Goal: Task Accomplishment & Management: Manage account settings

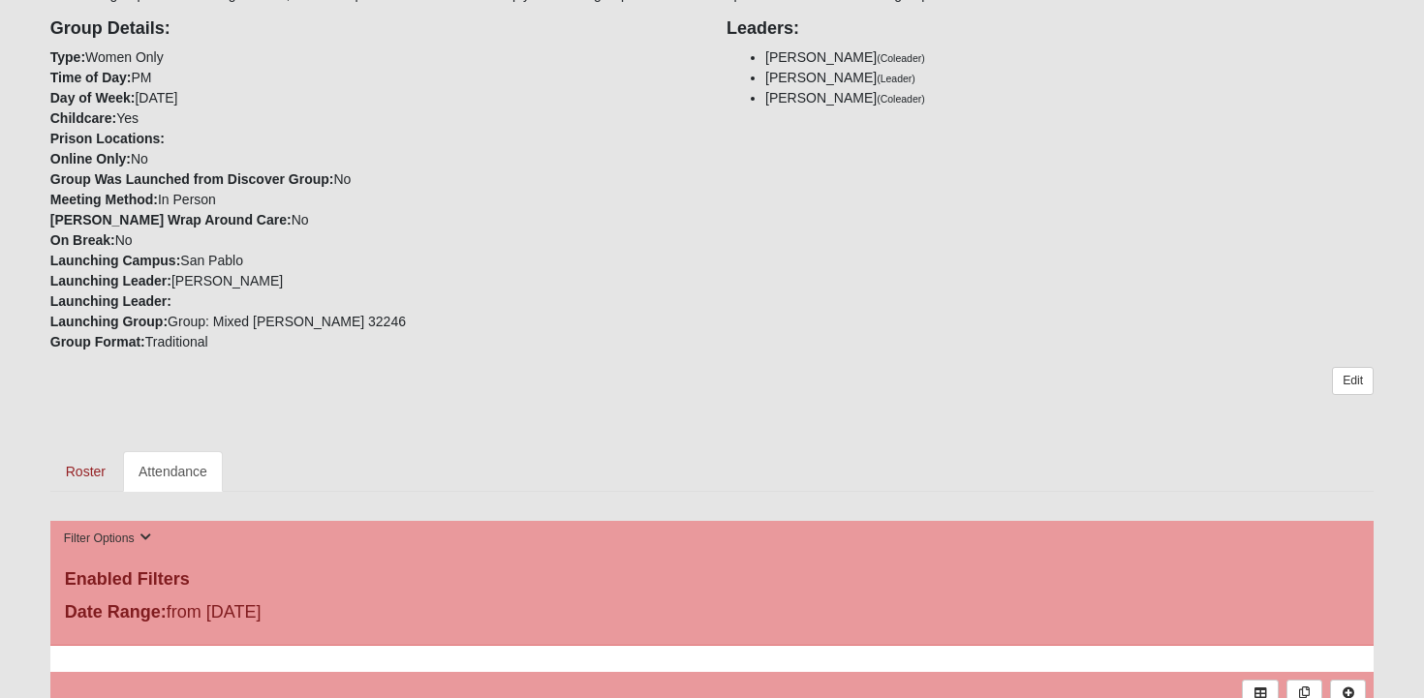
scroll to position [458, 0]
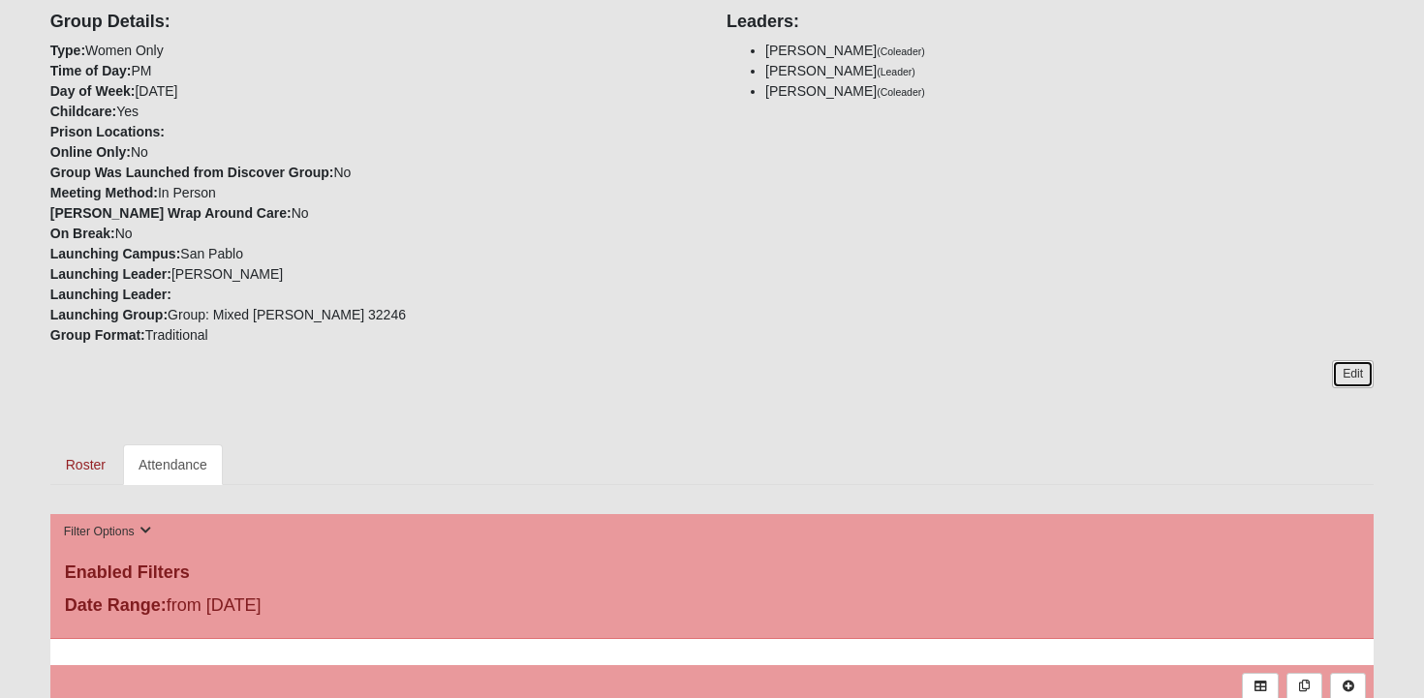
click at [1353, 379] on link "Edit" at bounding box center [1353, 374] width 42 height 28
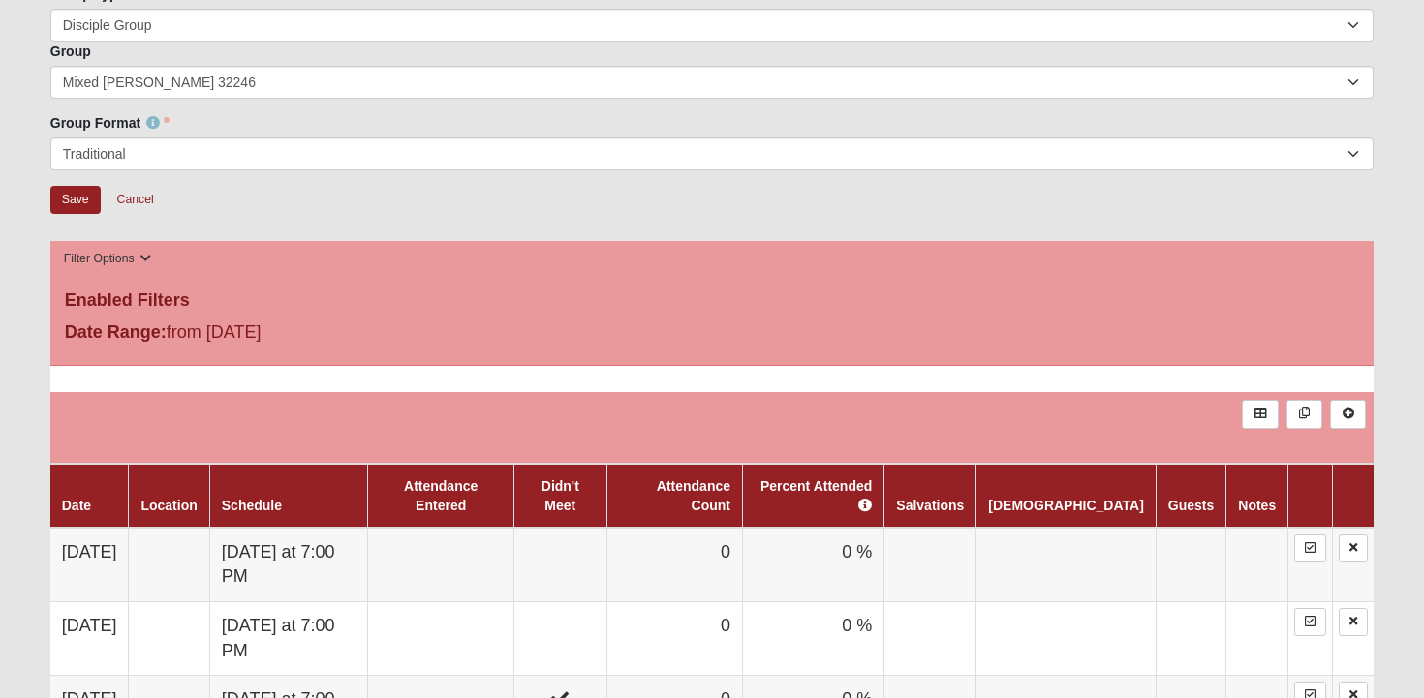
scroll to position [1197, 0]
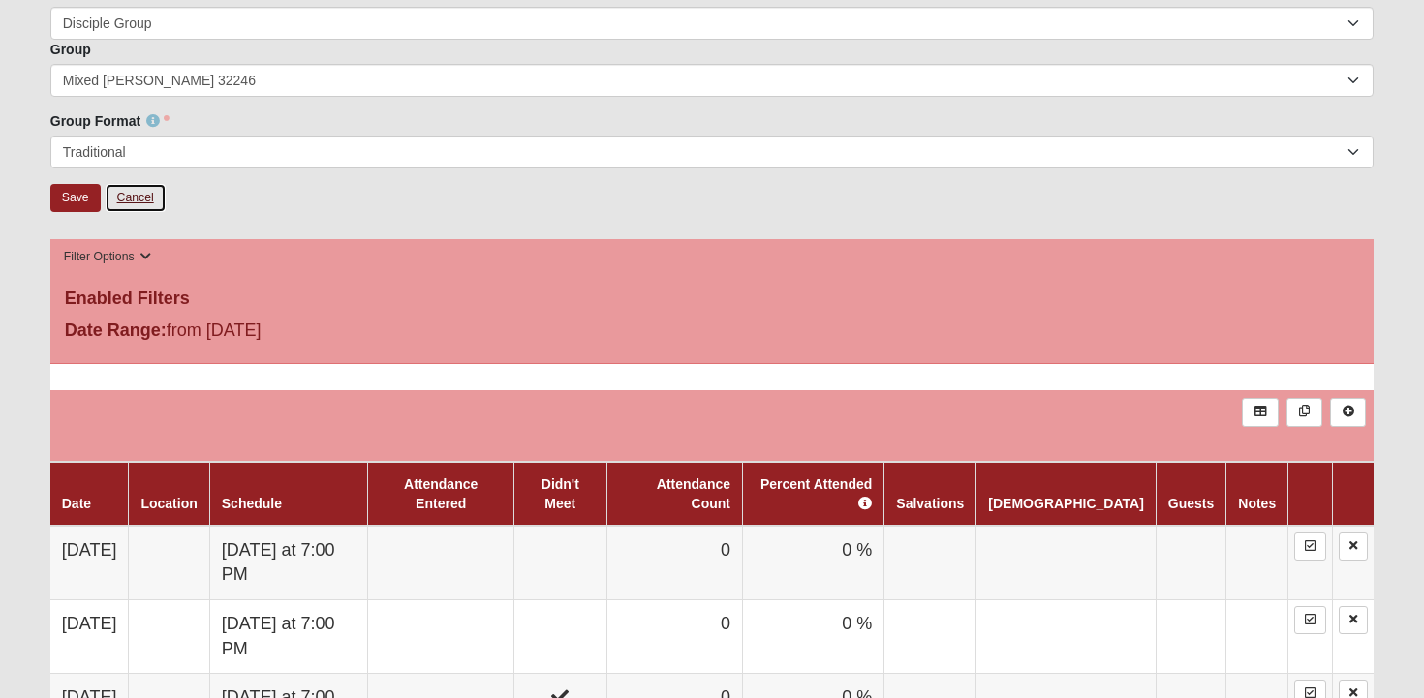
click at [136, 194] on link "Cancel" at bounding box center [136, 198] width 62 height 30
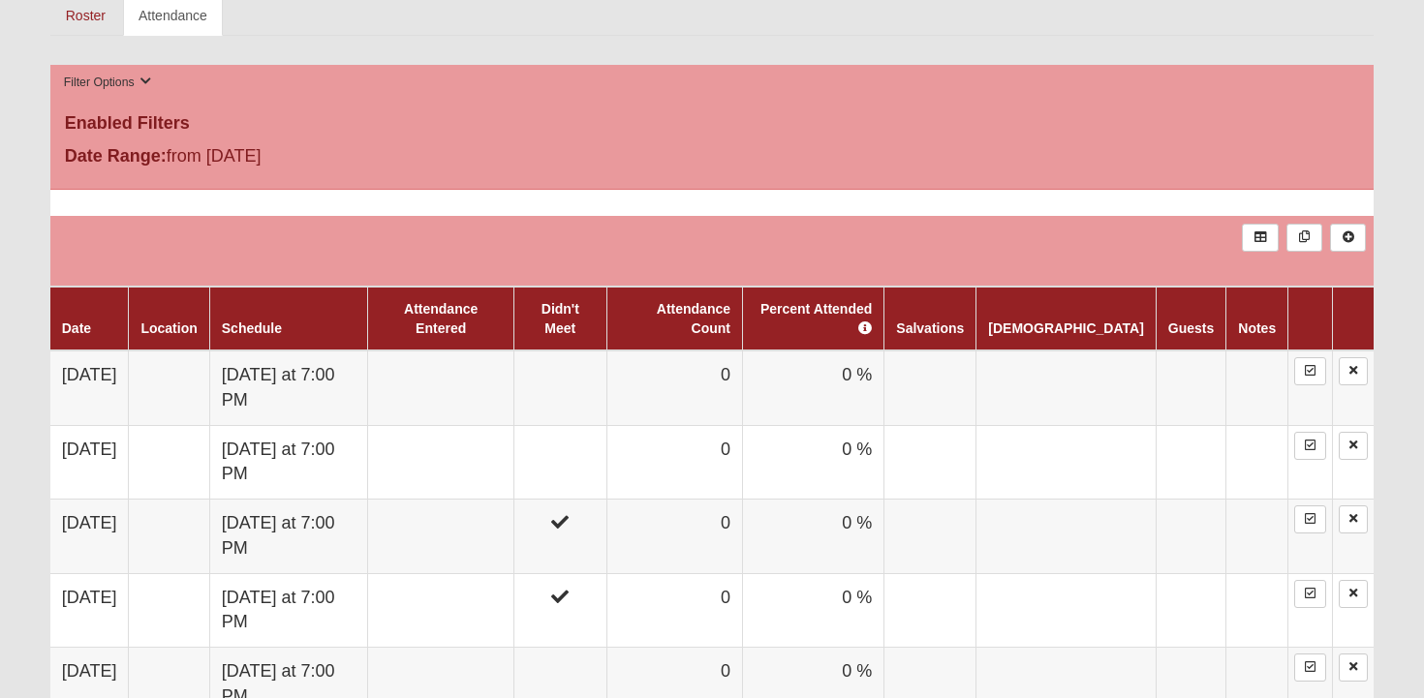
scroll to position [911, 0]
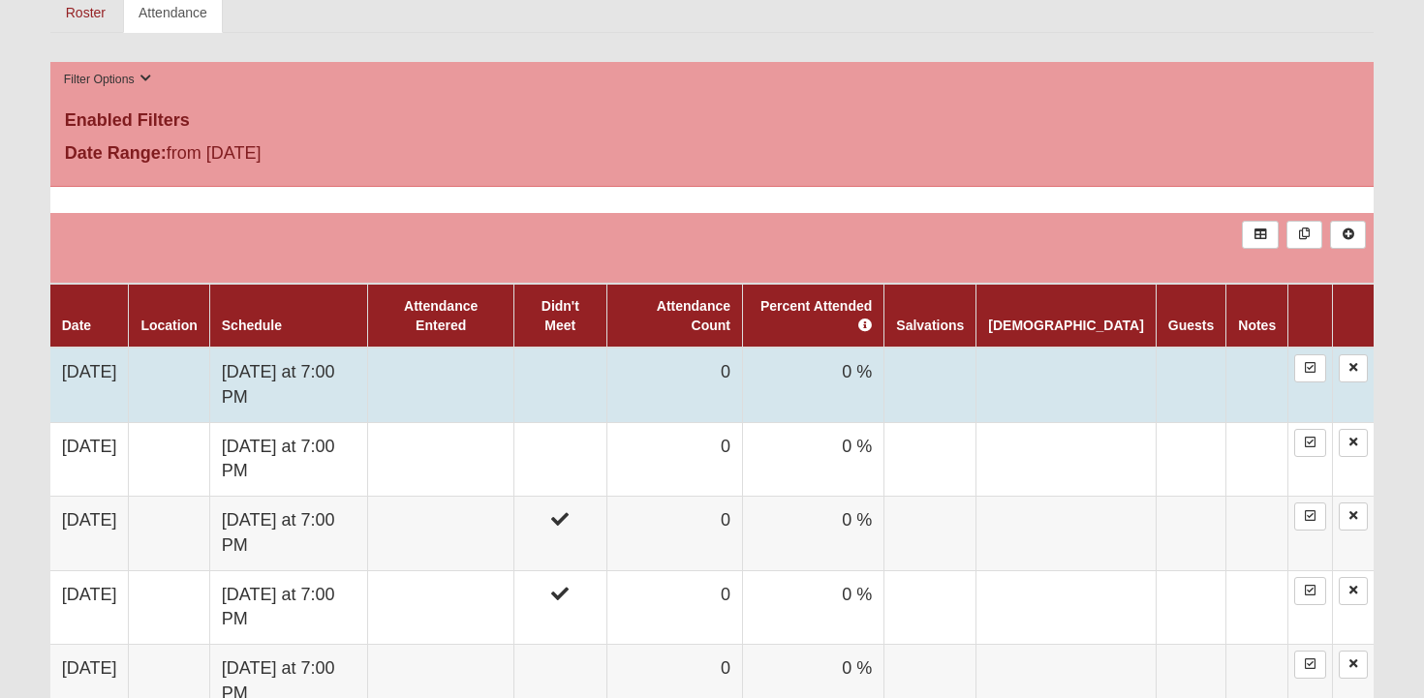
click at [475, 378] on td at bounding box center [441, 385] width 146 height 75
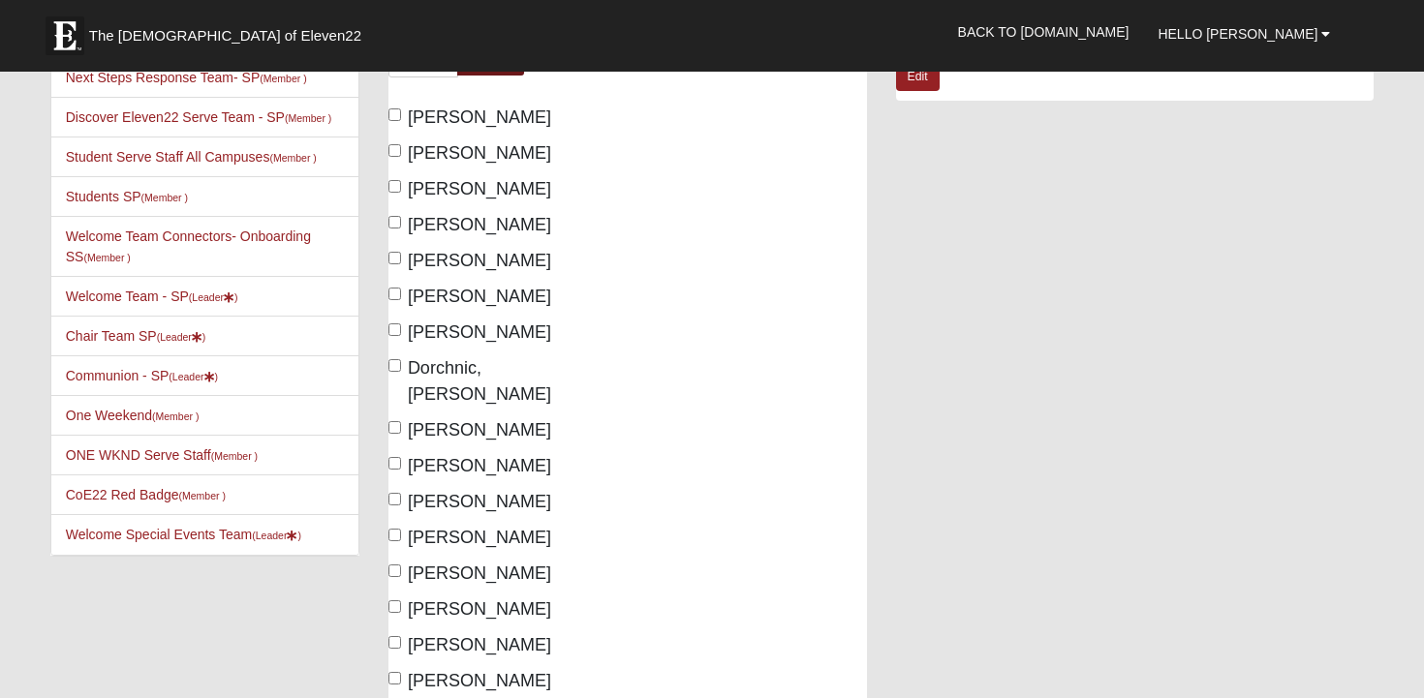
scroll to position [225, 0]
click at [460, 218] on span "Behenna, Mallory" at bounding box center [479, 222] width 143 height 19
click at [401, 218] on input "Behenna, Mallory" at bounding box center [394, 220] width 13 height 13
checkbox input "true"
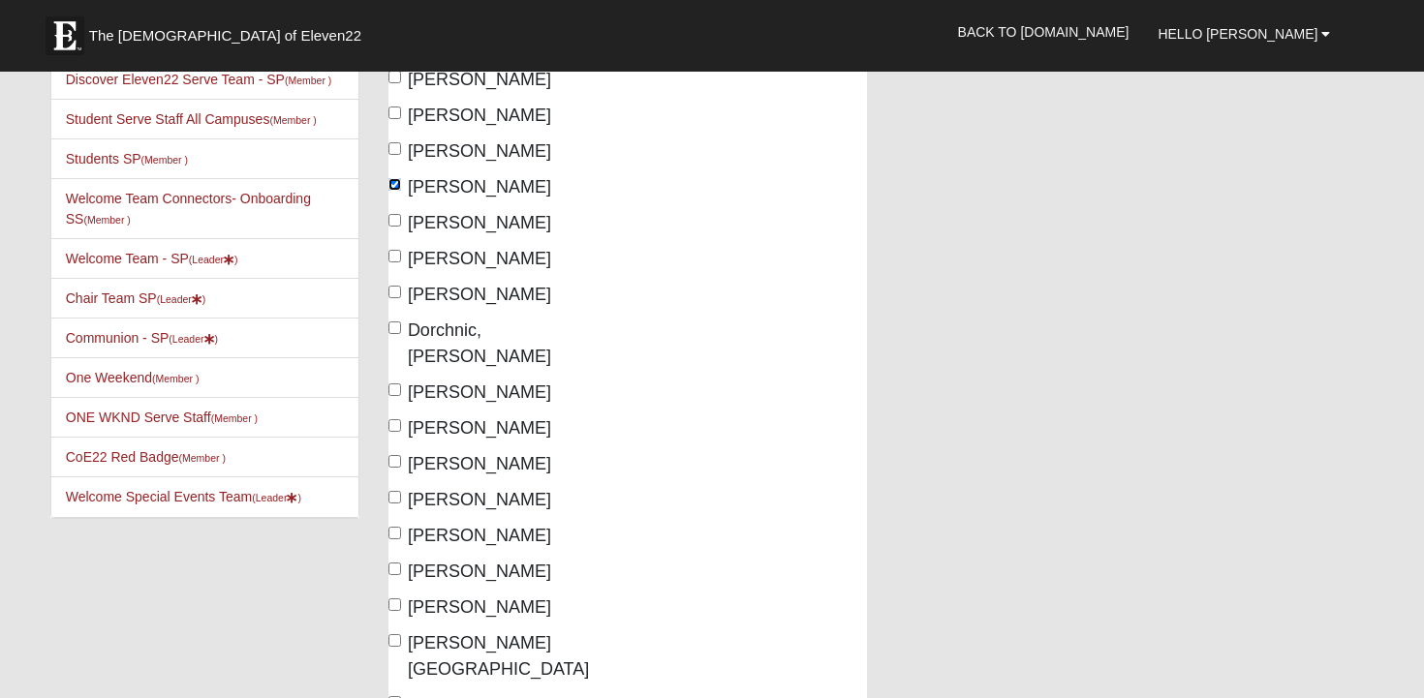
scroll to position [266, 0]
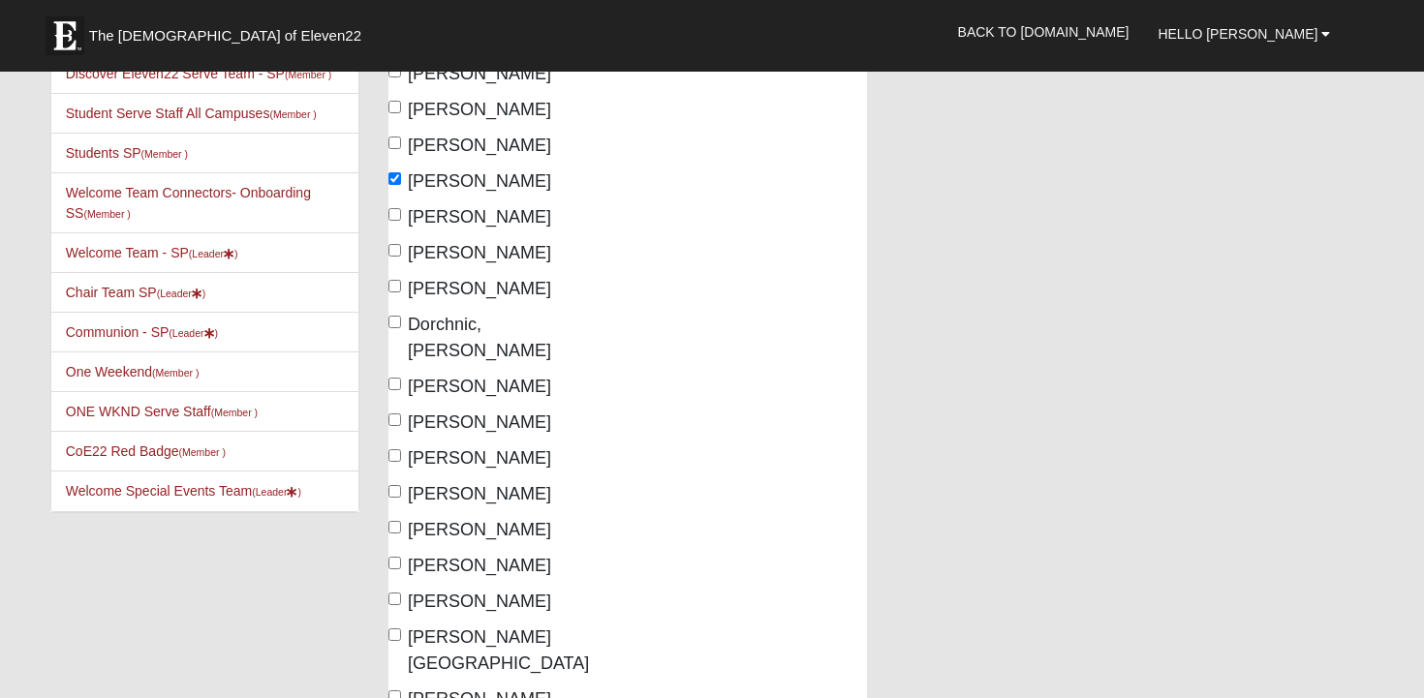
click at [468, 291] on span "Dorchnic, Haley" at bounding box center [479, 288] width 143 height 19
click at [401, 291] on input "Dorchnic, Haley" at bounding box center [394, 286] width 13 height 13
checkbox input "true"
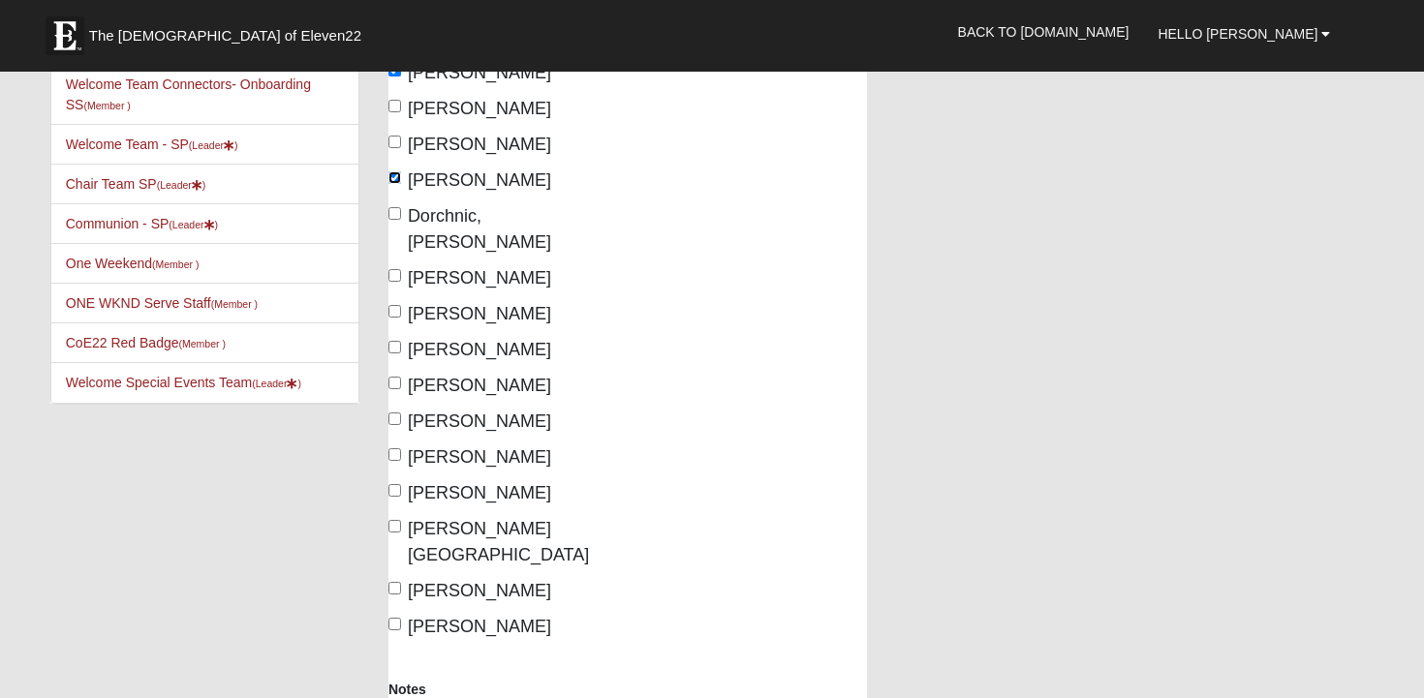
scroll to position [390, 0]
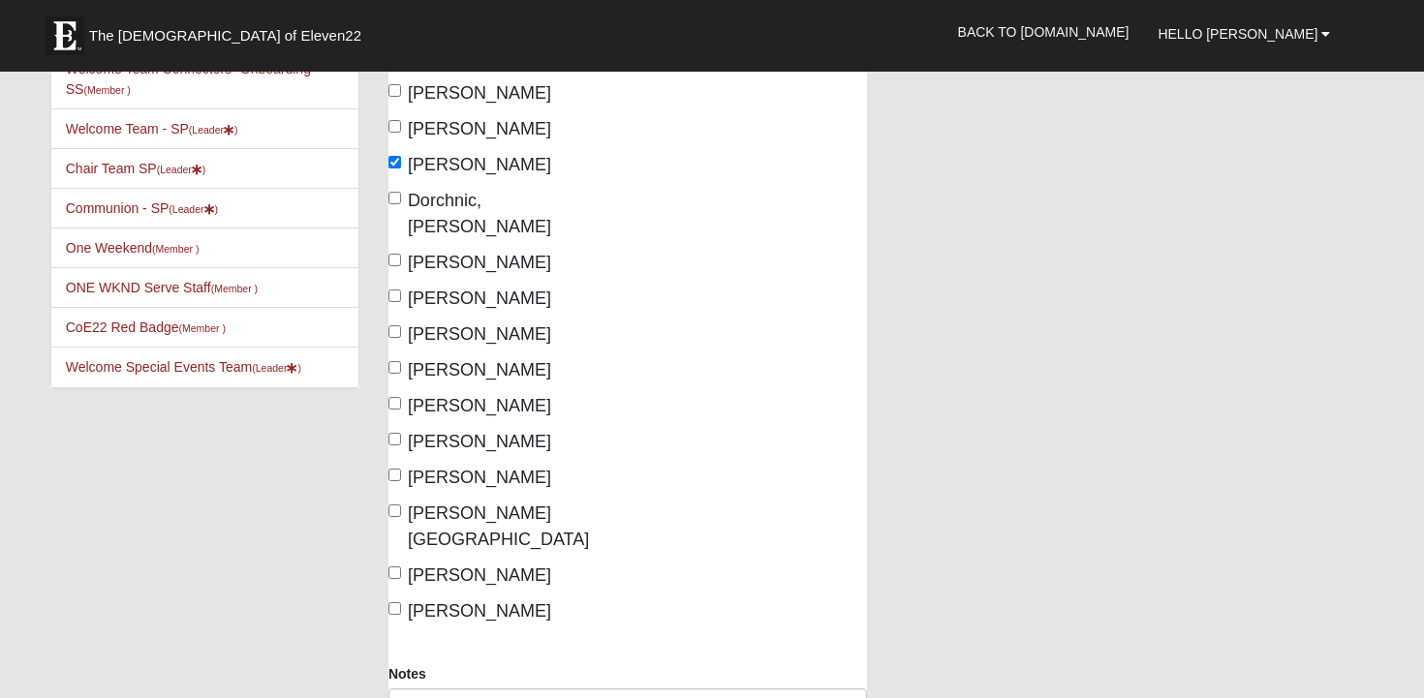
click at [399, 250] on label "Frazier, Saige" at bounding box center [469, 263] width 163 height 26
click at [399, 254] on input "Frazier, Saige" at bounding box center [394, 260] width 13 height 13
checkbox input "true"
click at [396, 290] on input "Kroes, Lauren" at bounding box center [394, 296] width 13 height 13
checkbox input "true"
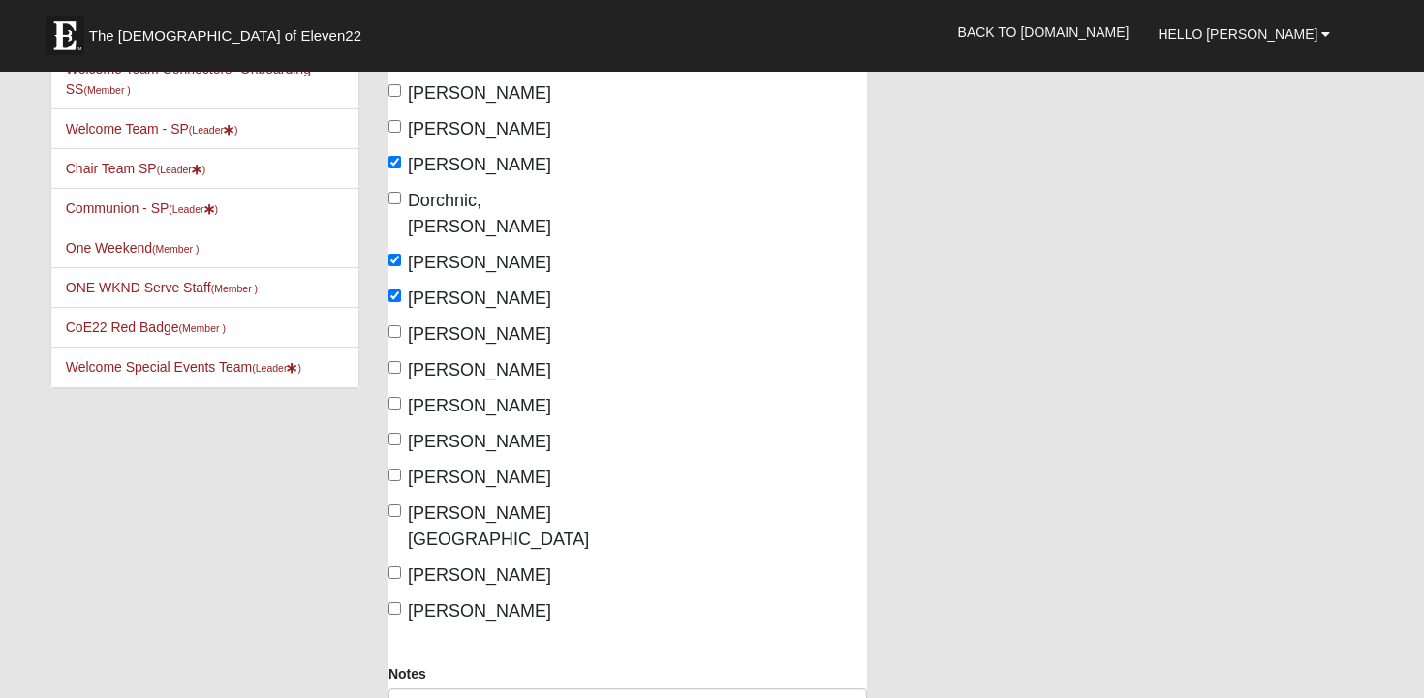
click at [408, 432] on span "Mulville, Sara" at bounding box center [479, 441] width 143 height 19
click at [401, 433] on input "Mulville, Sara" at bounding box center [394, 439] width 13 height 13
checkbox input "true"
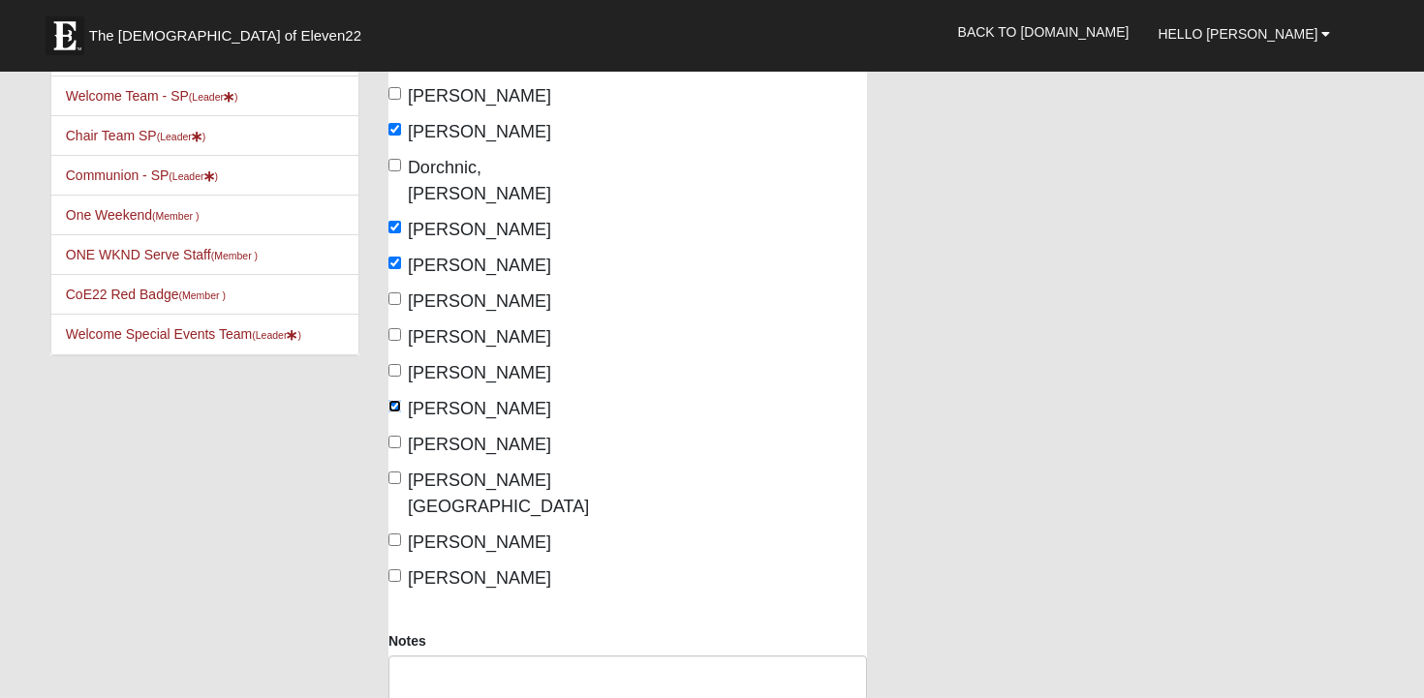
scroll to position [428, 0]
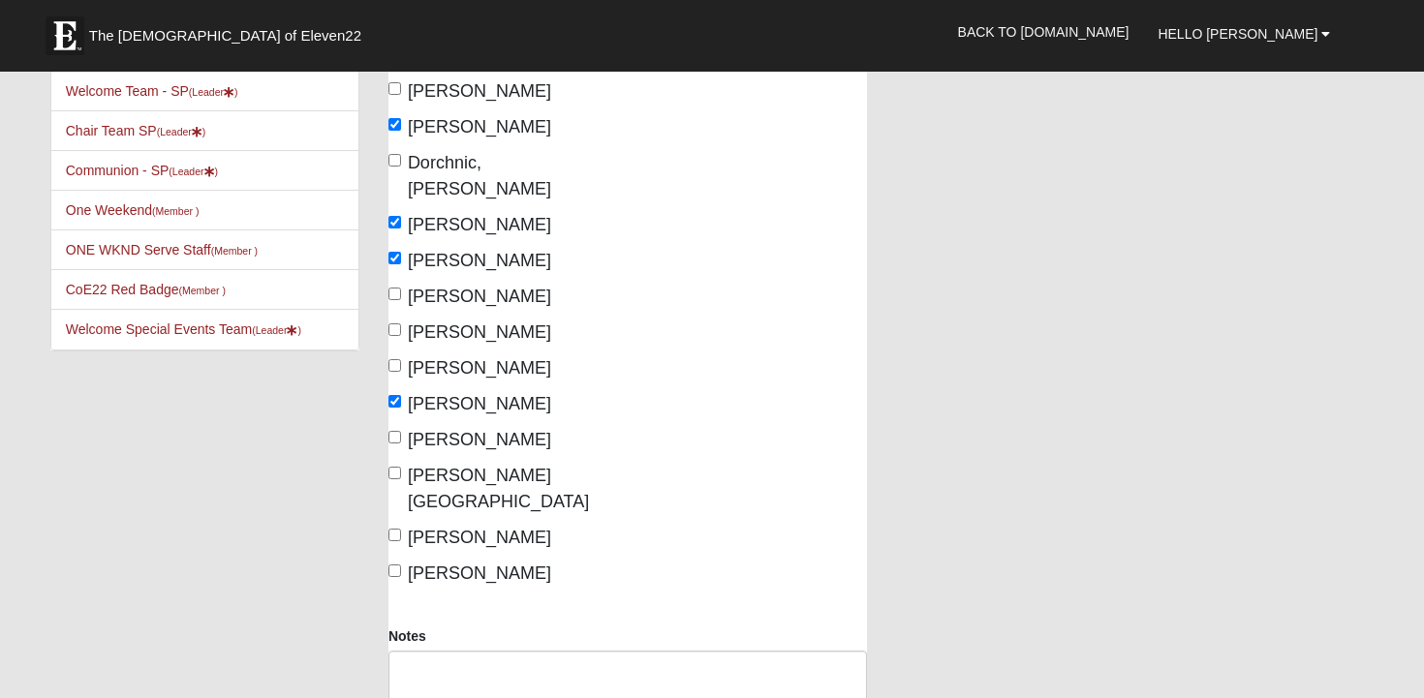
click at [400, 427] on label "Sunberg, Katie" at bounding box center [469, 440] width 163 height 26
click at [400, 431] on input "Sunberg, Katie" at bounding box center [394, 437] width 13 height 13
checkbox input "true"
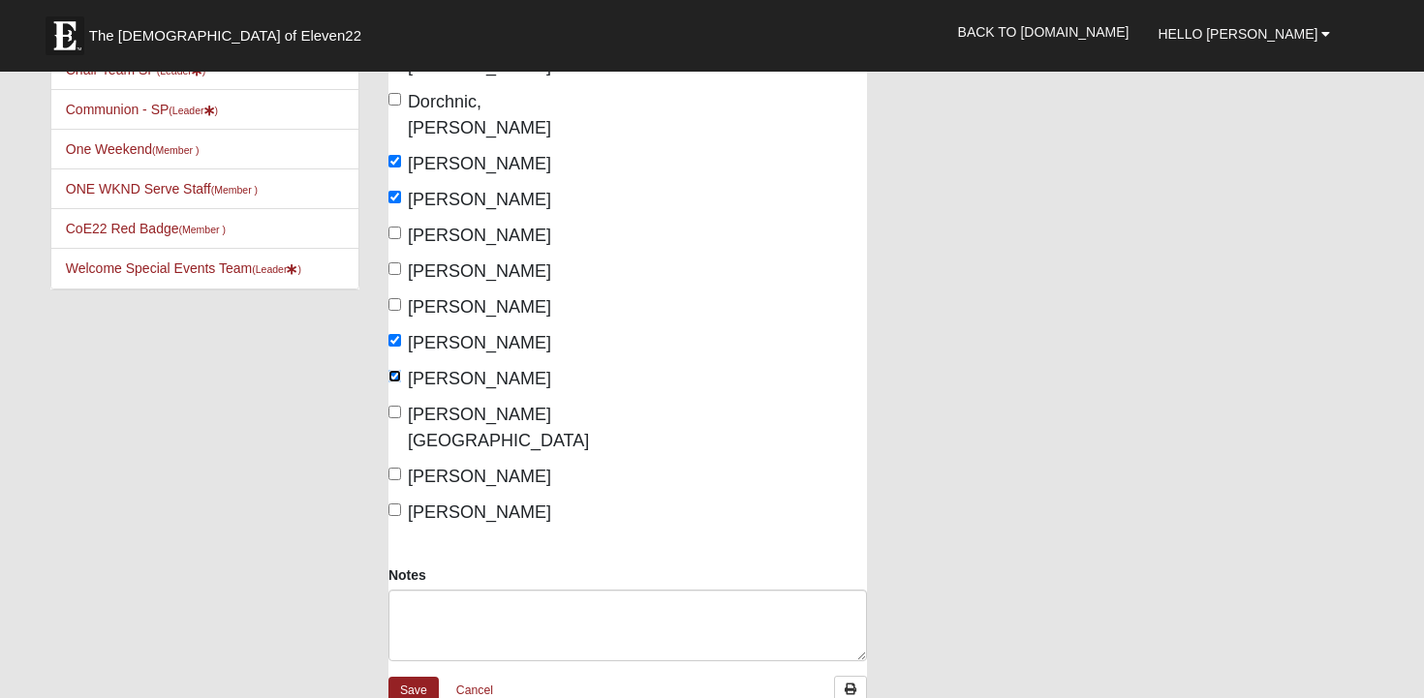
scroll to position [499, 0]
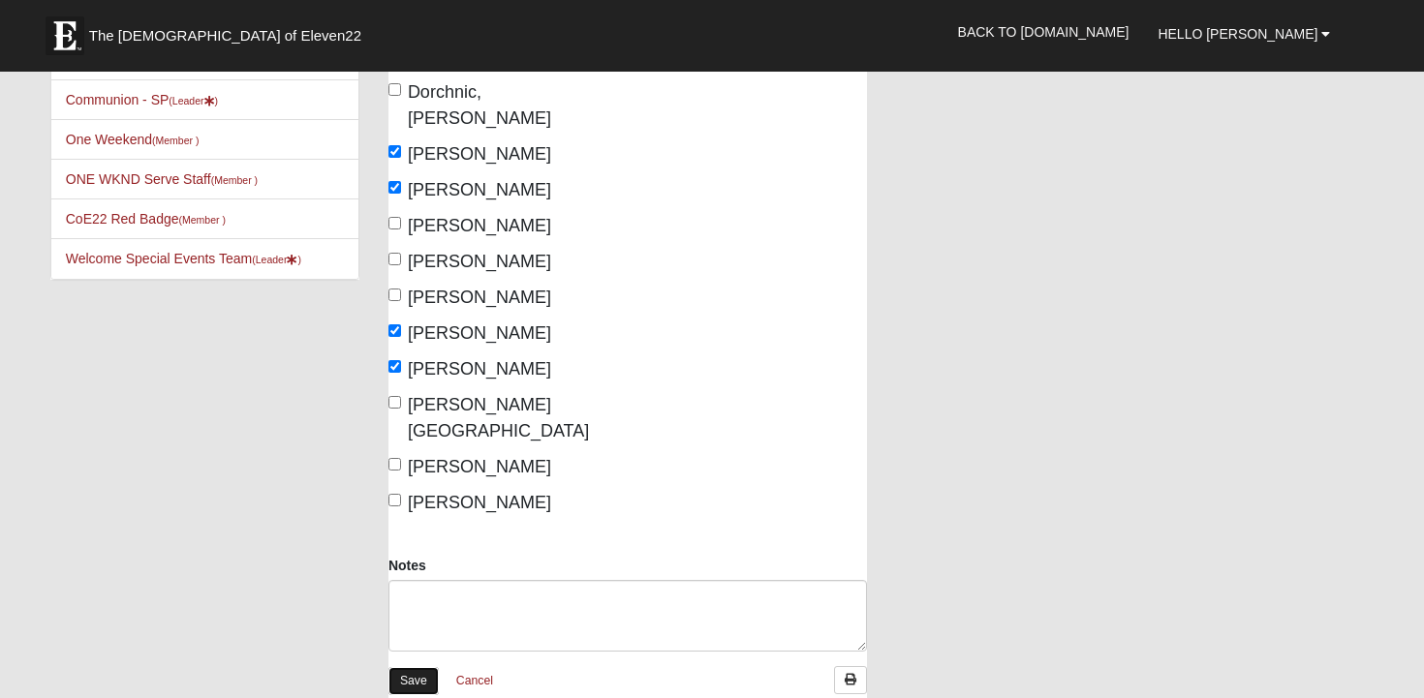
click at [398, 667] on link "Save" at bounding box center [413, 681] width 50 height 28
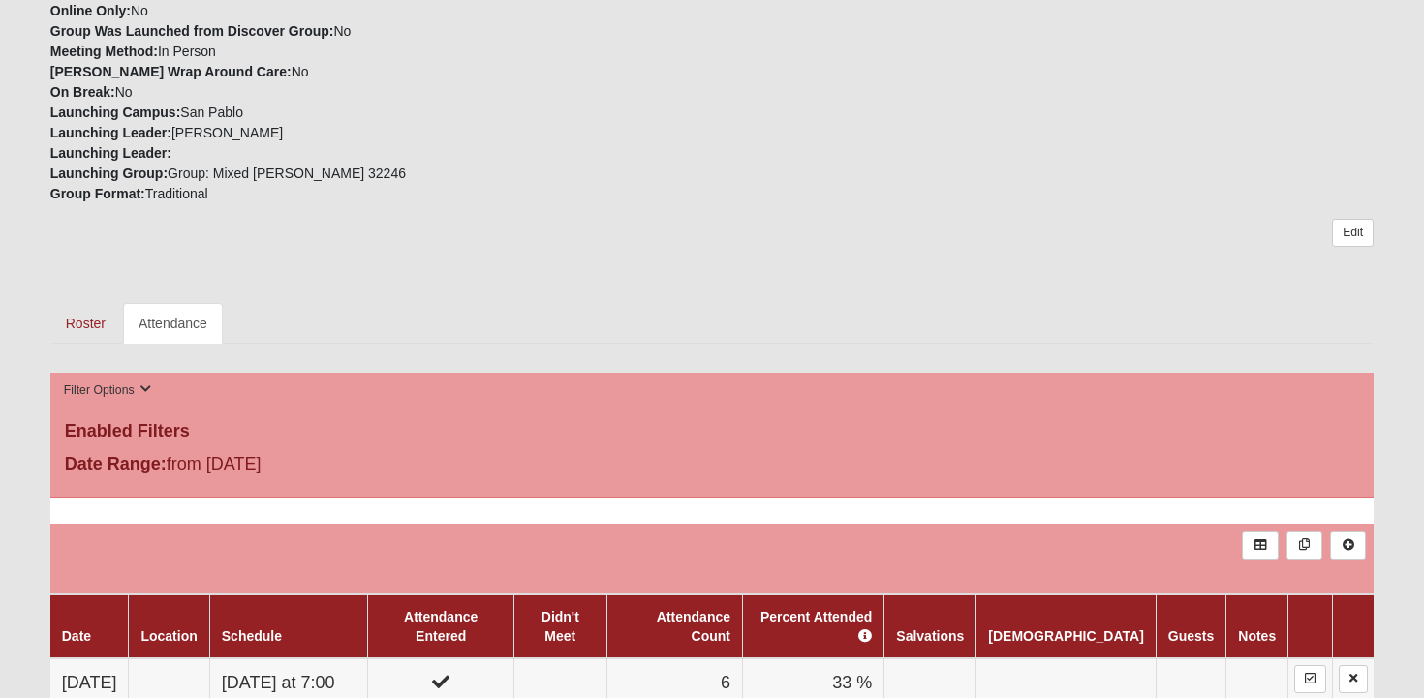
scroll to position [644, 0]
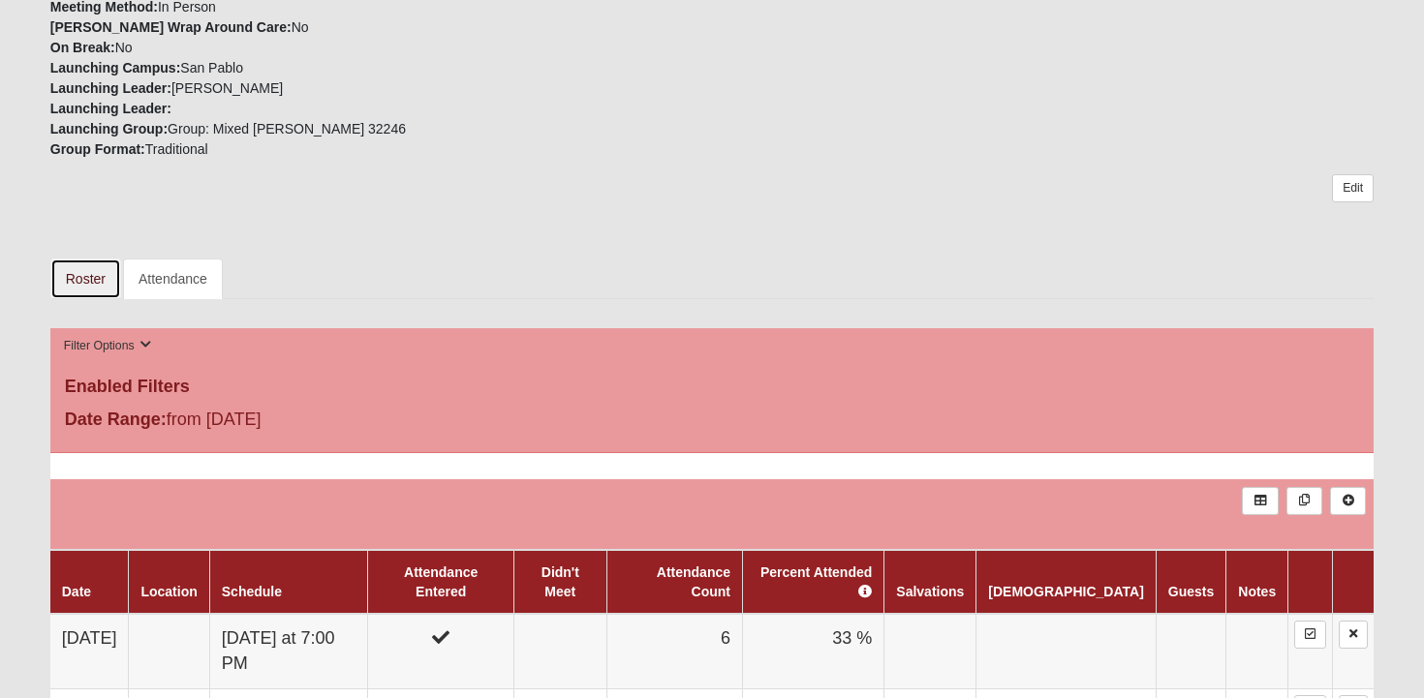
click at [97, 277] on link "Roster" at bounding box center [85, 279] width 71 height 41
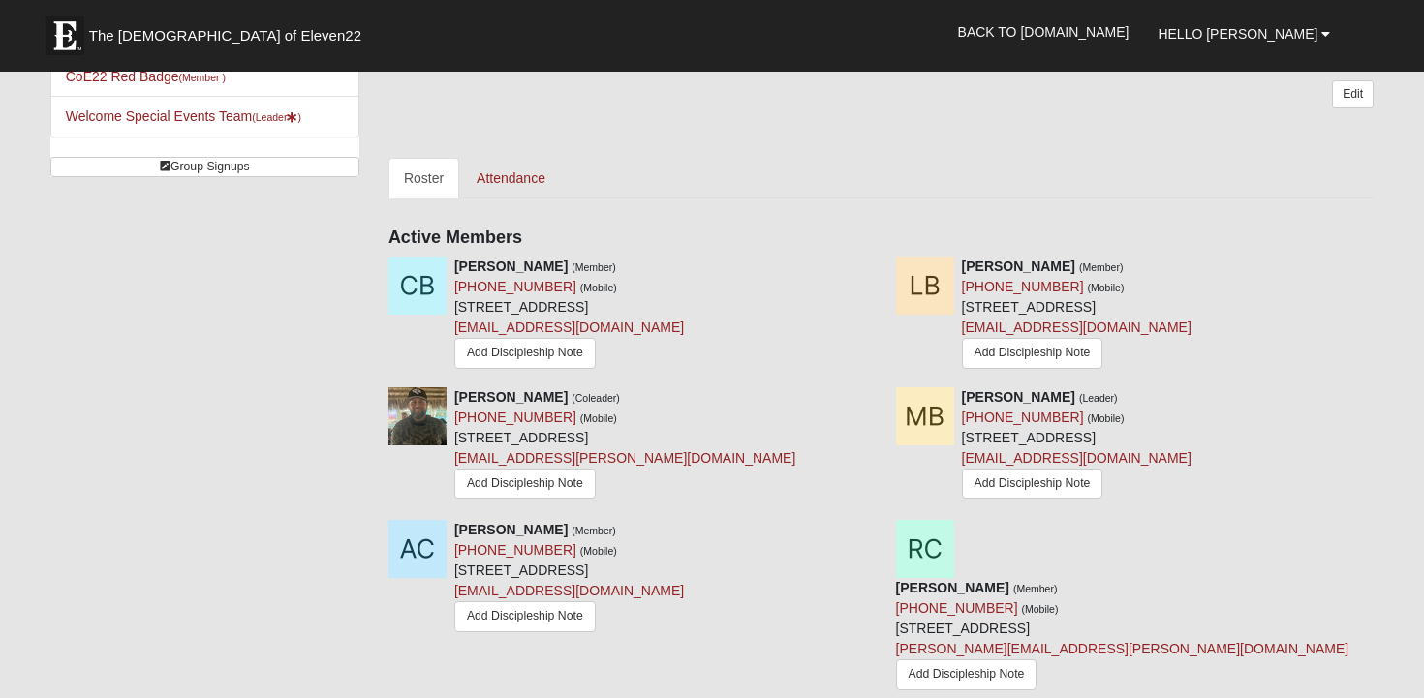
scroll to position [749, 0]
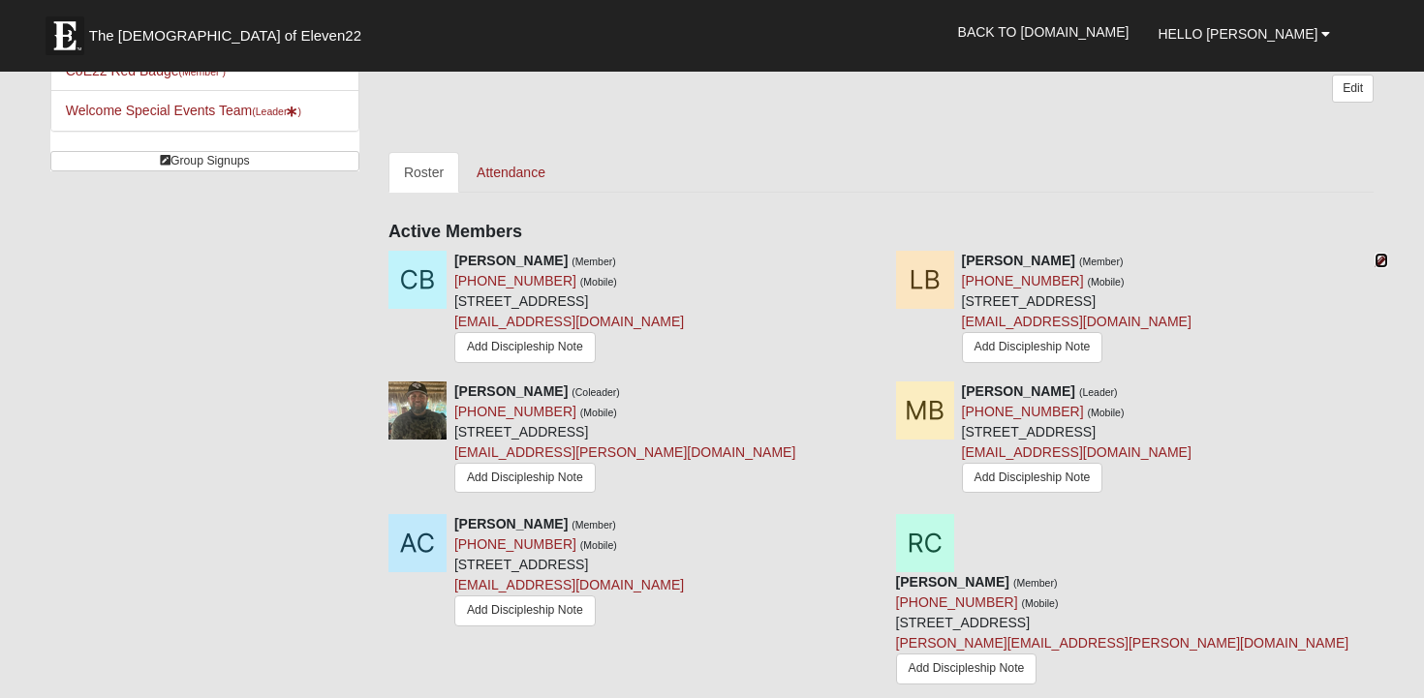
click at [1383, 259] on icon at bounding box center [1382, 261] width 14 height 14
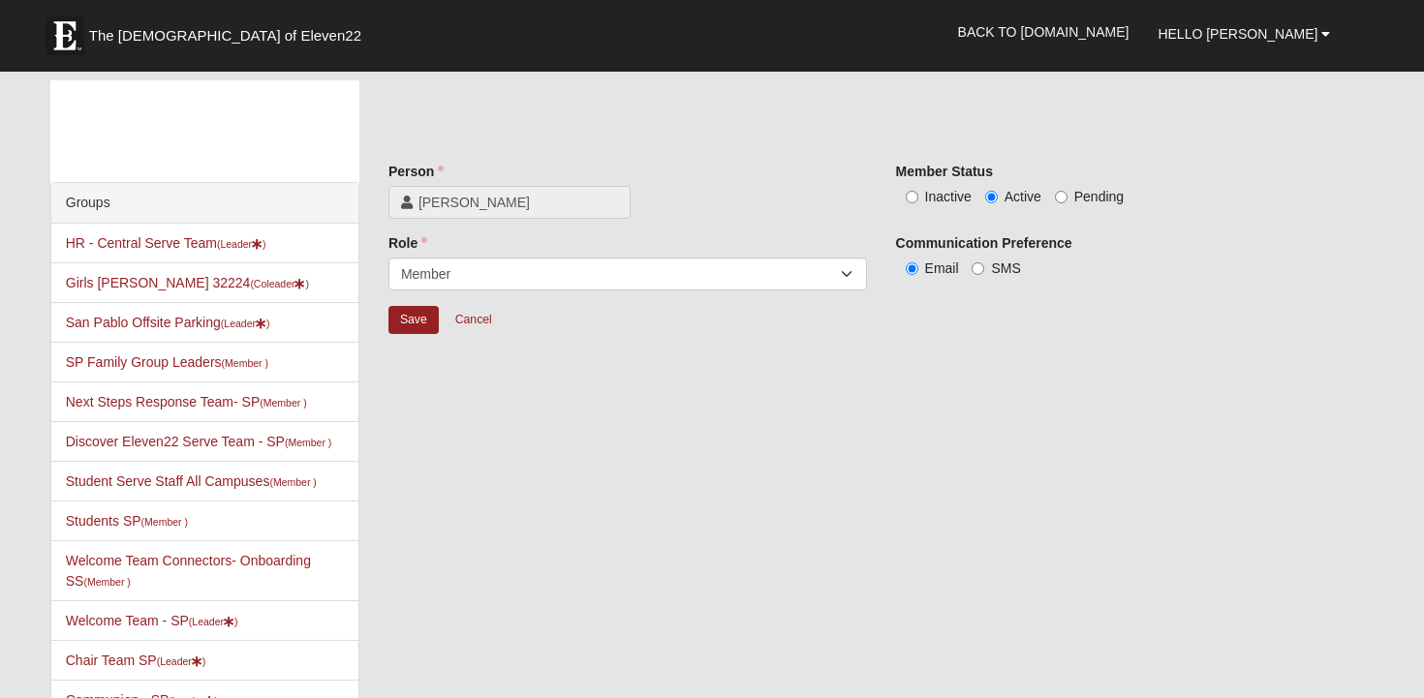
click at [934, 183] on div "Member Status Inactive Active Pending" at bounding box center [1135, 184] width 479 height 45
click at [931, 191] on span "Inactive" at bounding box center [948, 197] width 47 height 16
click at [918, 191] on input "Inactive" at bounding box center [912, 197] width 13 height 13
radio input "true"
click at [423, 306] on input "Save" at bounding box center [413, 320] width 50 height 28
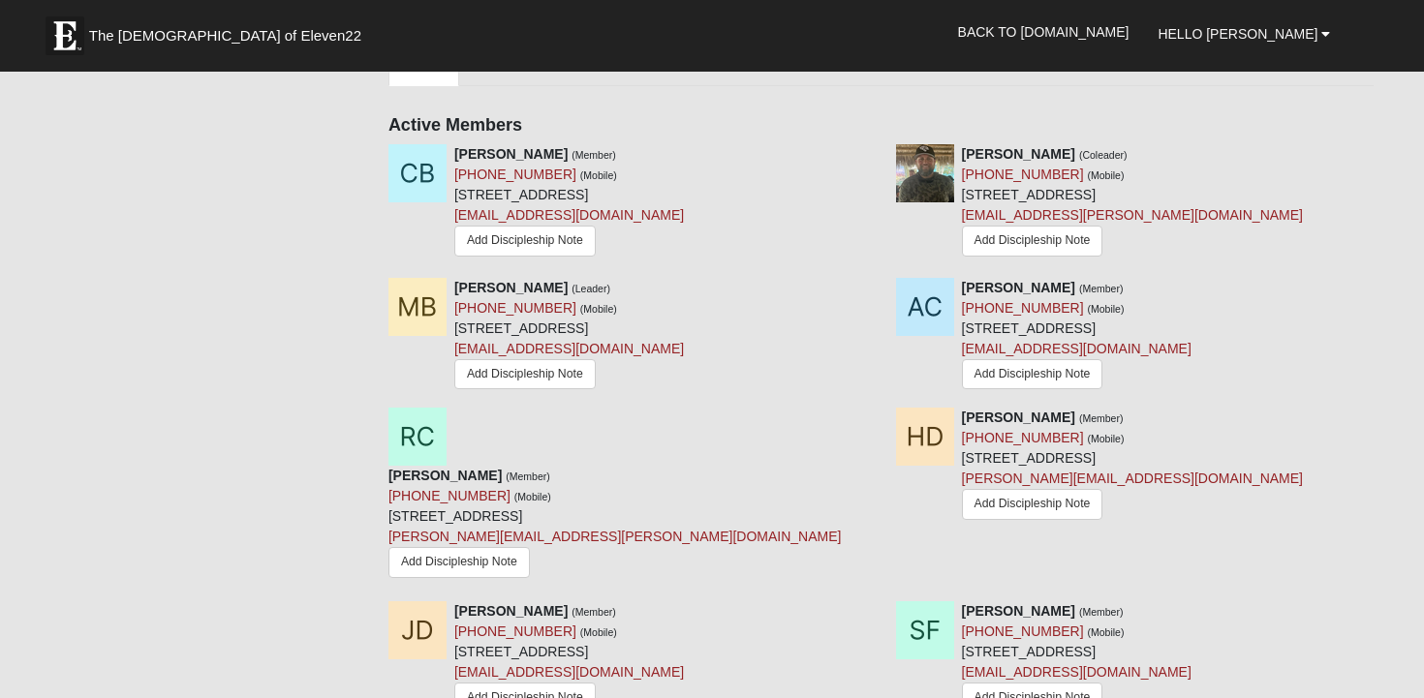
scroll to position [854, 0]
click at [1389, 152] on form "The Church of Eleven22 Hello Katie My Account Log Out Back to COE22.com" at bounding box center [712, 599] width 1424 height 2858
click at [1377, 150] on icon at bounding box center [1382, 155] width 14 height 14
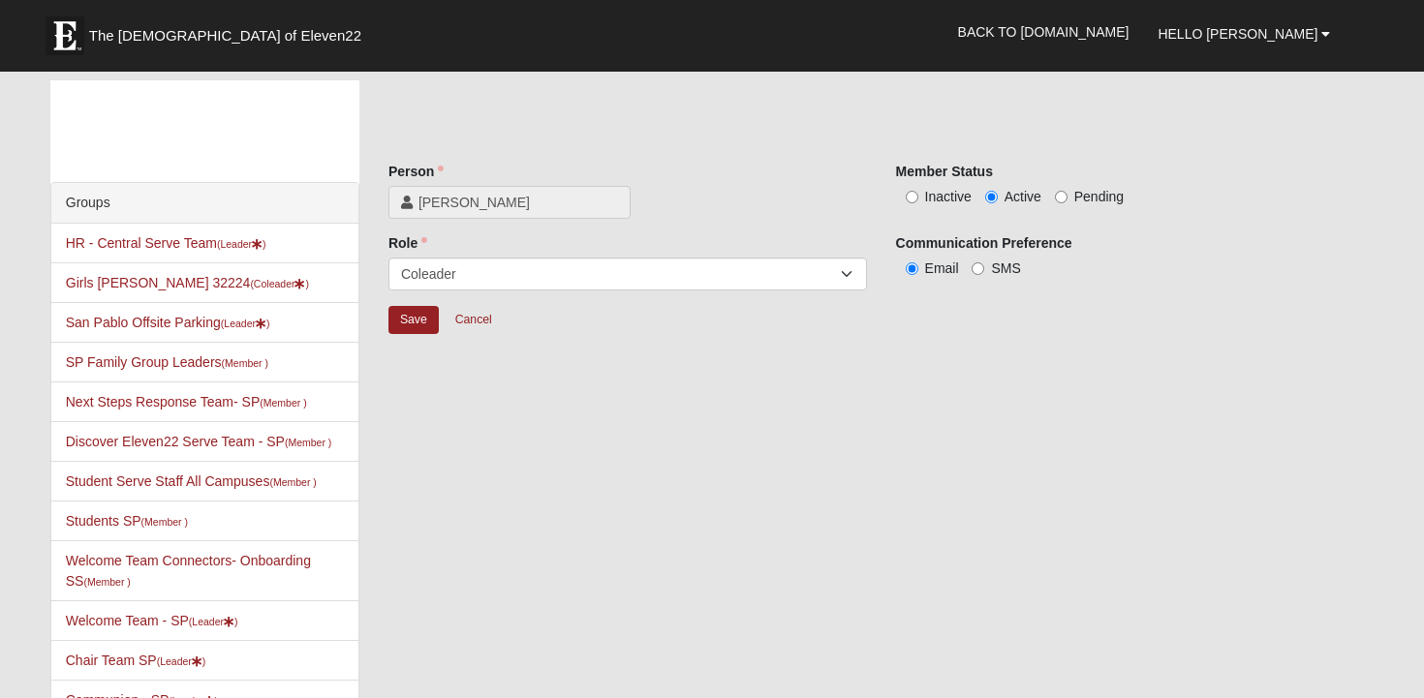
click at [932, 195] on span "Inactive" at bounding box center [948, 197] width 47 height 16
click at [918, 195] on input "Inactive" at bounding box center [912, 197] width 13 height 13
radio input "true"
click at [413, 322] on input "Save" at bounding box center [413, 320] width 50 height 28
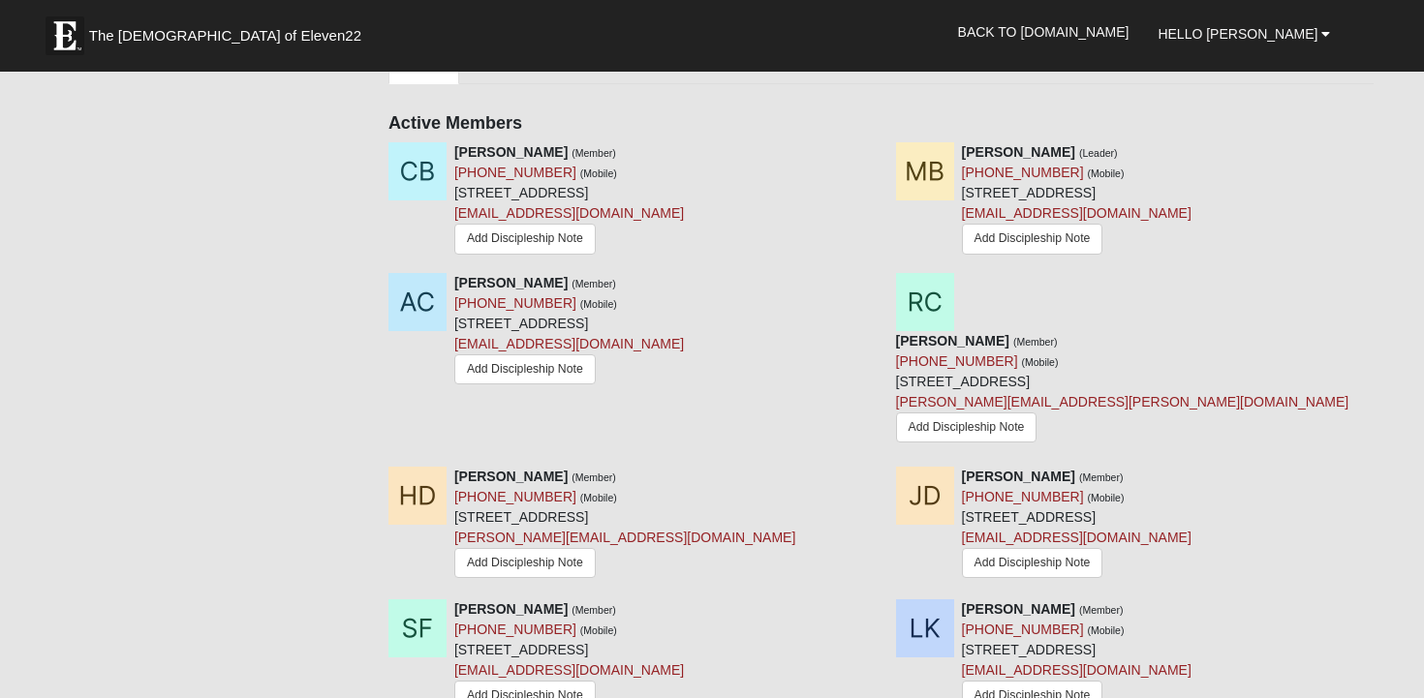
scroll to position [861, 0]
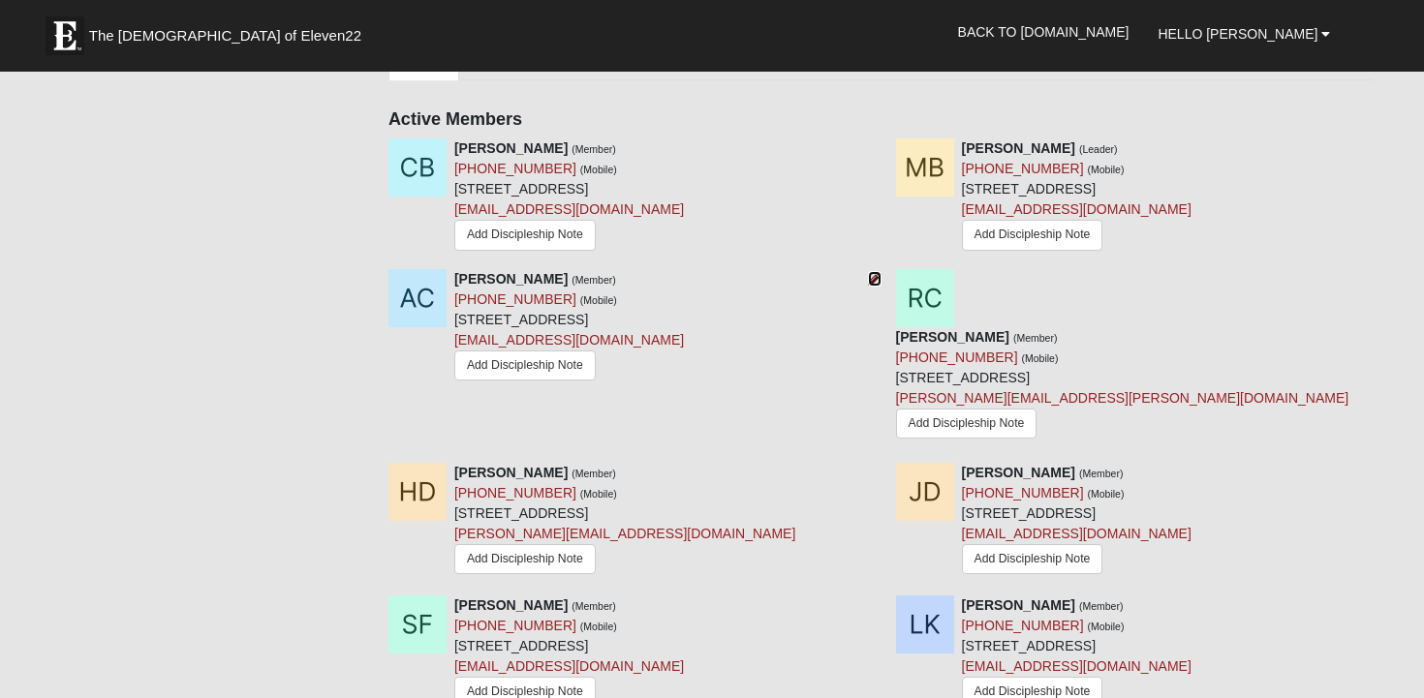
click at [868, 286] on icon at bounding box center [875, 279] width 14 height 14
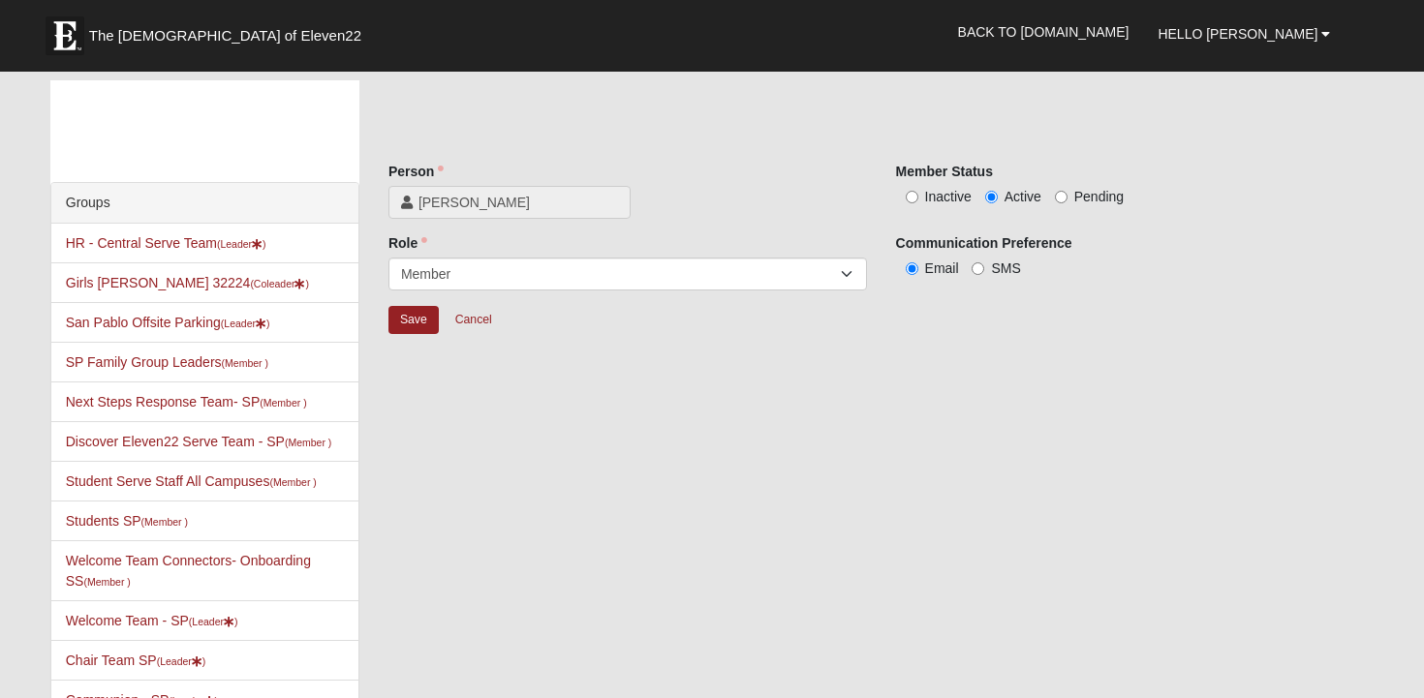
click at [951, 199] on span "Inactive" at bounding box center [948, 197] width 47 height 16
click at [918, 199] on input "Inactive" at bounding box center [912, 197] width 13 height 13
radio input "true"
click at [408, 325] on input "Save" at bounding box center [413, 320] width 50 height 28
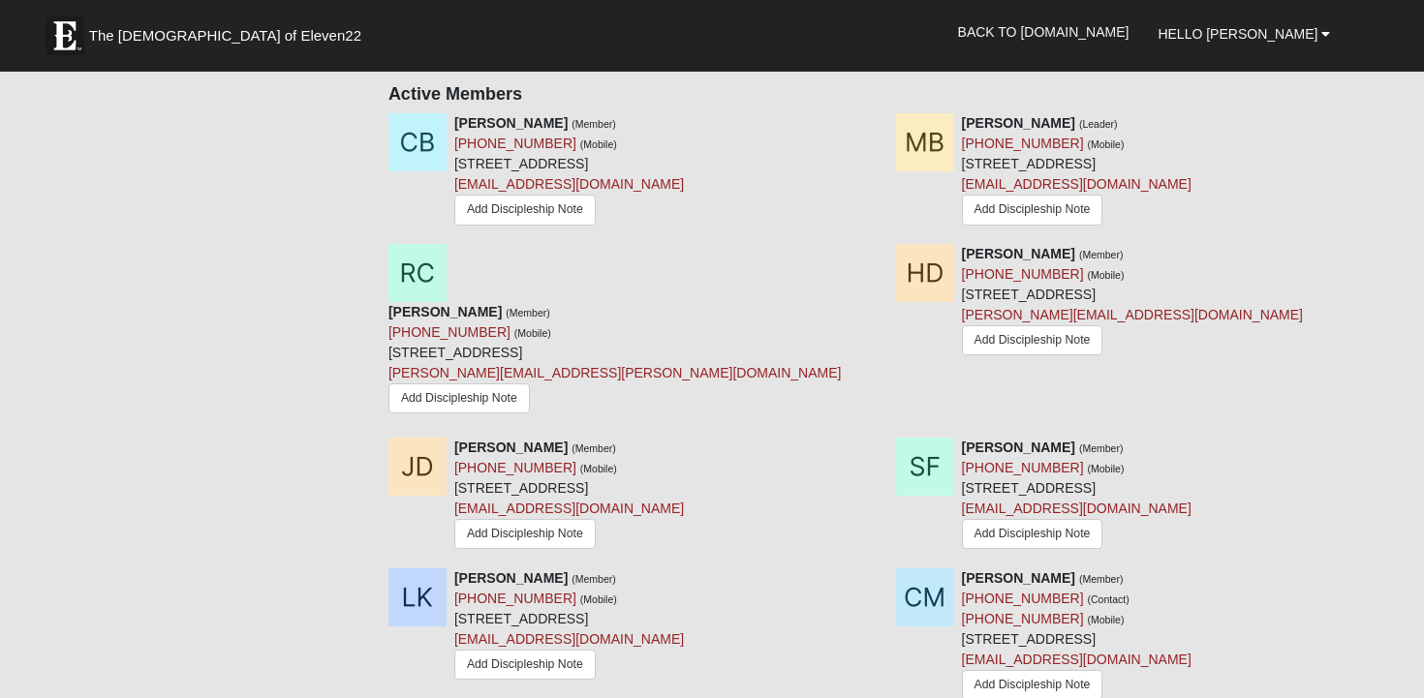
scroll to position [884, 0]
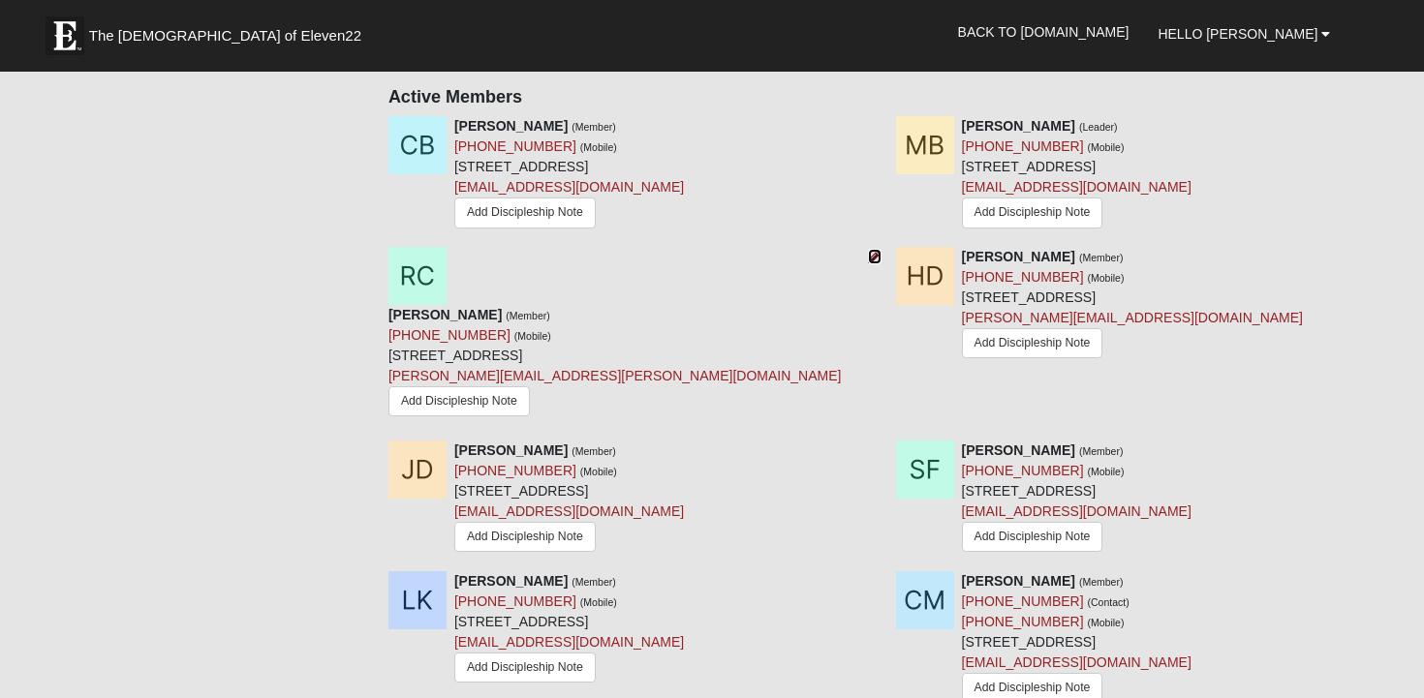
click at [879, 259] on icon at bounding box center [875, 257] width 14 height 14
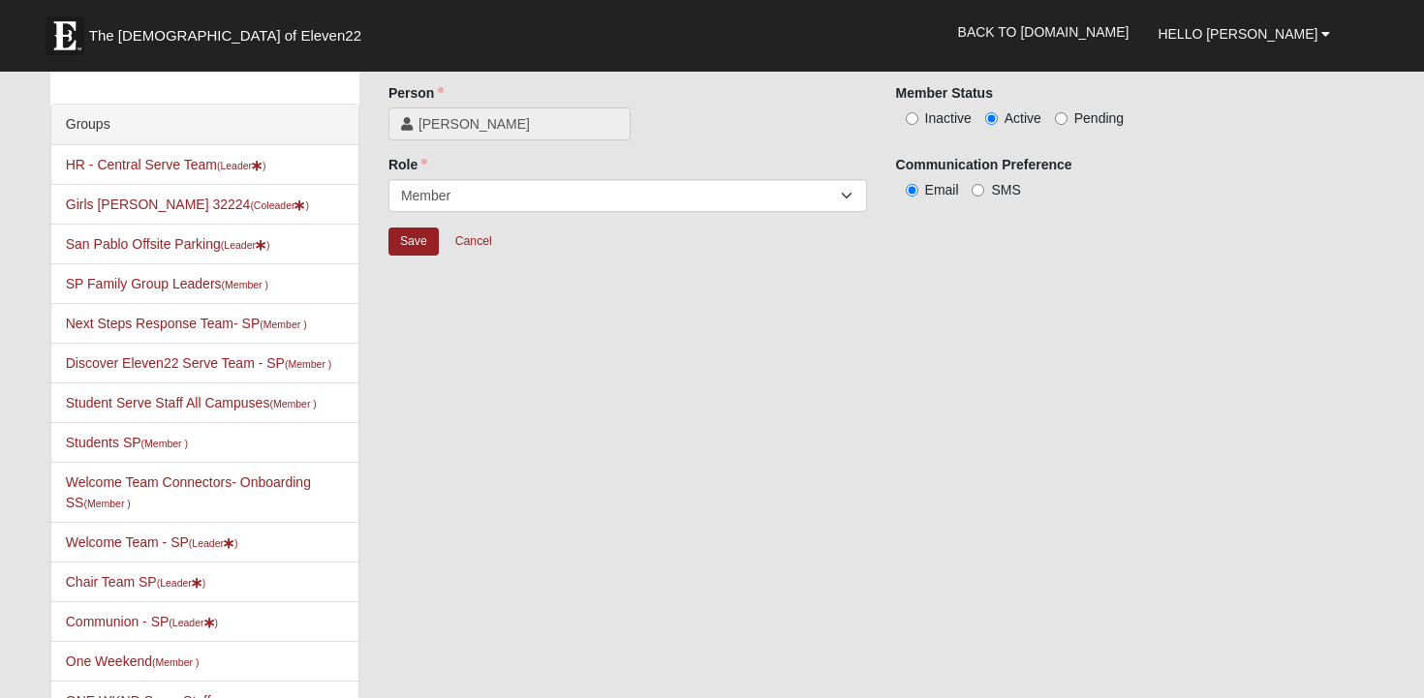
scroll to position [71, 0]
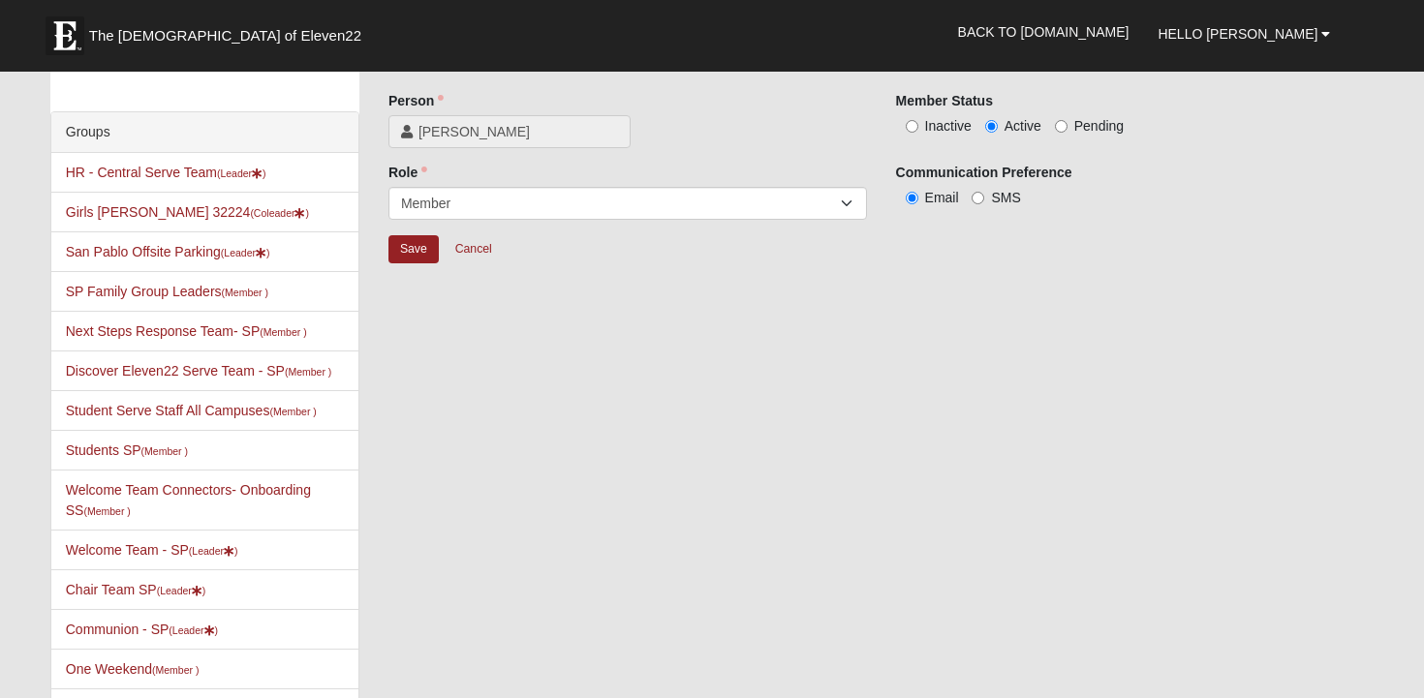
click at [921, 118] on label "Inactive" at bounding box center [934, 125] width 76 height 19
click at [918, 120] on input "Inactive" at bounding box center [912, 126] width 13 height 13
radio input "true"
click at [412, 238] on input "Save" at bounding box center [413, 249] width 50 height 28
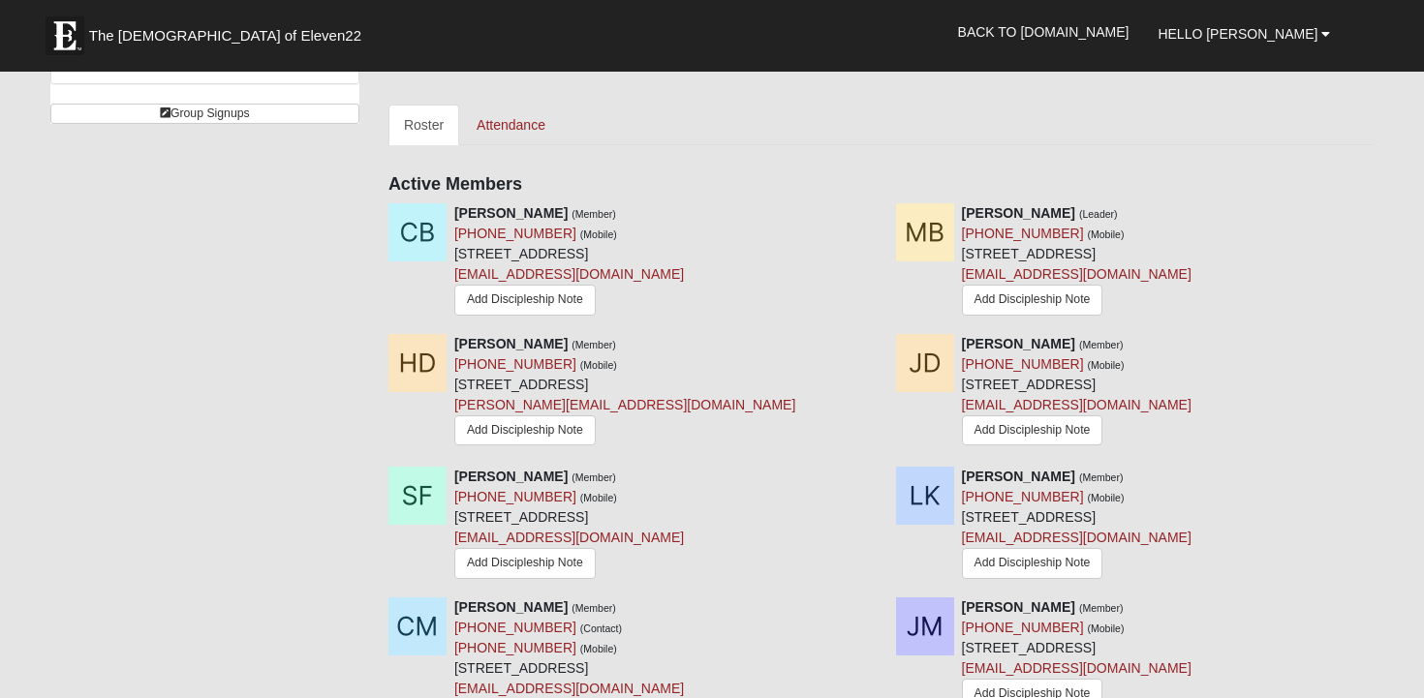
scroll to position [834, 0]
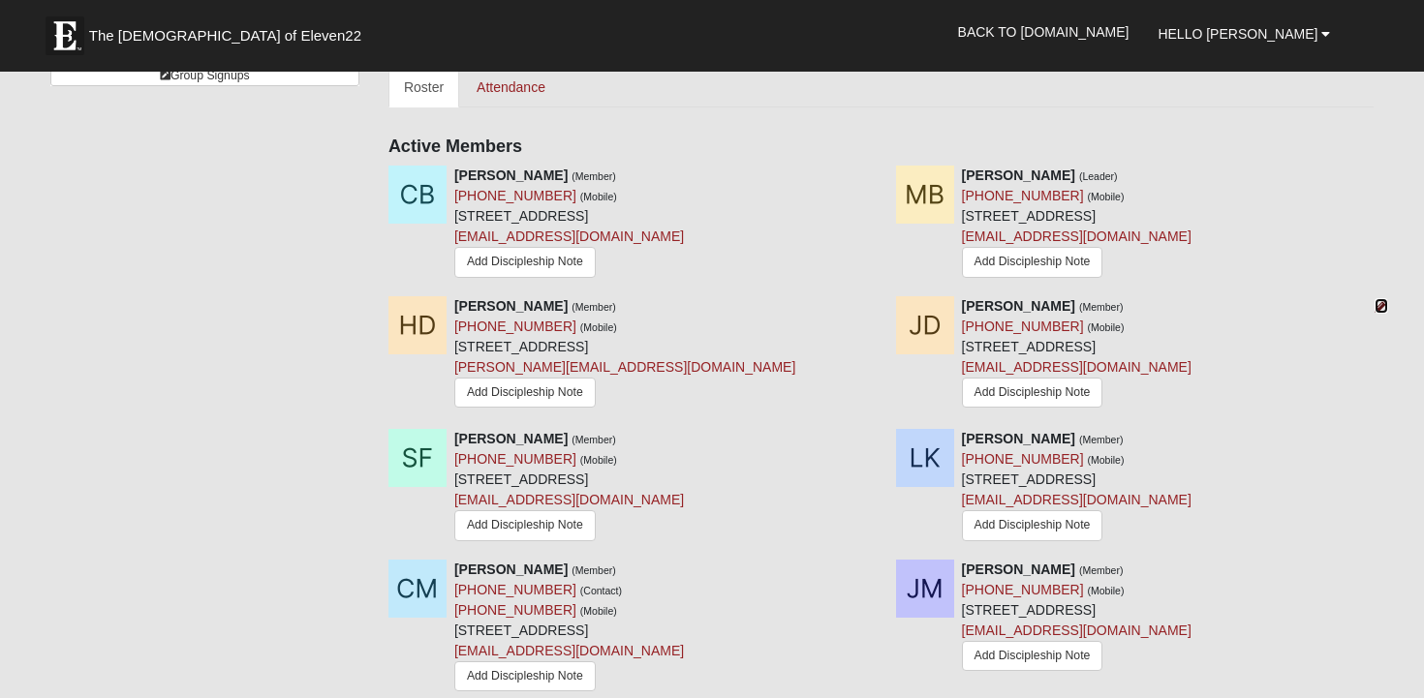
click at [1385, 306] on icon at bounding box center [1382, 306] width 14 height 14
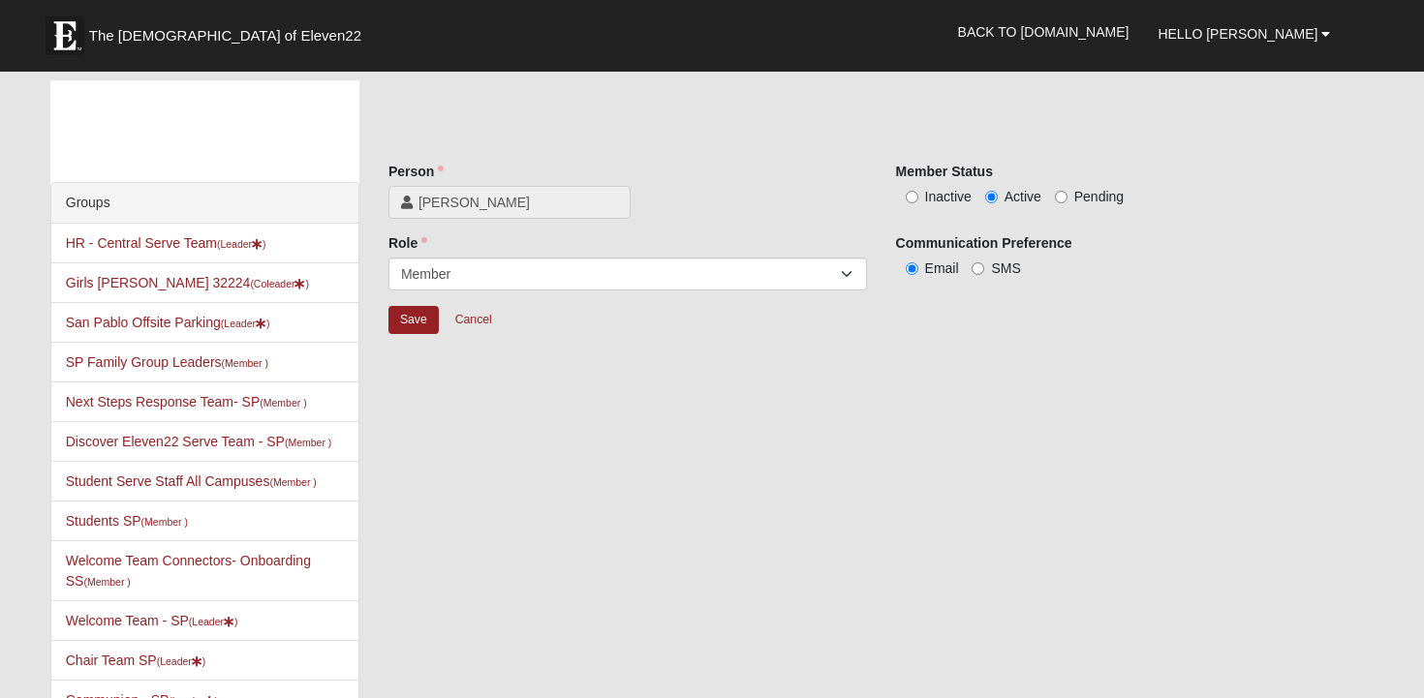
click at [933, 183] on div "Member Status Inactive Active Pending" at bounding box center [1135, 184] width 479 height 45
click at [932, 186] on div "Inactive Active Pending" at bounding box center [1135, 196] width 479 height 20
click at [932, 199] on span "Inactive" at bounding box center [948, 197] width 47 height 16
click at [918, 199] on input "Inactive" at bounding box center [912, 197] width 13 height 13
radio input "true"
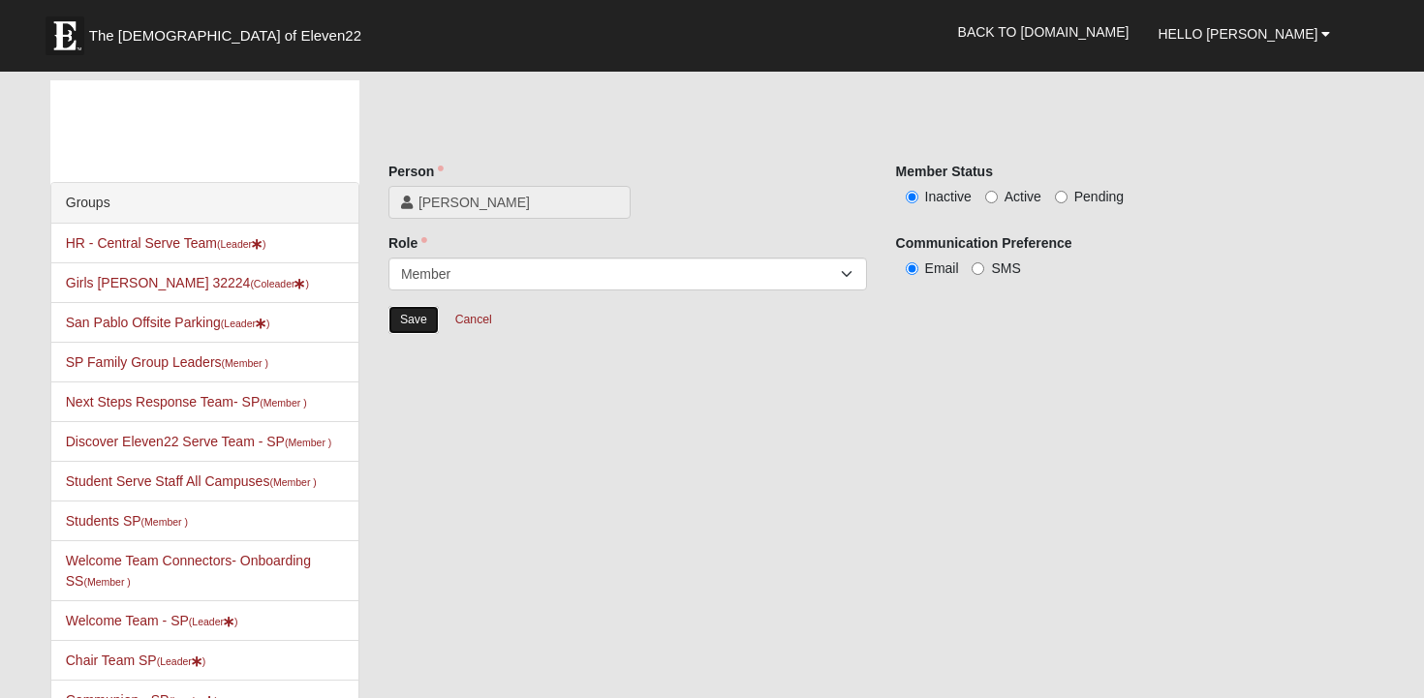
click at [399, 317] on input "Save" at bounding box center [413, 320] width 50 height 28
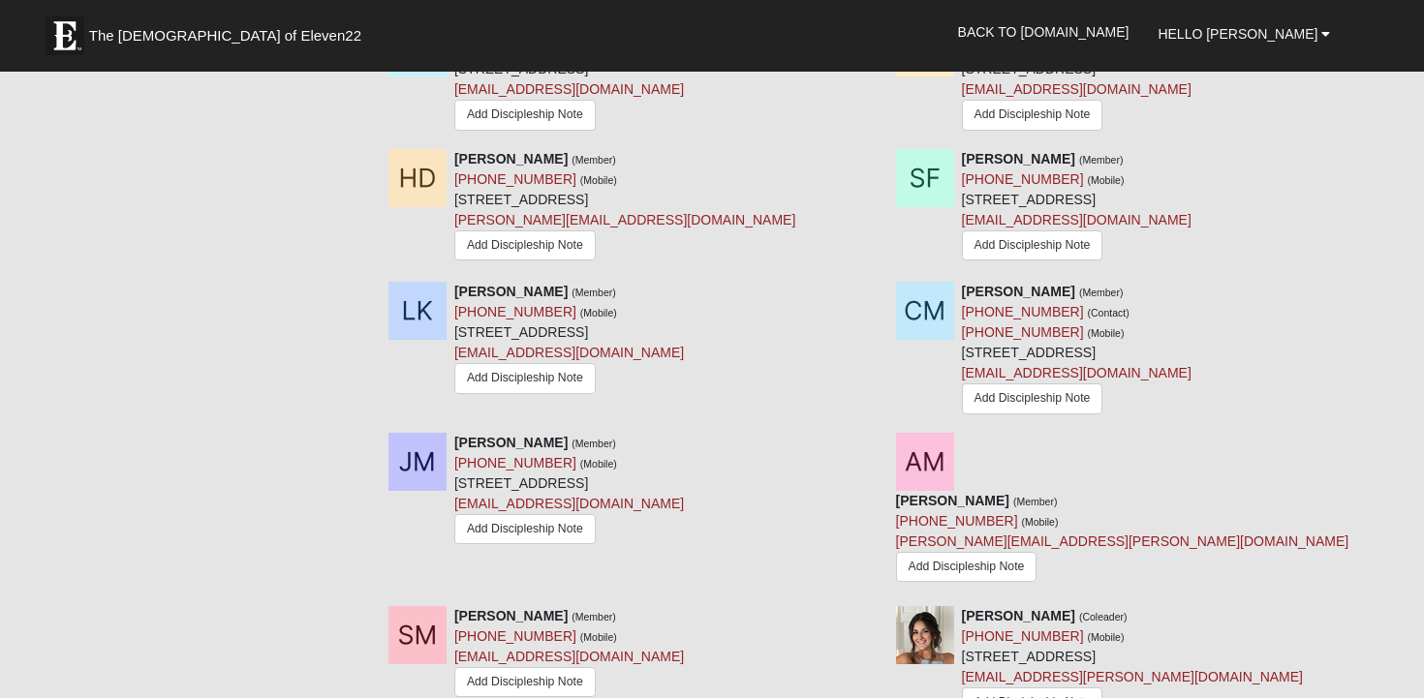
scroll to position [984, 0]
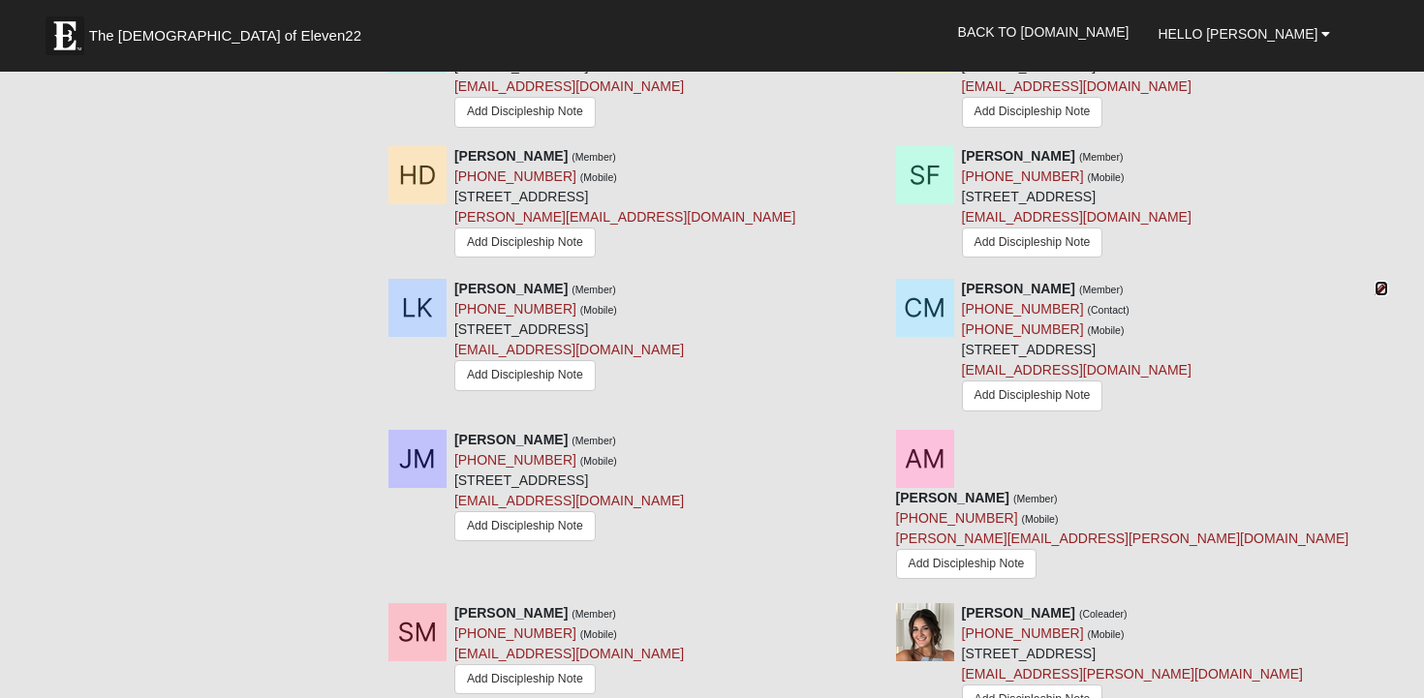
click at [1378, 285] on icon at bounding box center [1382, 289] width 14 height 14
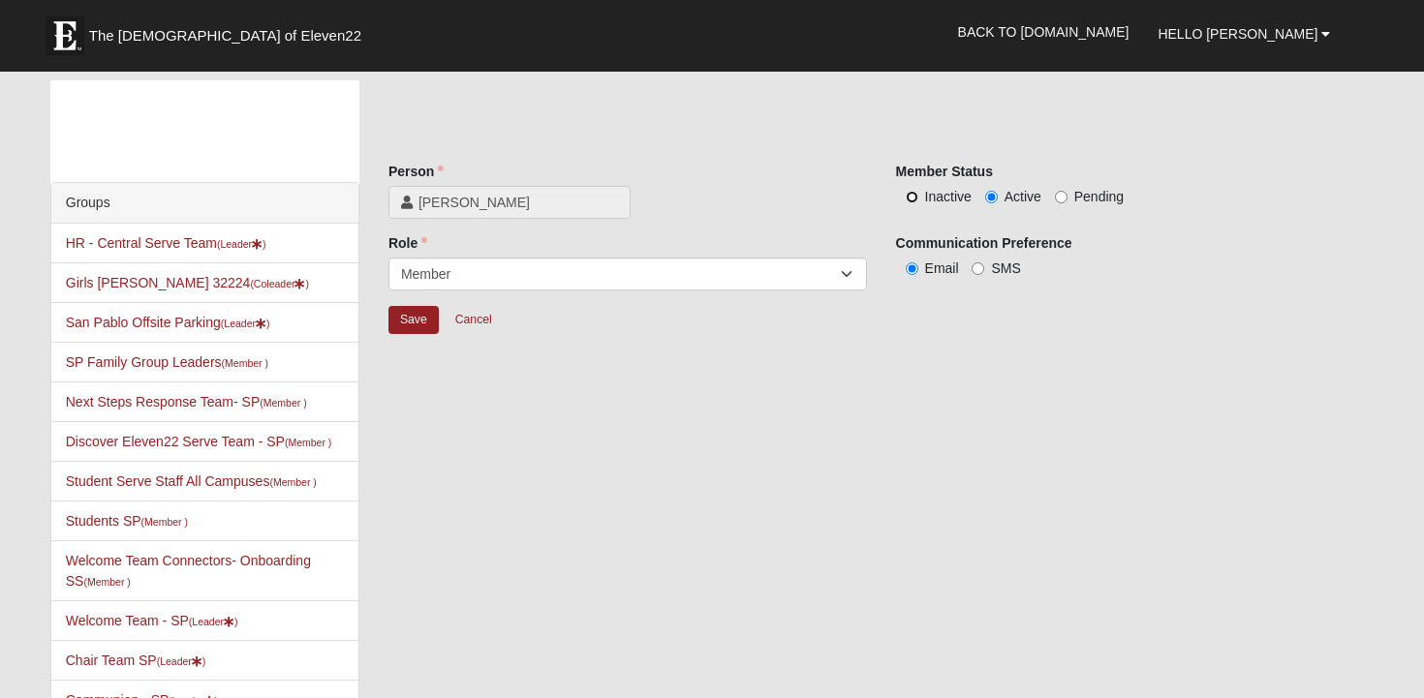
click at [908, 196] on input "Inactive" at bounding box center [912, 197] width 13 height 13
radio input "true"
click at [393, 326] on input "Save" at bounding box center [413, 320] width 50 height 28
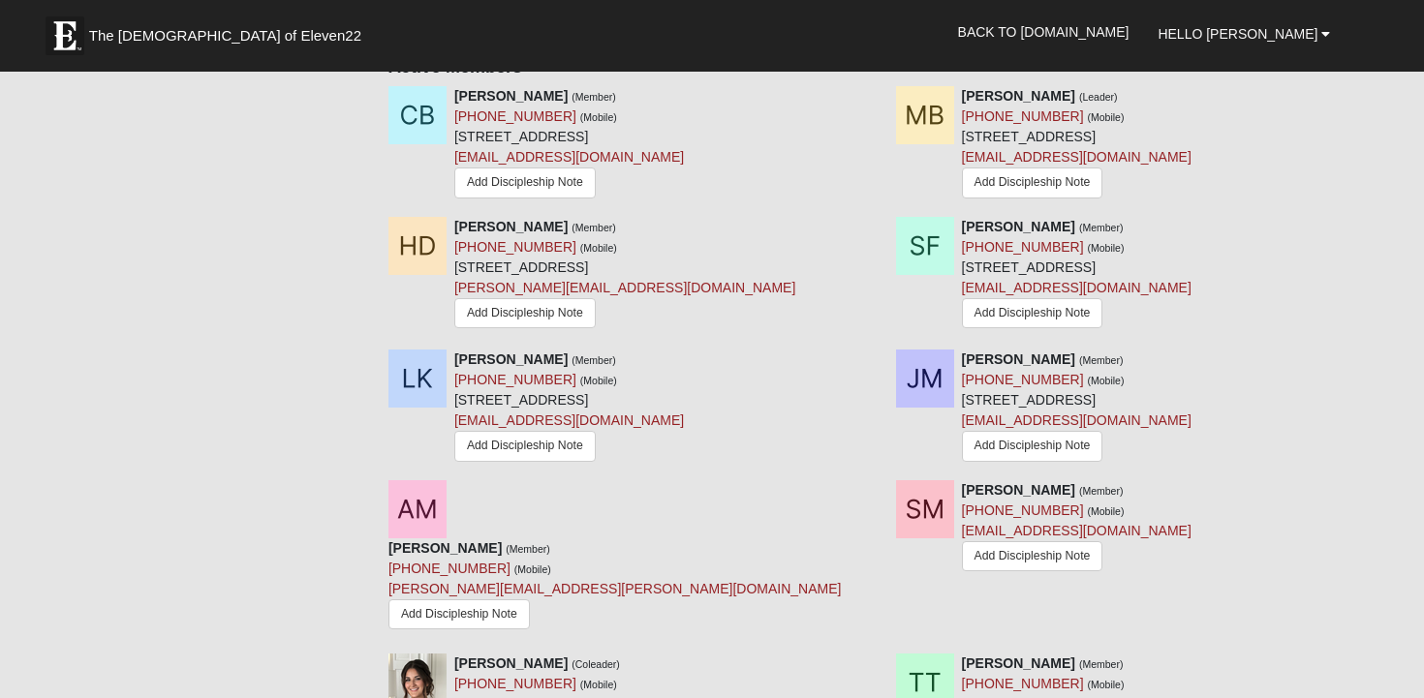
scroll to position [937, 0]
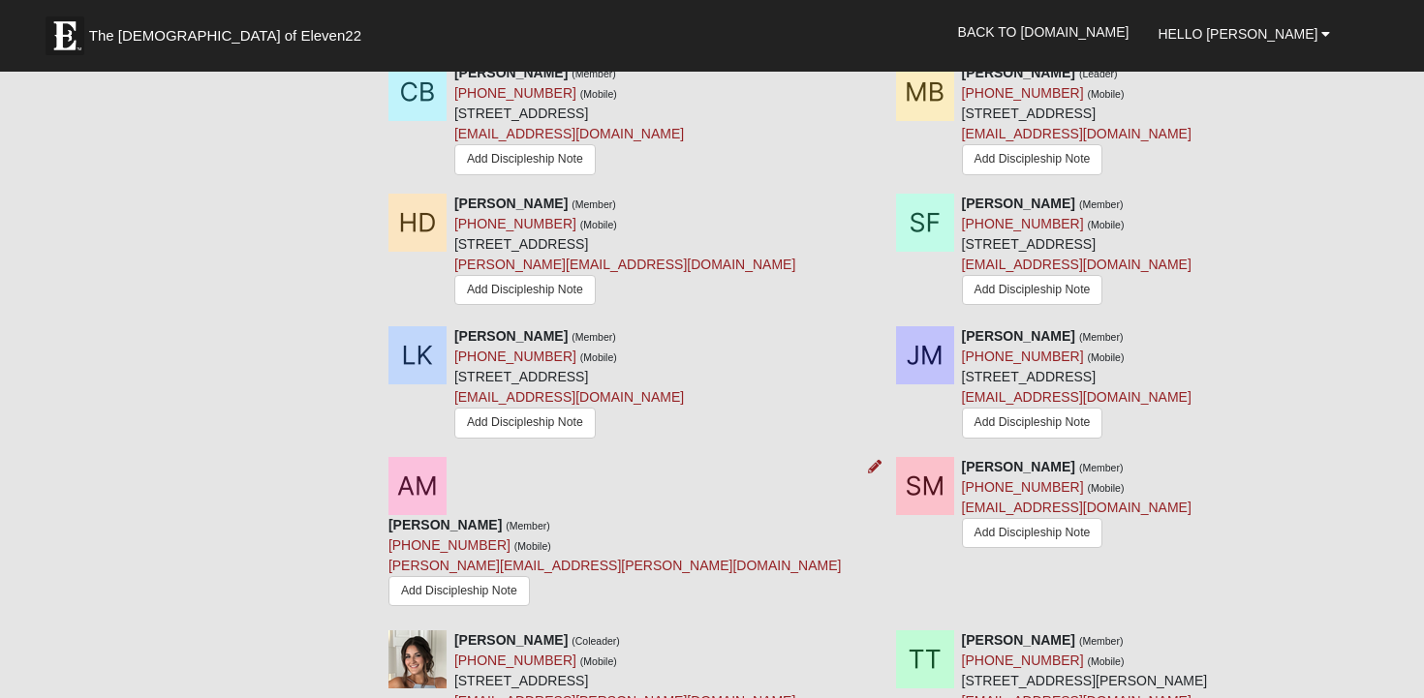
click at [878, 483] on div "Andrew Mulville (Member) (863) 205-8902 (Mobile) andrew.mulville@yahoo.com Add …" at bounding box center [628, 536] width 508 height 158
click at [877, 467] on icon at bounding box center [875, 467] width 14 height 14
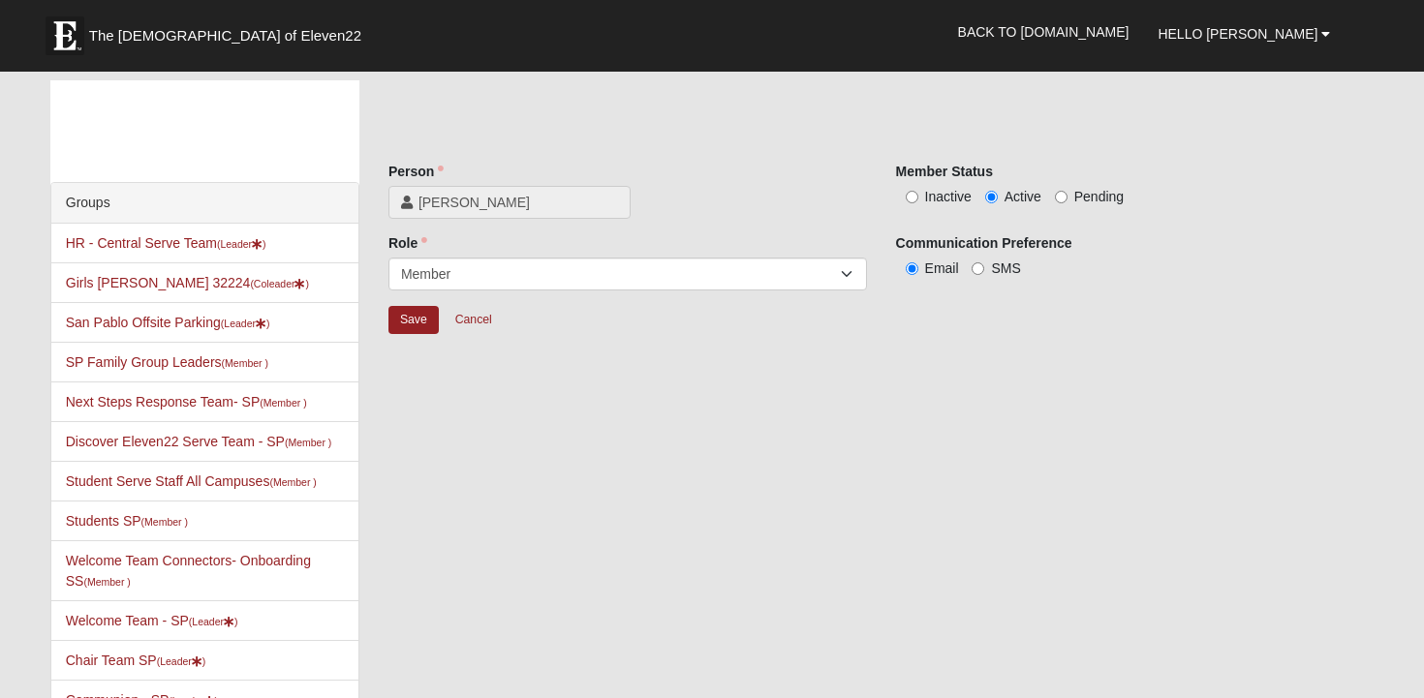
click at [920, 197] on label "Inactive" at bounding box center [934, 196] width 76 height 19
click at [918, 197] on input "Inactive" at bounding box center [912, 197] width 13 height 13
radio input "true"
click at [409, 315] on input "Save" at bounding box center [413, 320] width 50 height 28
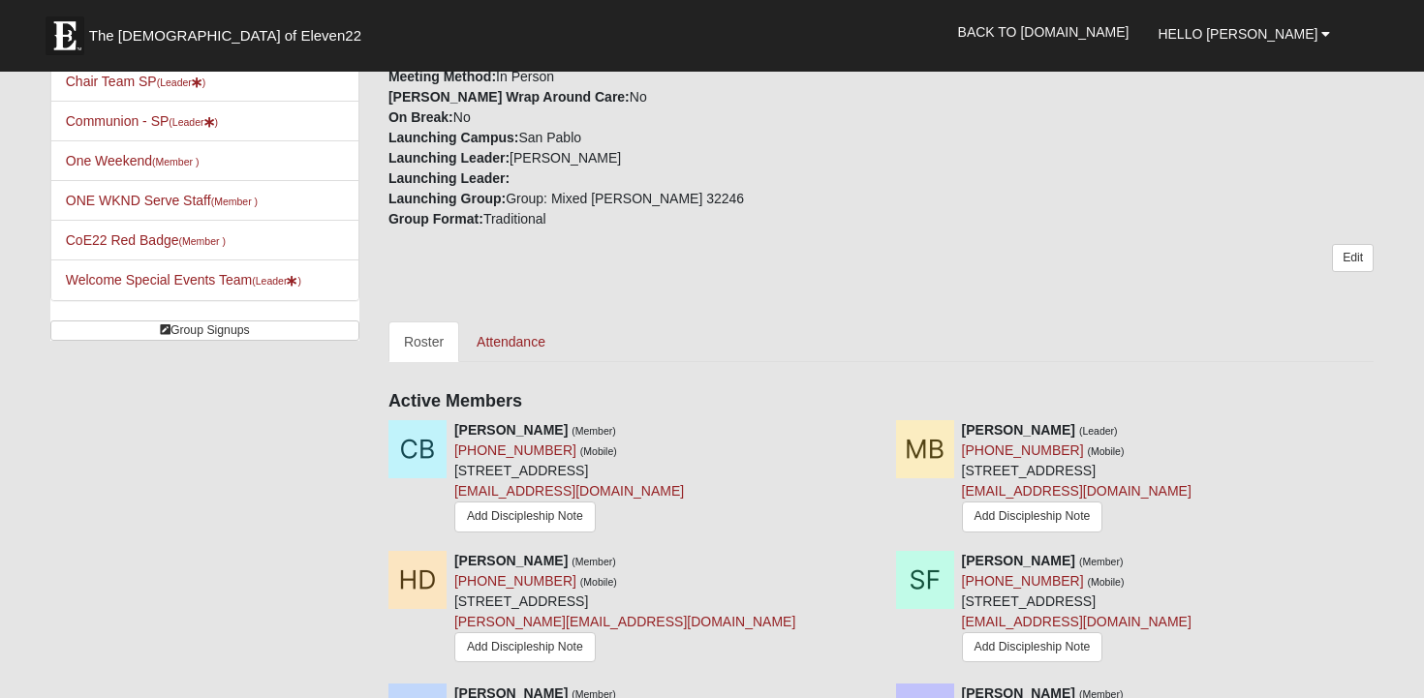
scroll to position [1015, 0]
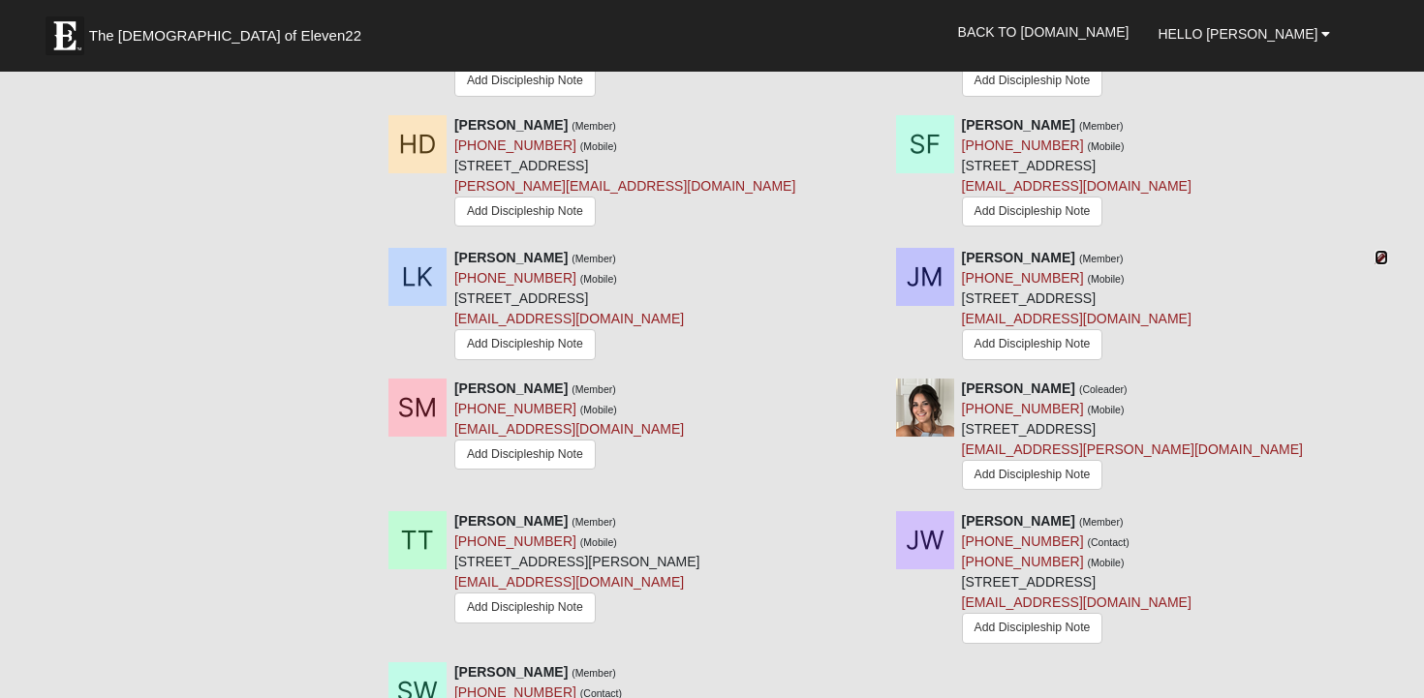
click at [1387, 257] on icon at bounding box center [1382, 258] width 14 height 14
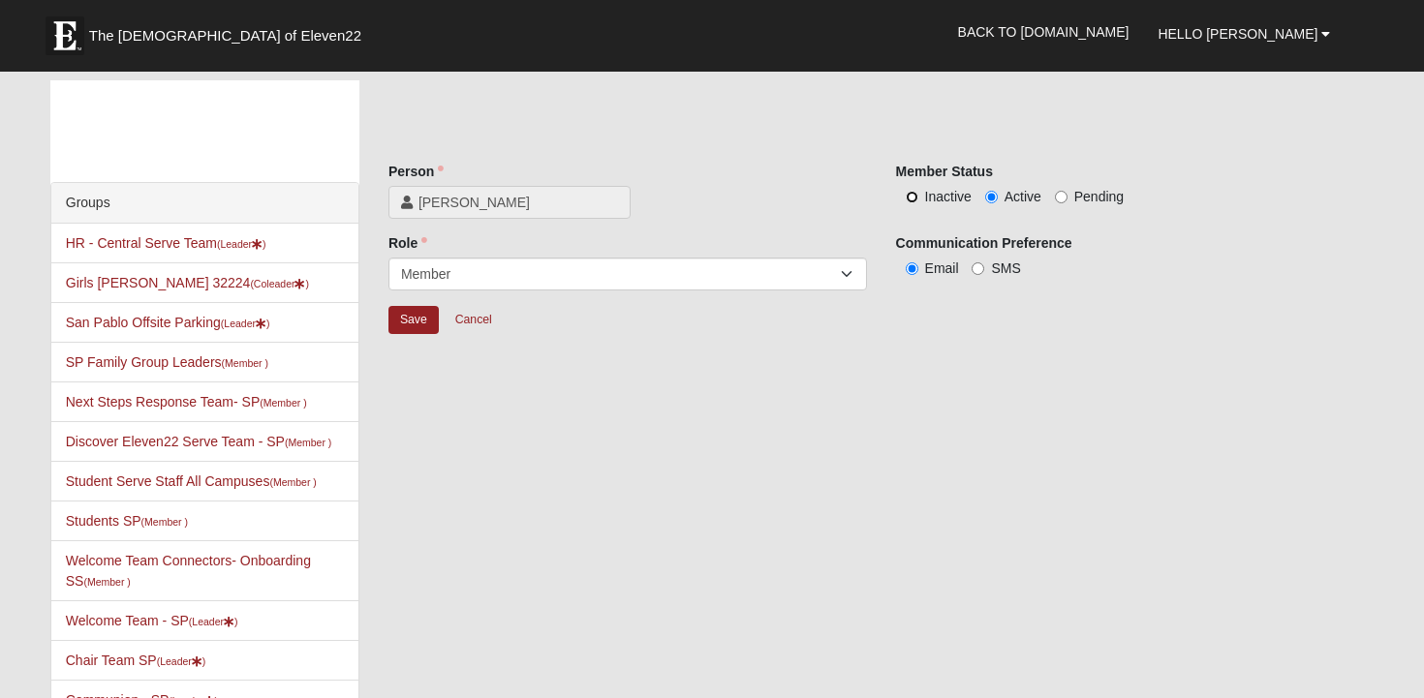
click at [914, 192] on input "Inactive" at bounding box center [912, 197] width 13 height 13
radio input "true"
click at [413, 324] on input "Save" at bounding box center [413, 320] width 50 height 28
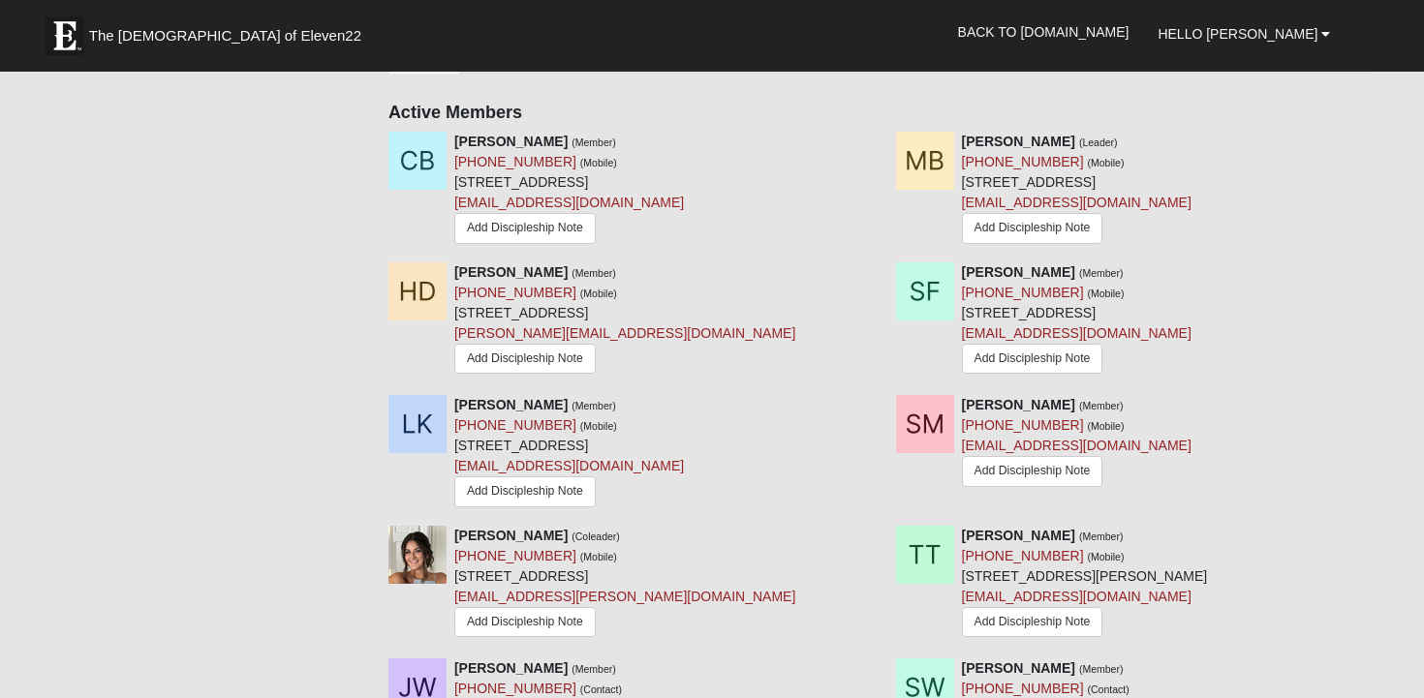
scroll to position [881, 0]
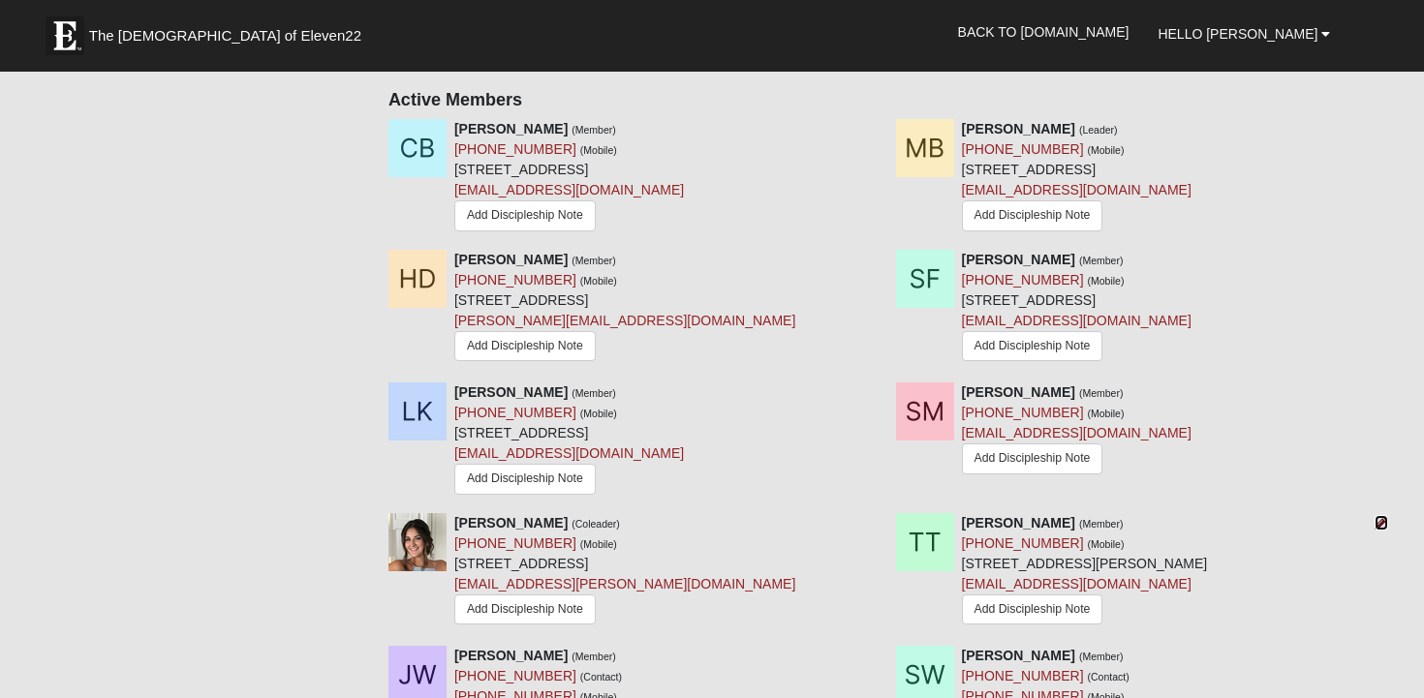
click at [1377, 525] on icon at bounding box center [1382, 523] width 14 height 14
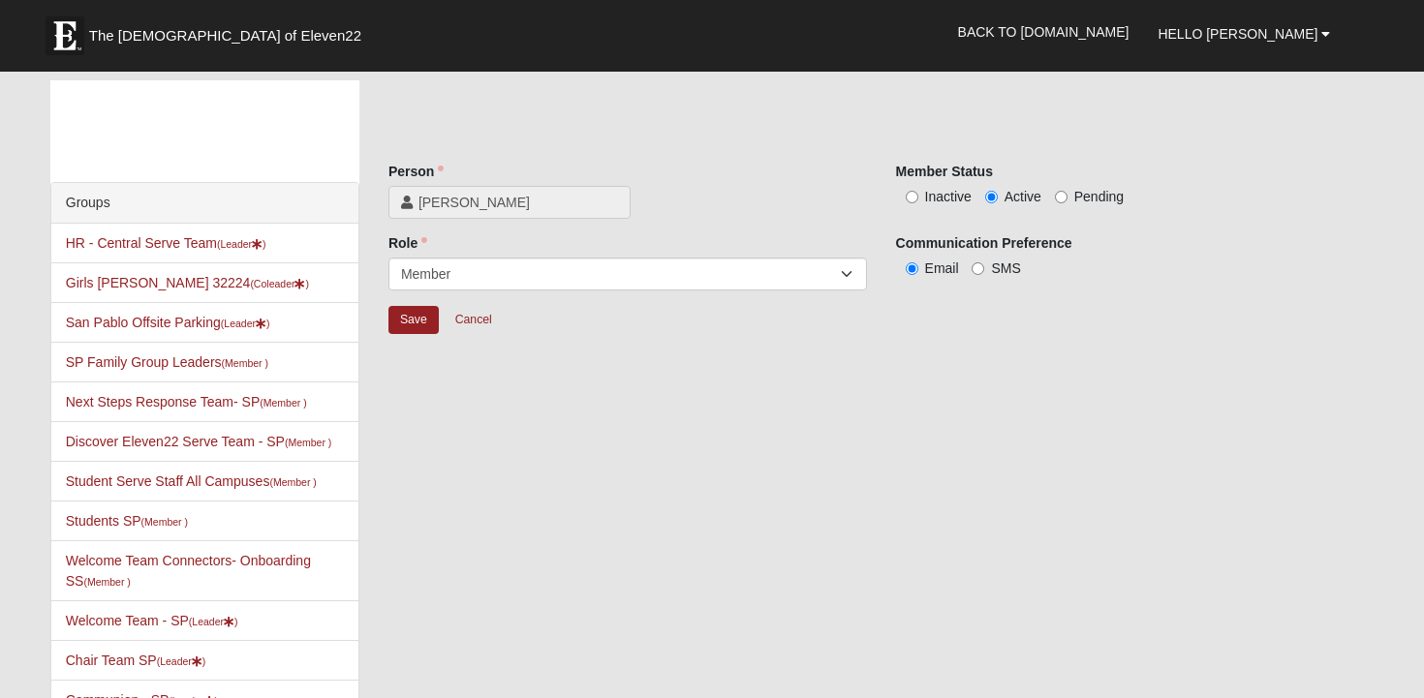
click at [933, 182] on div "Member Status Inactive Active Pending" at bounding box center [1135, 184] width 479 height 45
click at [917, 200] on label "Inactive" at bounding box center [934, 196] width 76 height 19
click at [917, 200] on input "Inactive" at bounding box center [912, 197] width 13 height 13
radio input "true"
click at [406, 322] on input "Save" at bounding box center [413, 320] width 50 height 28
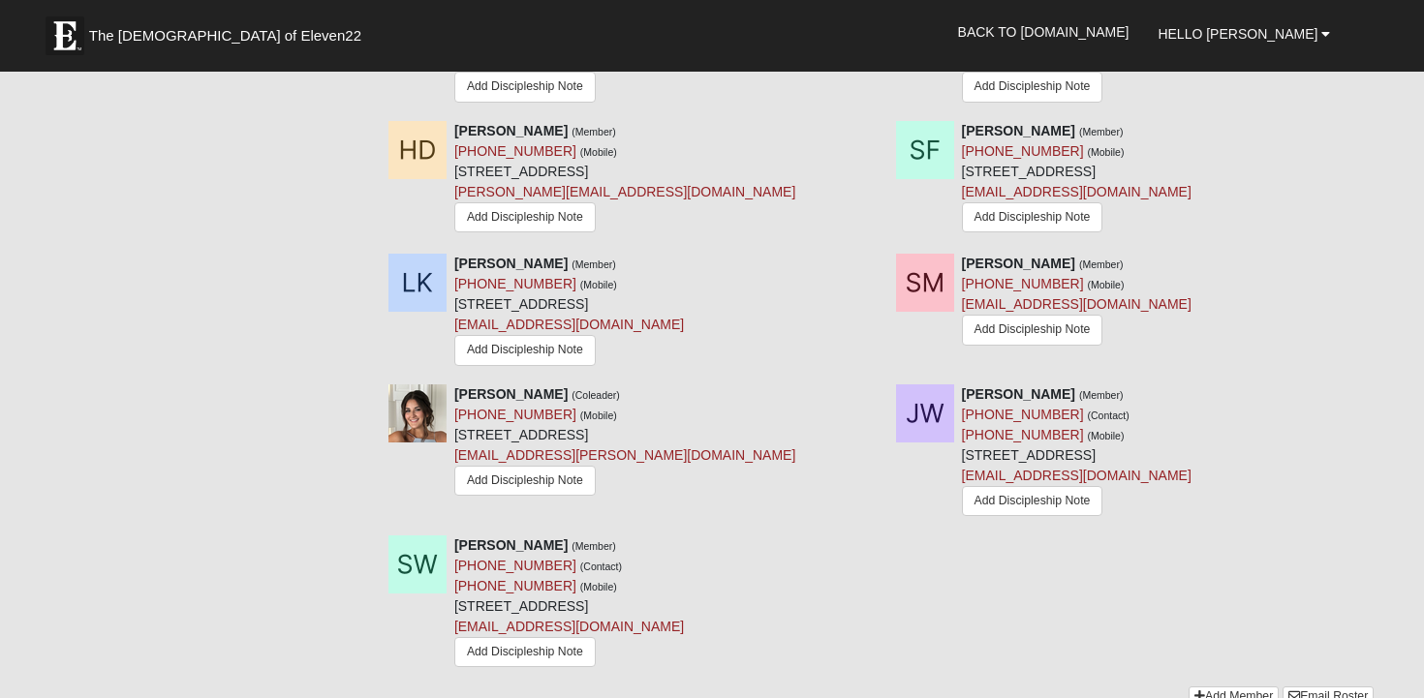
scroll to position [1022, 0]
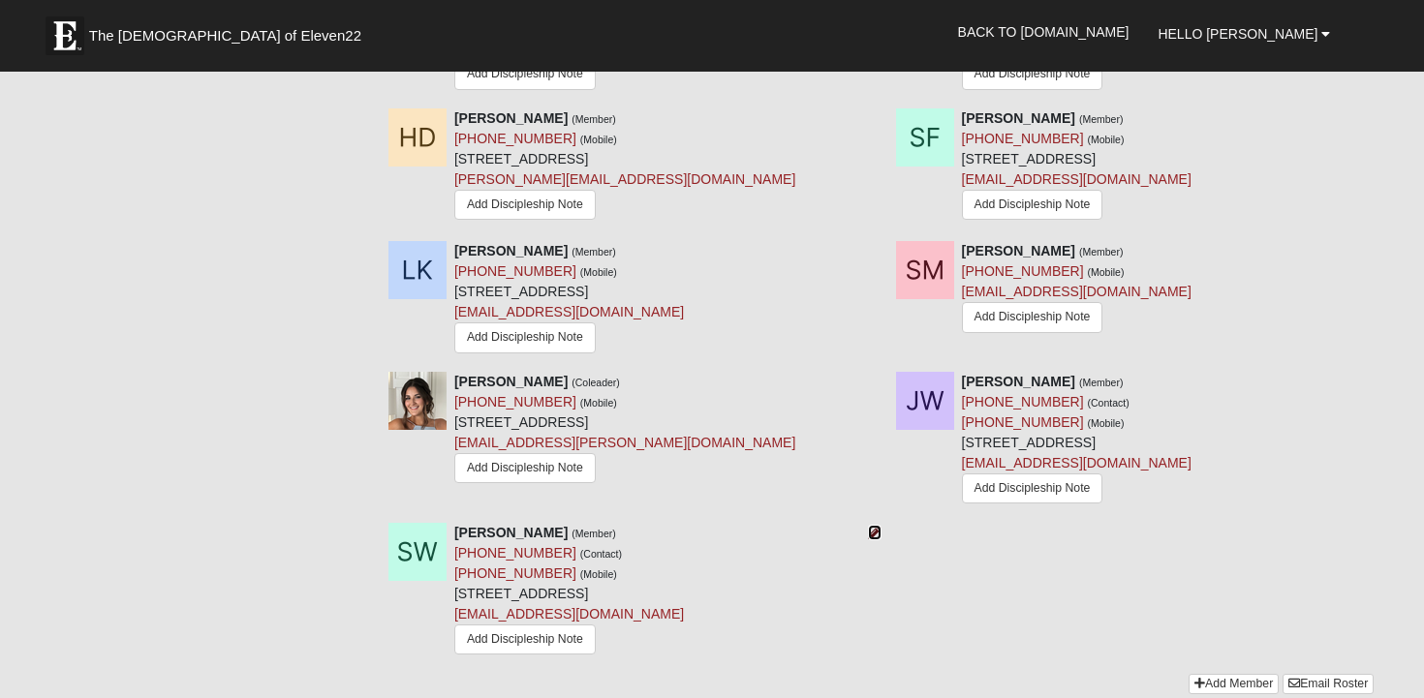
click at [874, 541] on link at bounding box center [875, 533] width 14 height 16
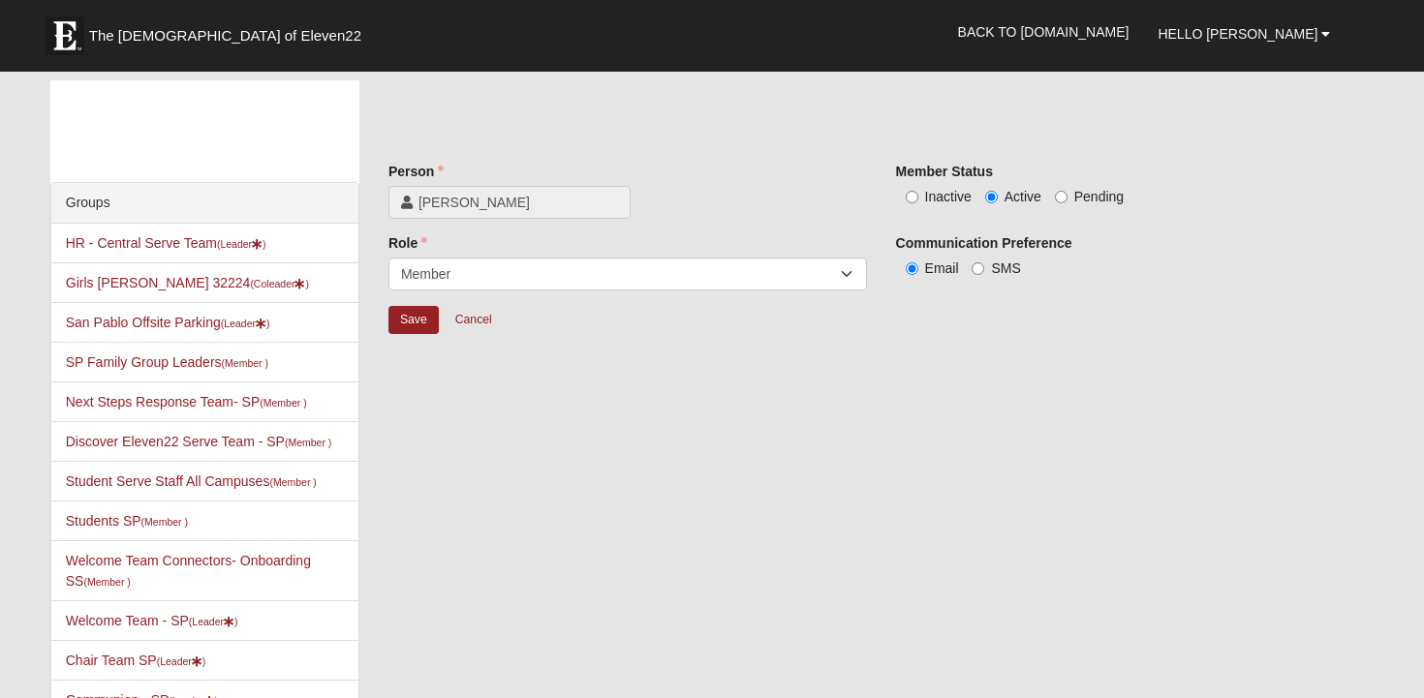
click at [948, 202] on span "Inactive" at bounding box center [948, 197] width 47 height 16
click at [918, 202] on input "Inactive" at bounding box center [912, 197] width 13 height 13
radio input "true"
click at [424, 329] on input "Save" at bounding box center [413, 320] width 50 height 28
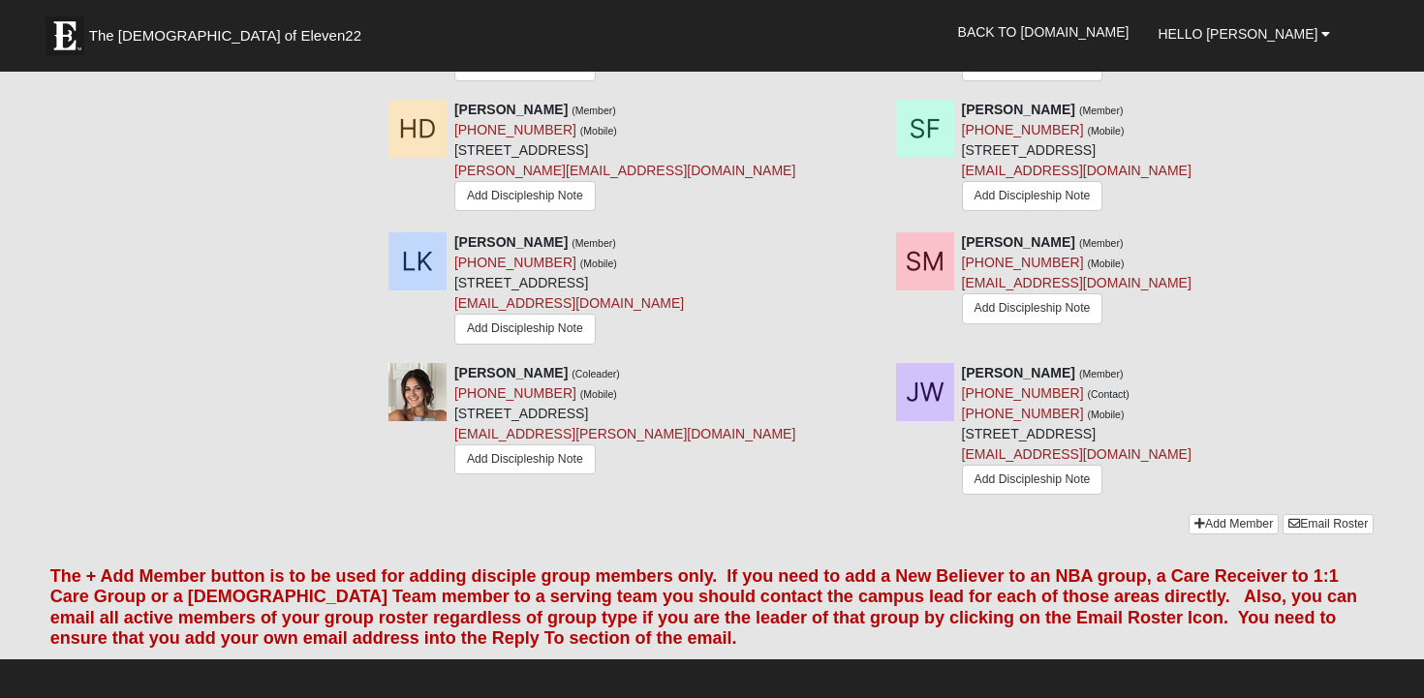
scroll to position [1035, 0]
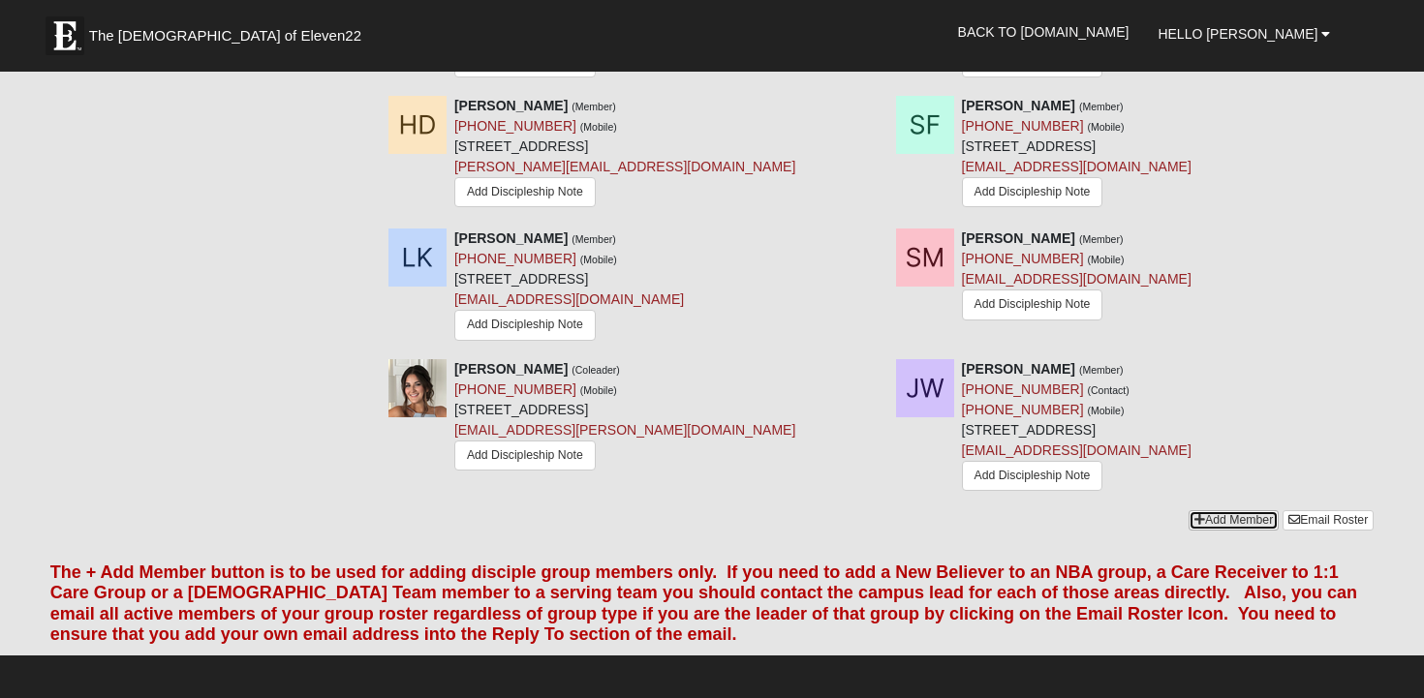
click at [1195, 524] on icon at bounding box center [1200, 520] width 11 height 12
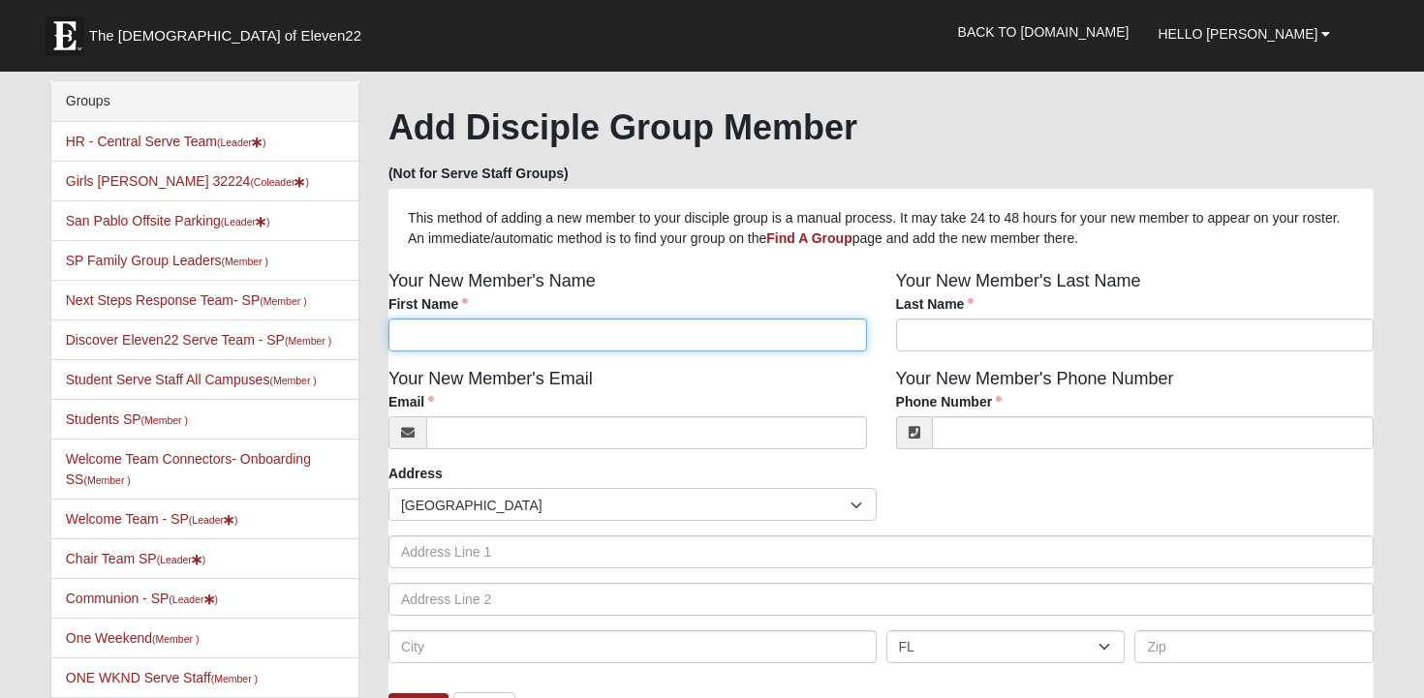
click at [712, 331] on input "First Name" at bounding box center [627, 335] width 479 height 33
type input "[PERSON_NAME]"
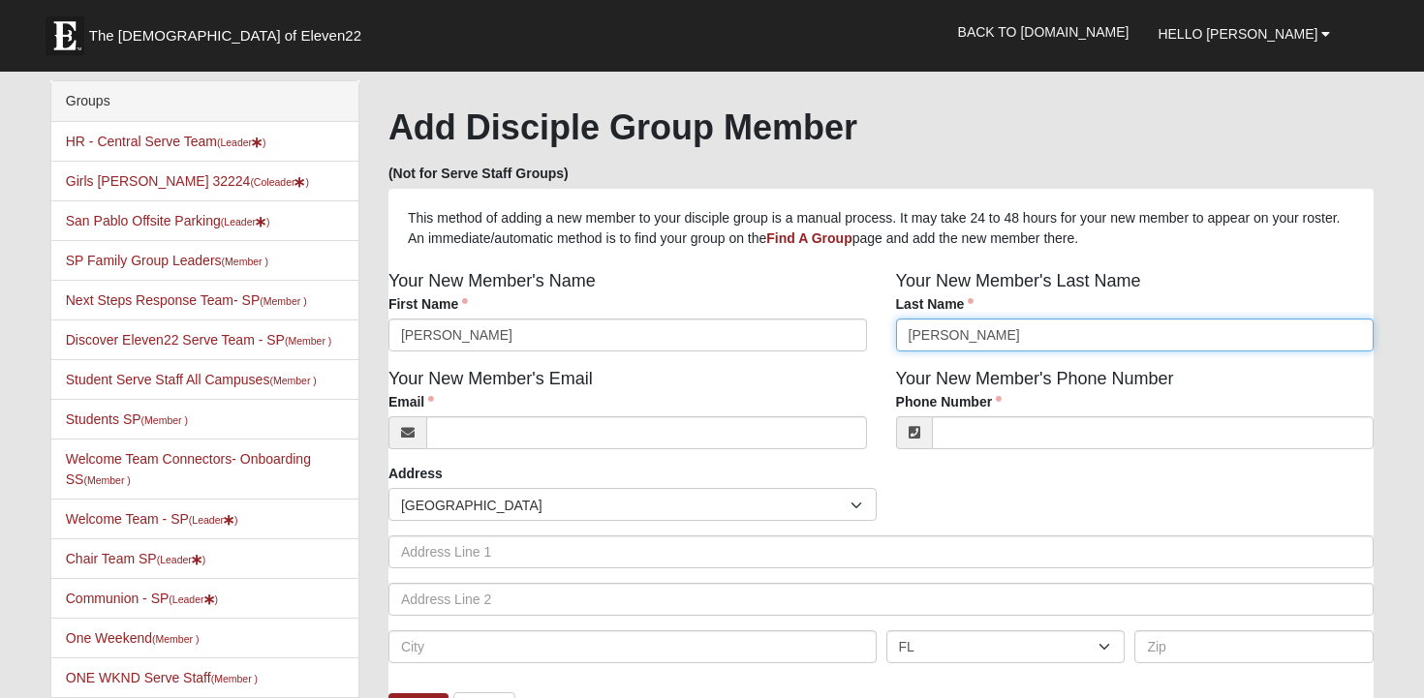
type input "[PERSON_NAME]"
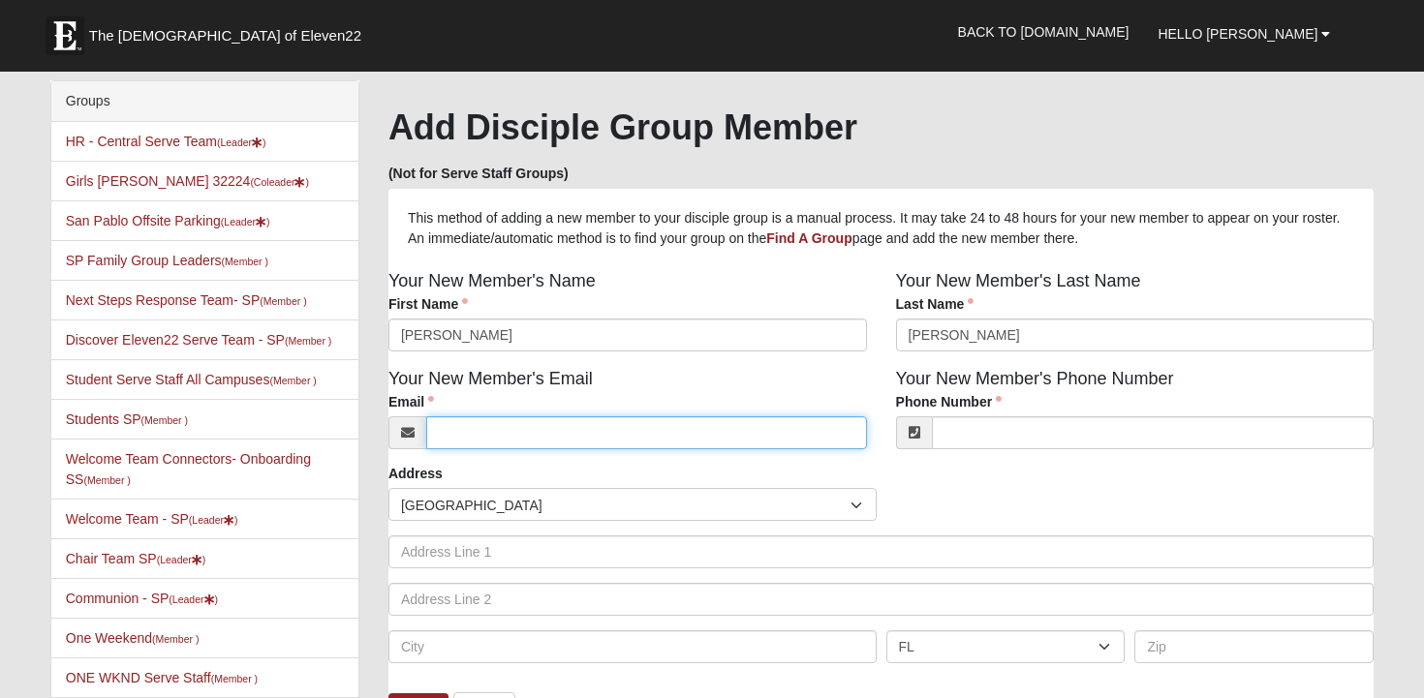
click at [650, 426] on input "Email" at bounding box center [646, 433] width 441 height 33
paste input "[EMAIL_ADDRESS][DOMAIN_NAME]"
type input "[EMAIL_ADDRESS][DOMAIN_NAME]"
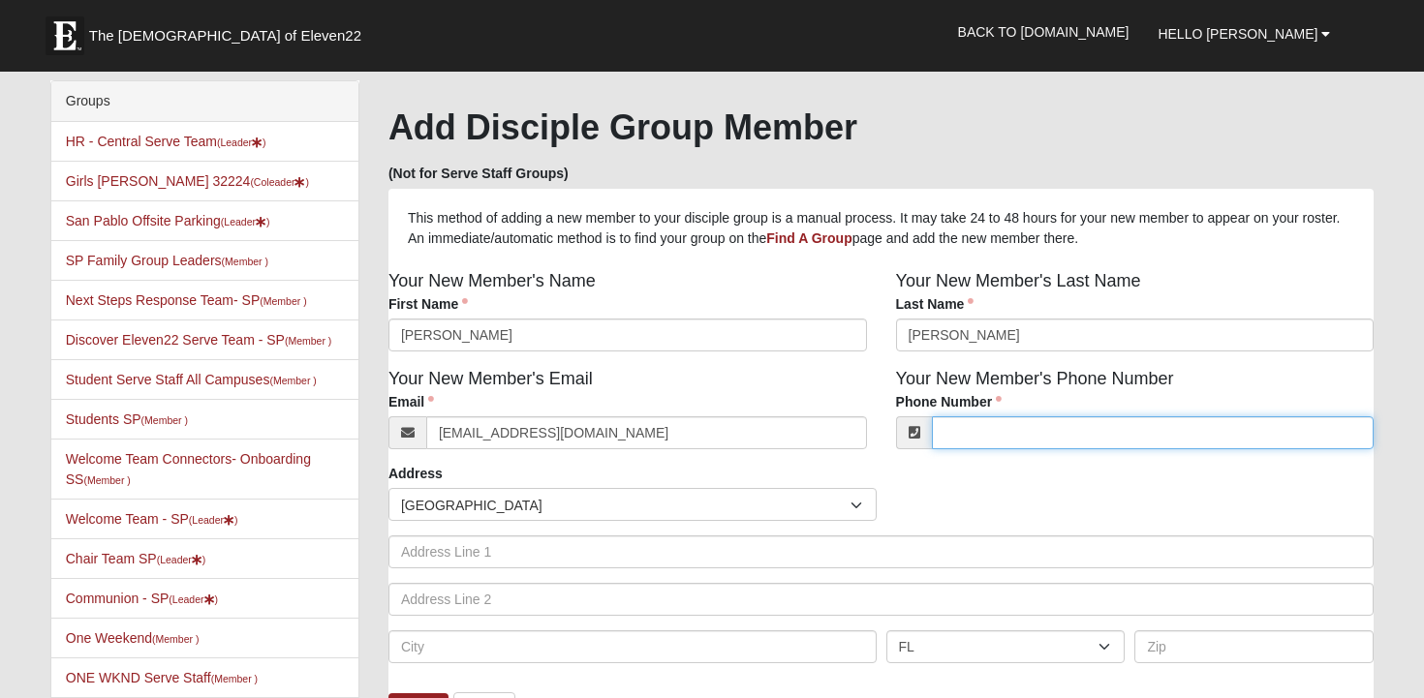
click at [1055, 439] on input "Phone Number" at bounding box center [1153, 433] width 443 height 33
click at [1048, 435] on input "3215434102" at bounding box center [1153, 433] width 443 height 33
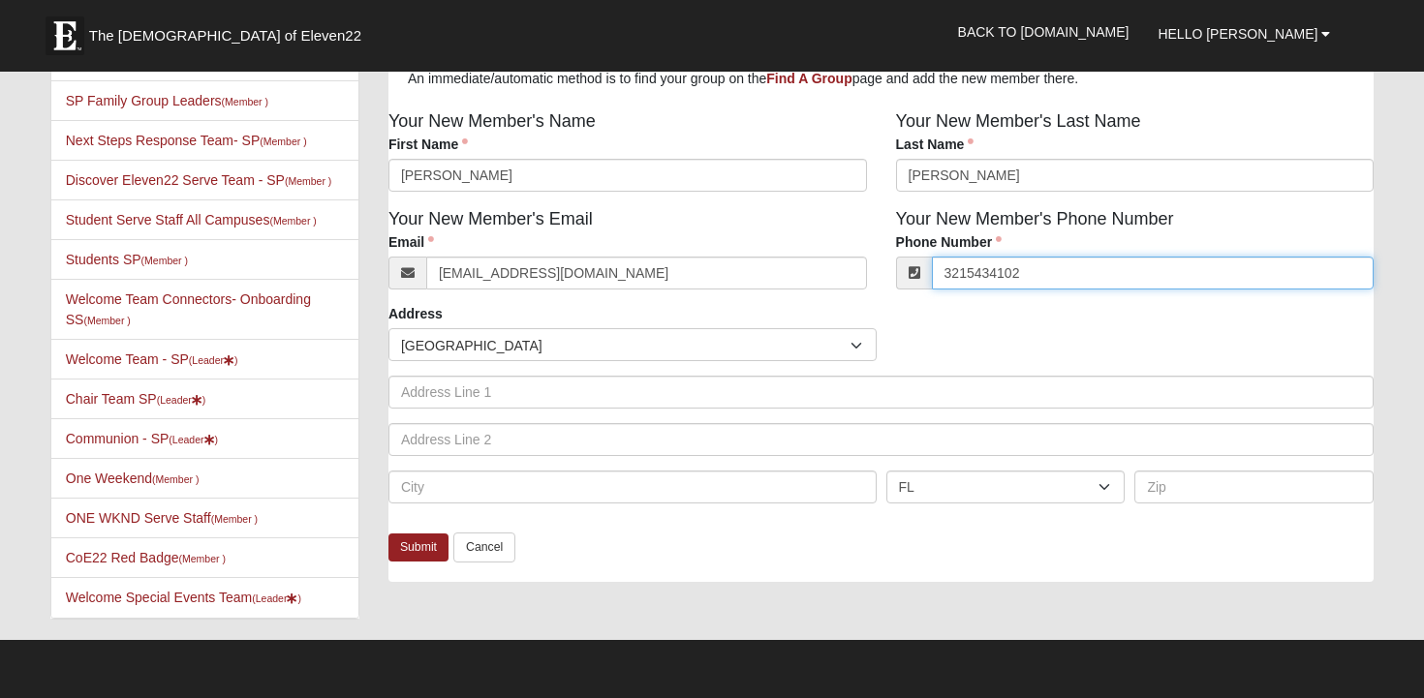
scroll to position [177, 0]
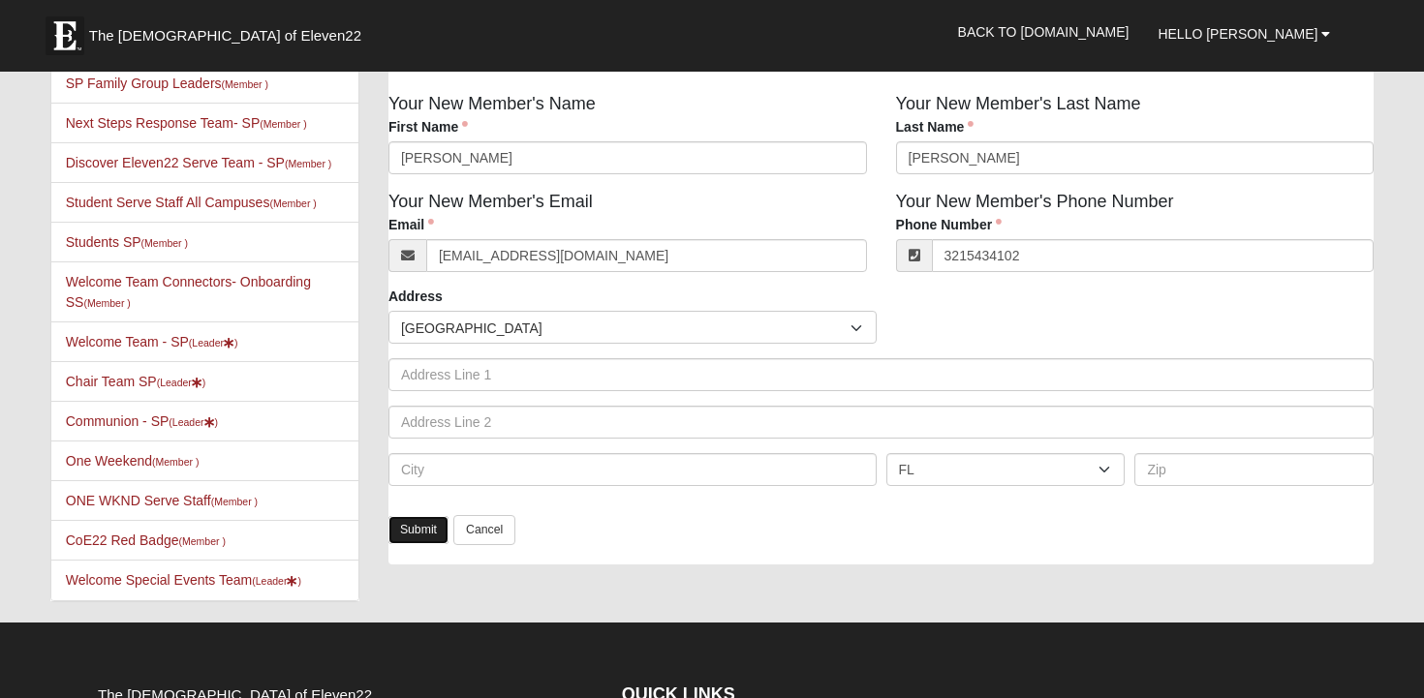
type input "(321) 543-4102"
click at [408, 534] on link "Submit" at bounding box center [418, 530] width 60 height 28
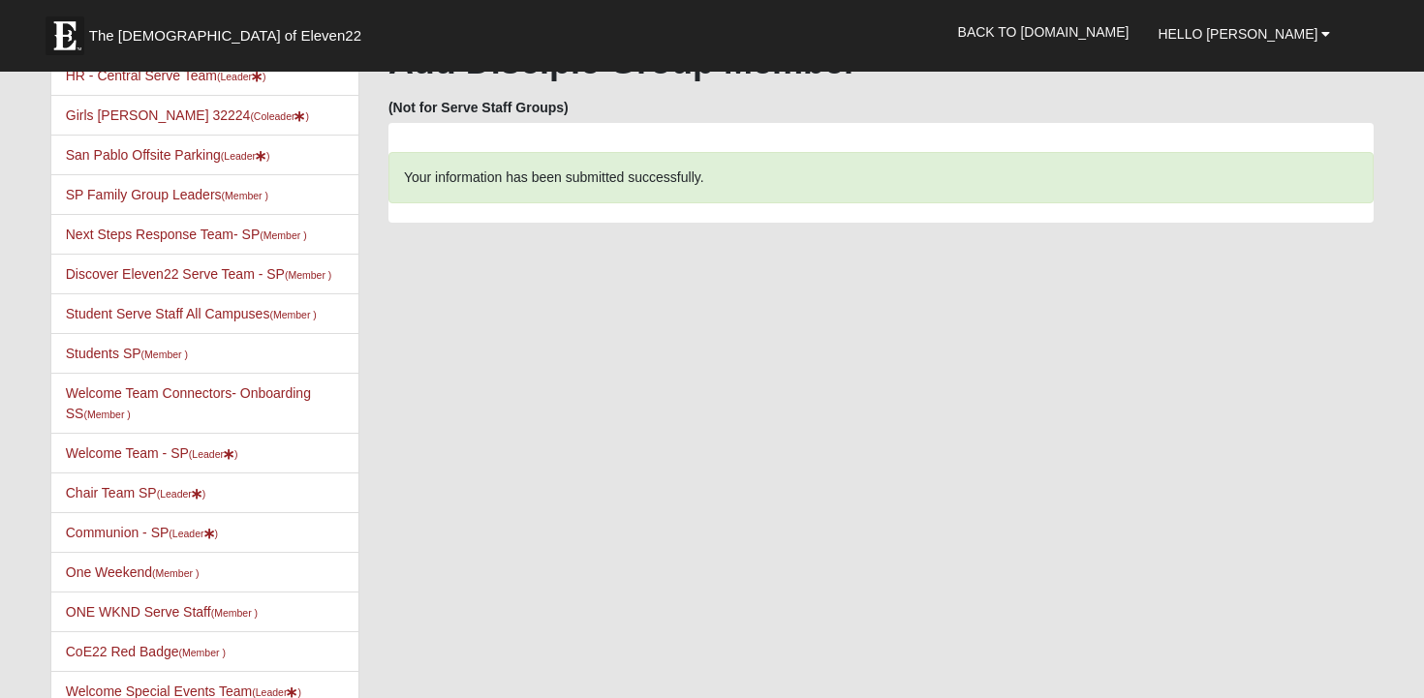
scroll to position [0, 0]
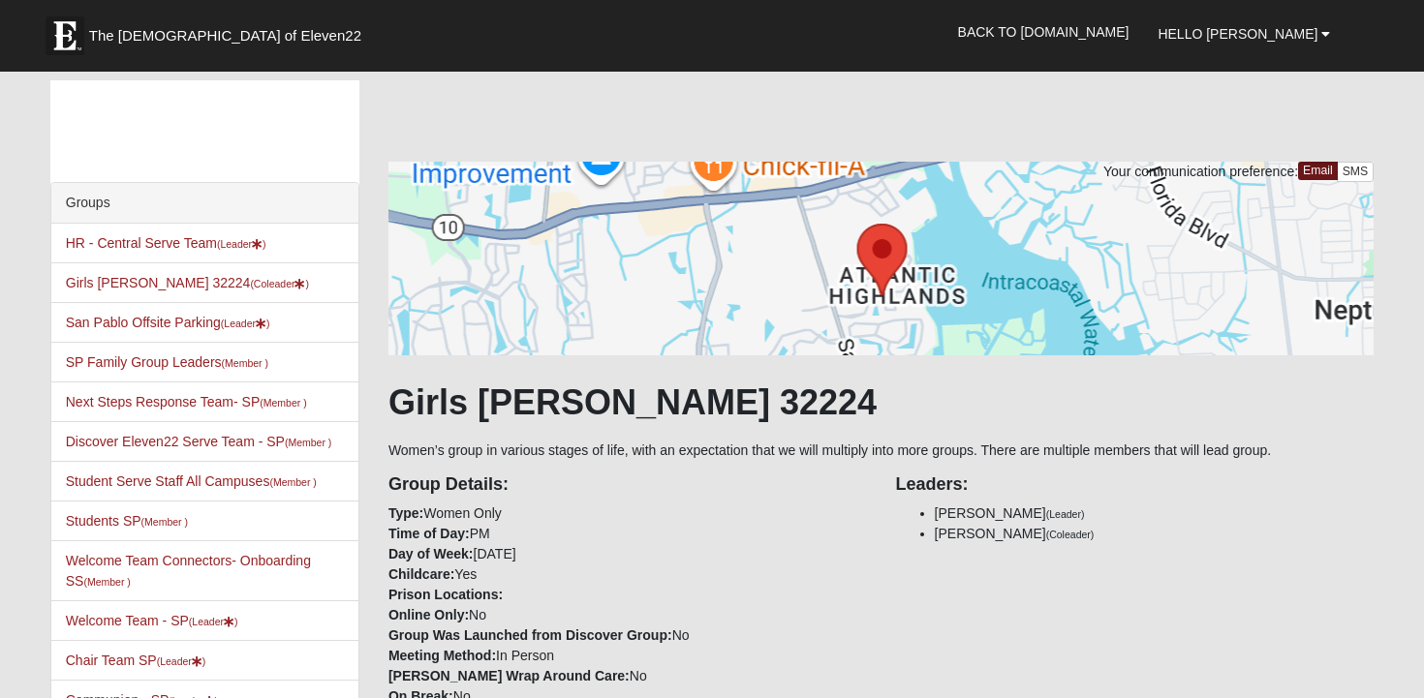
scroll to position [1035, 0]
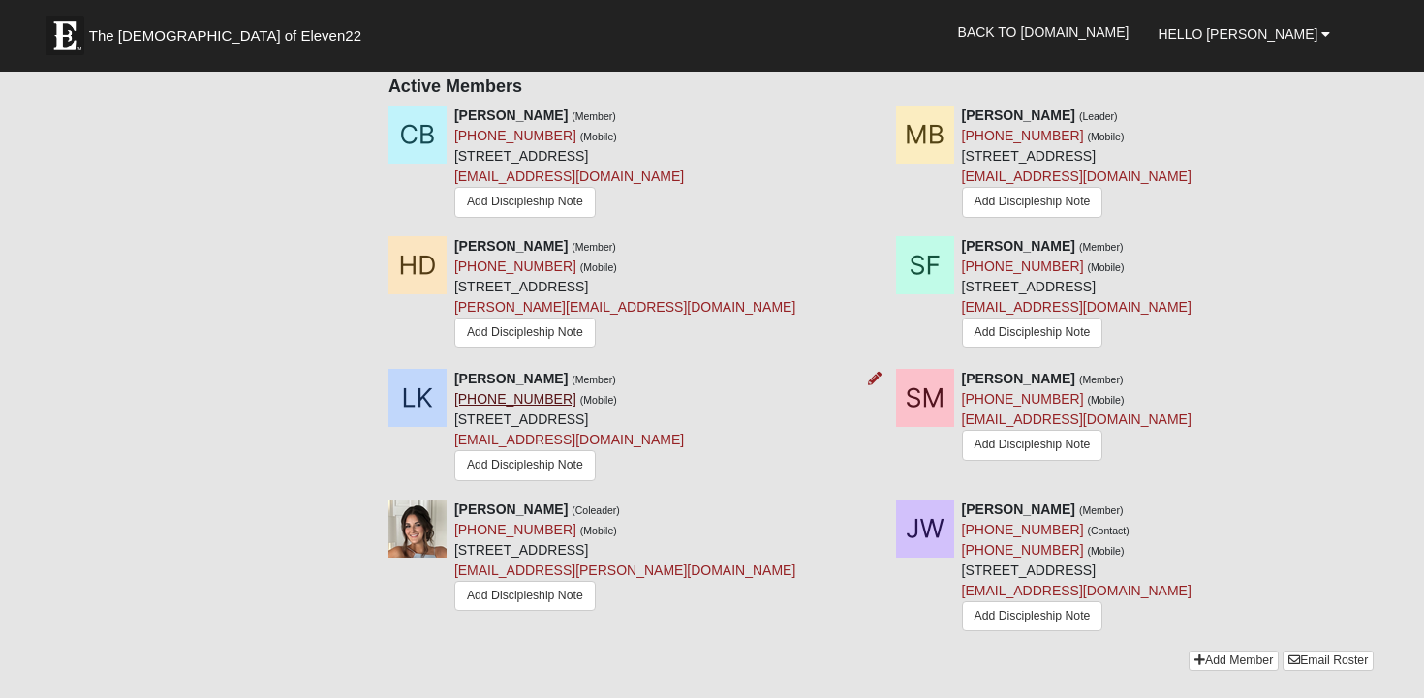
scroll to position [893, 0]
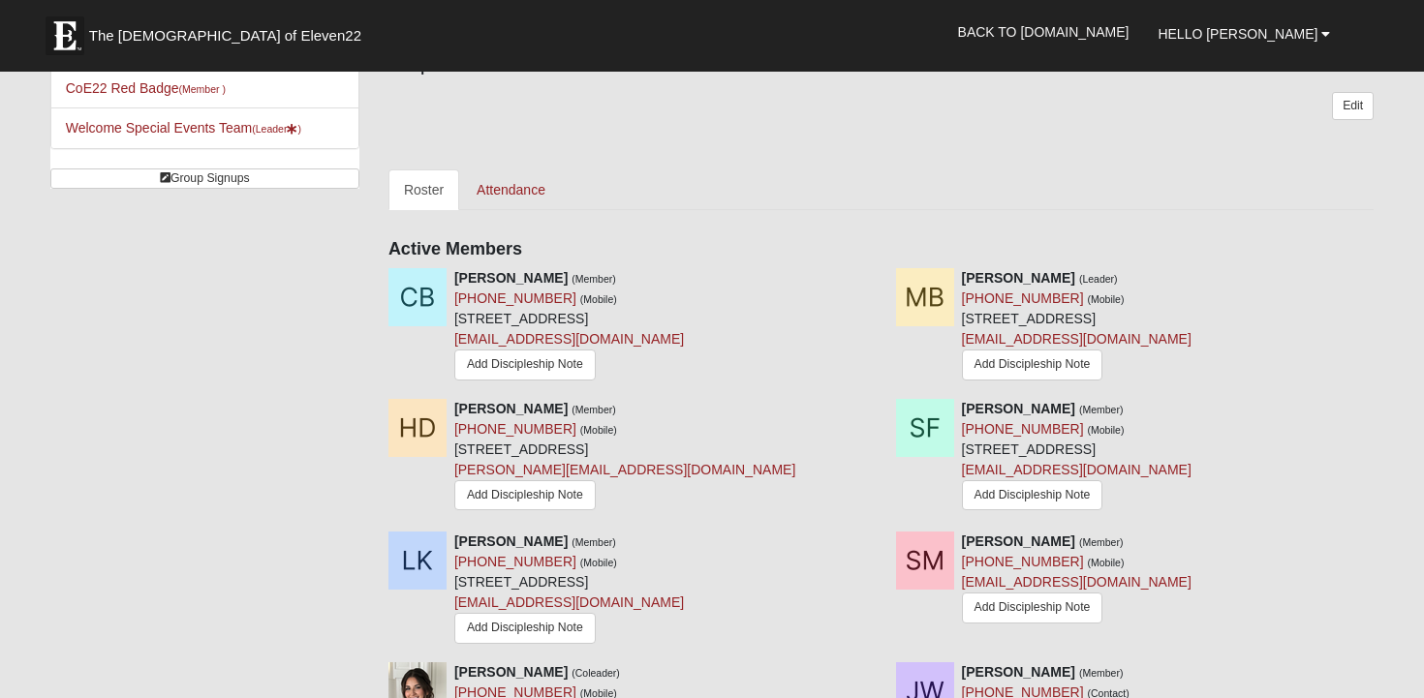
scroll to position [732, 0]
click at [507, 194] on link "Attendance" at bounding box center [511, 189] width 100 height 41
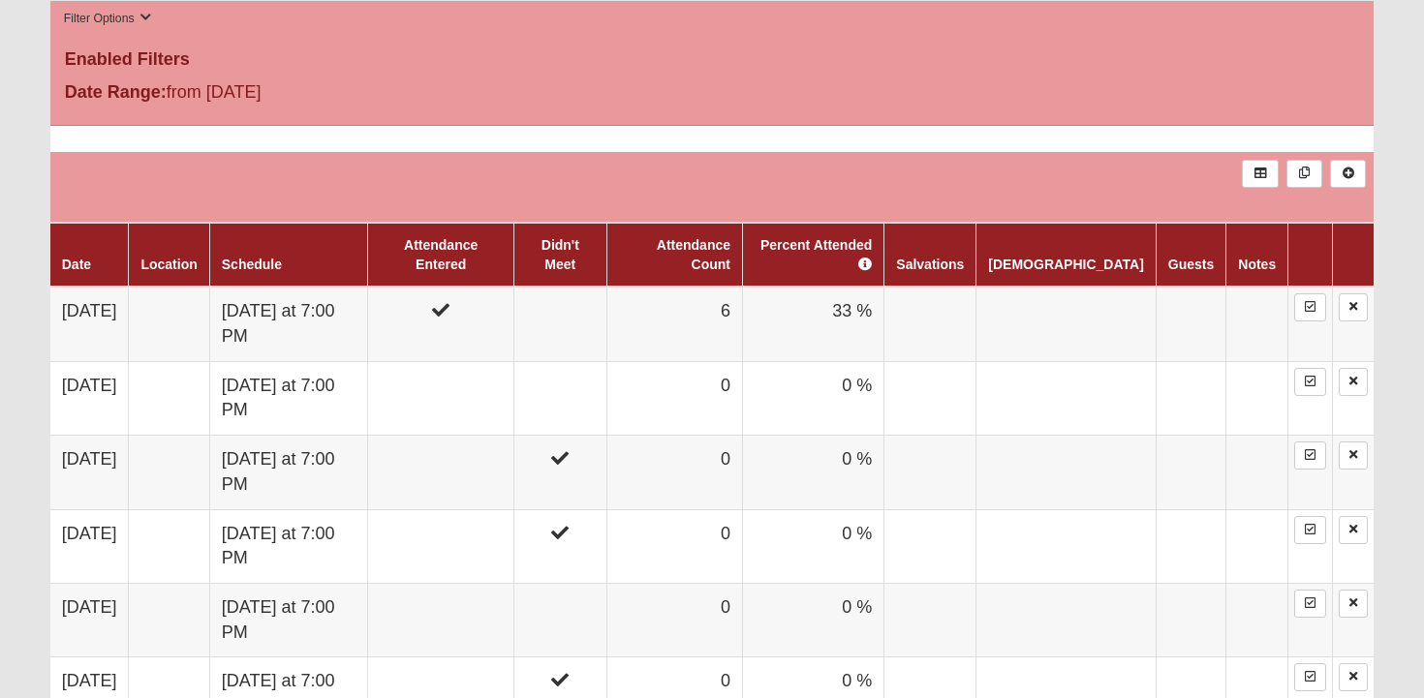
scroll to position [1028, 0]
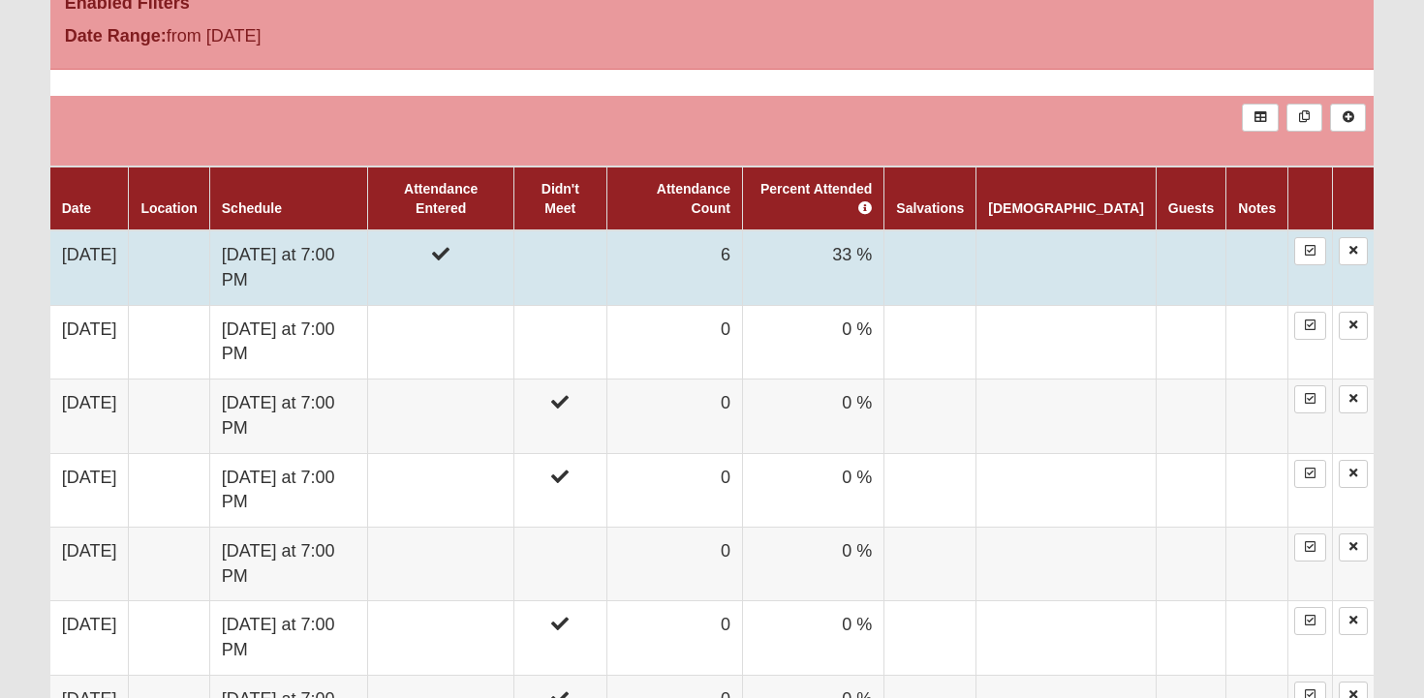
click at [514, 269] on td at bounding box center [441, 268] width 146 height 75
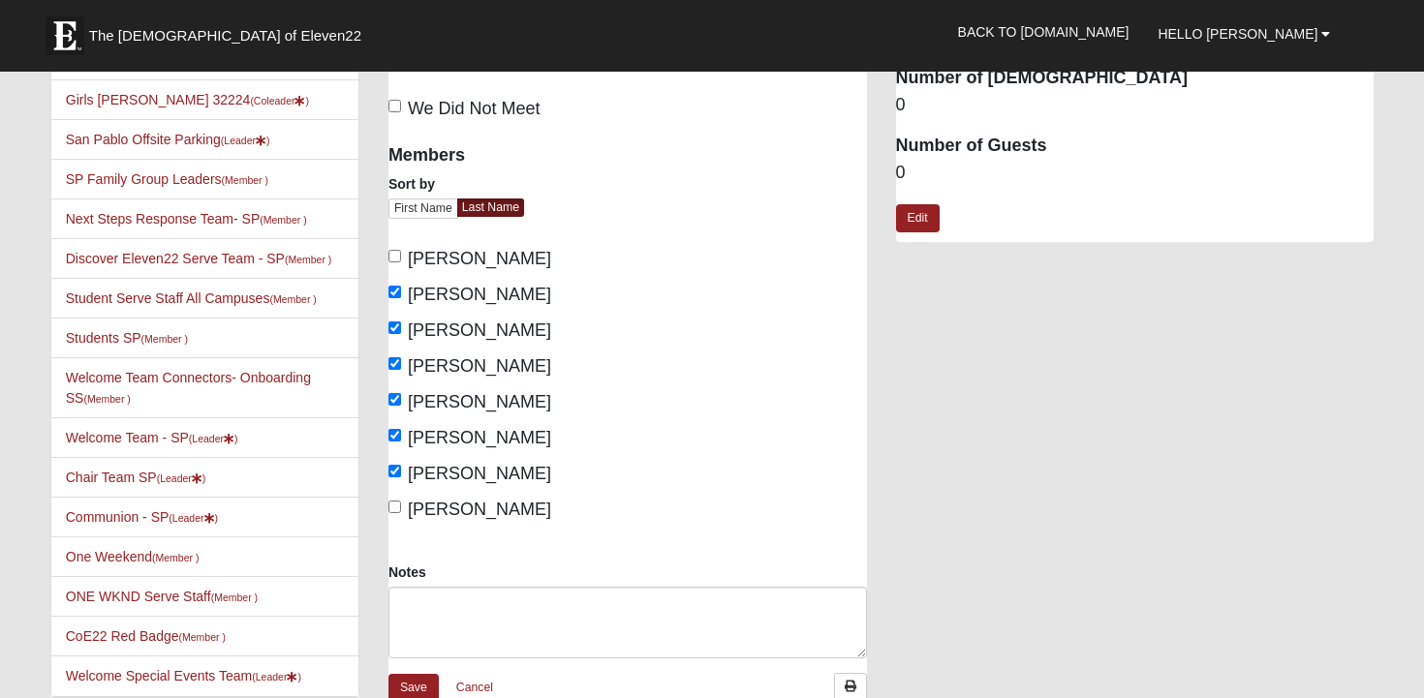
scroll to position [172, 0]
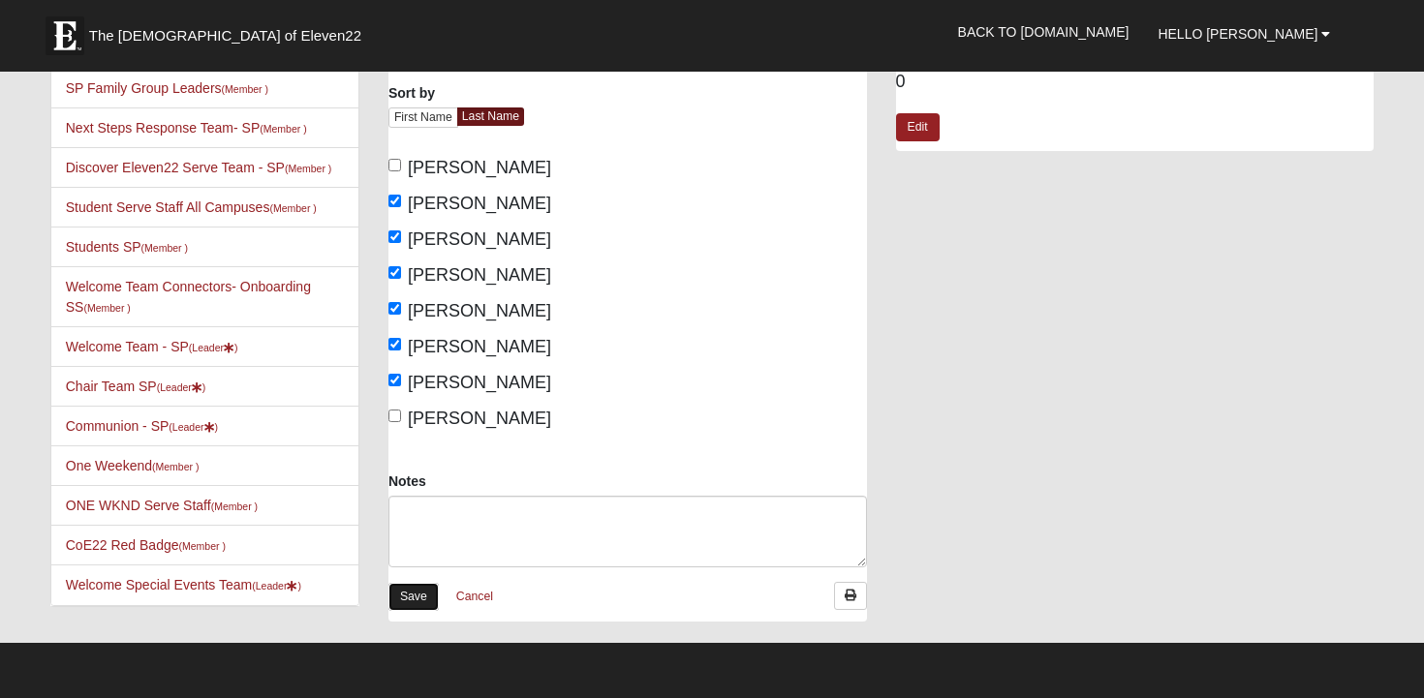
click at [428, 595] on link "Save" at bounding box center [413, 597] width 50 height 28
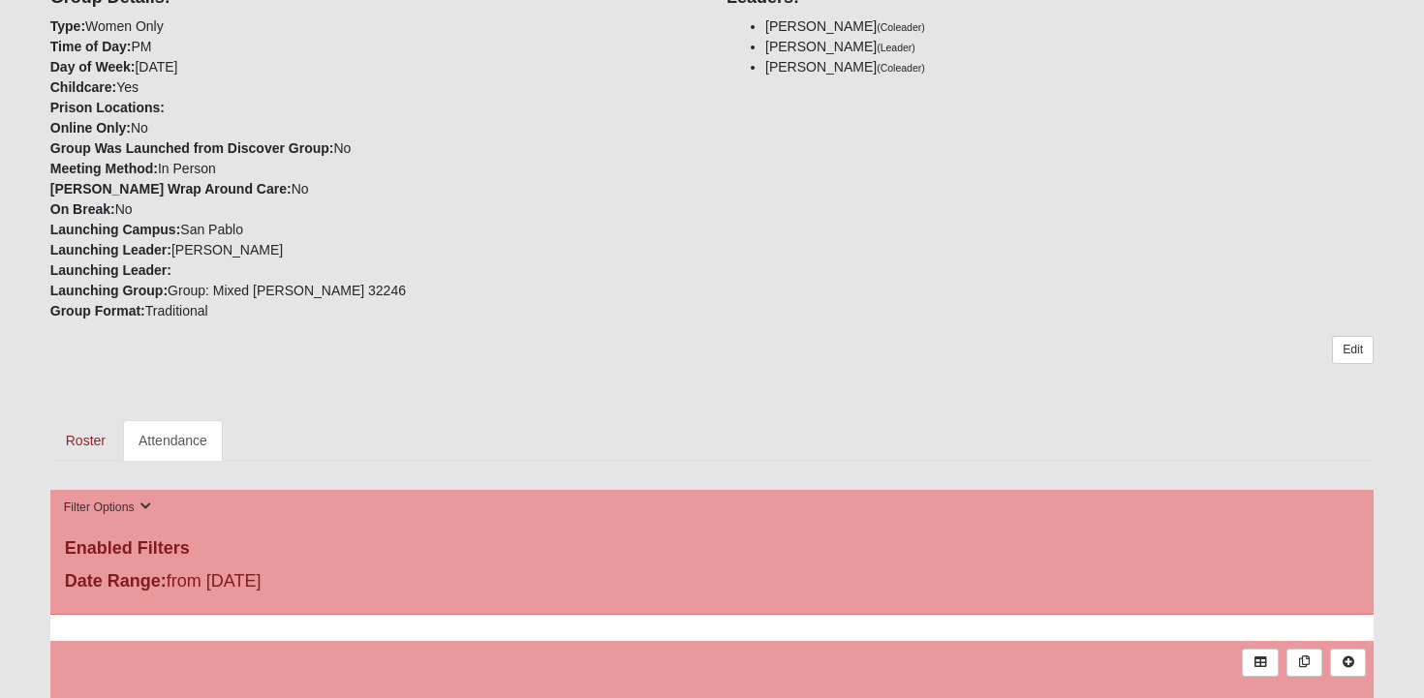
scroll to position [485, 0]
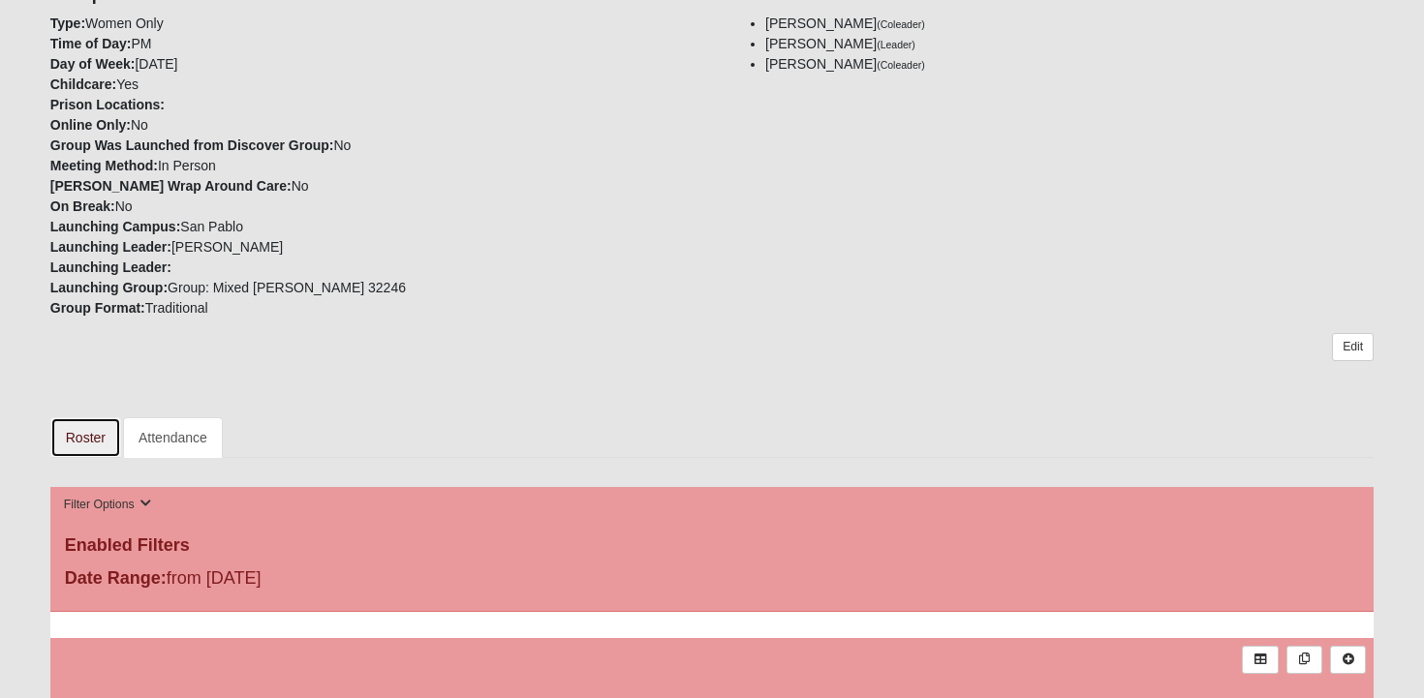
click at [88, 441] on link "Roster" at bounding box center [85, 438] width 71 height 41
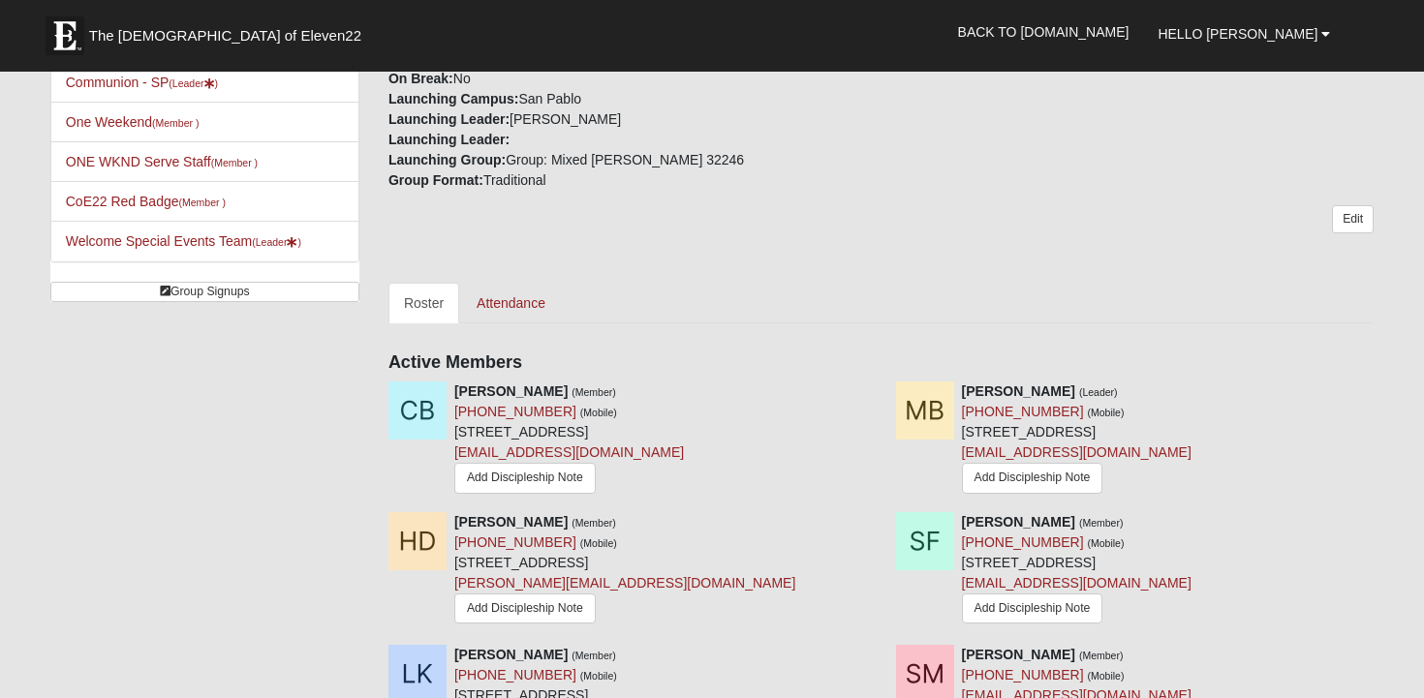
scroll to position [641, 0]
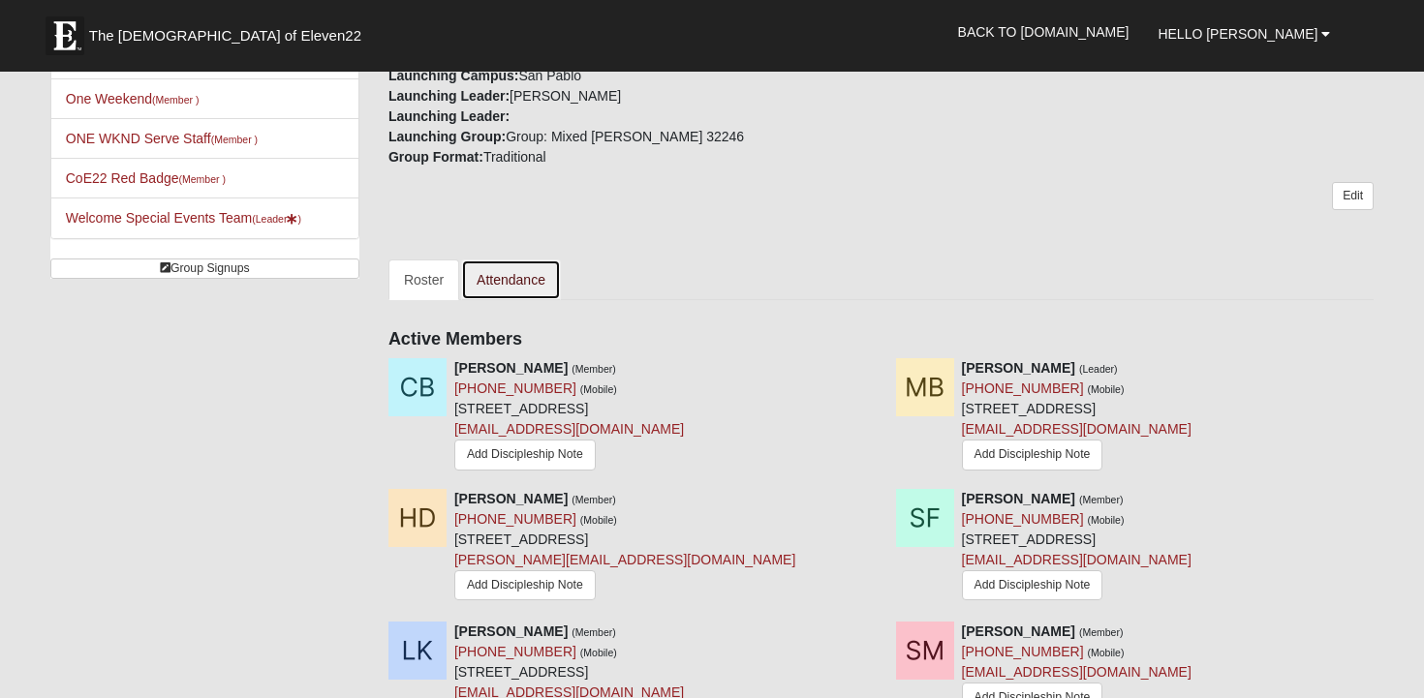
click at [485, 276] on link "Attendance" at bounding box center [511, 280] width 100 height 41
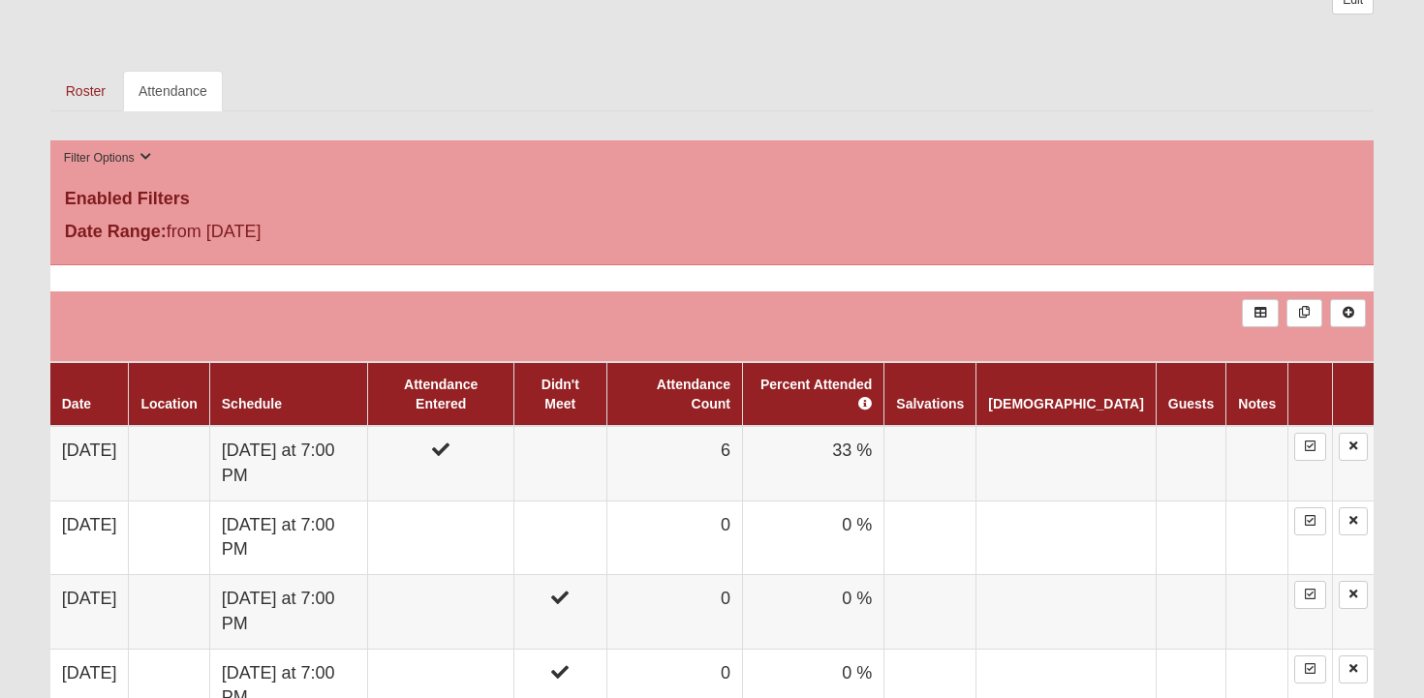
scroll to position [187, 0]
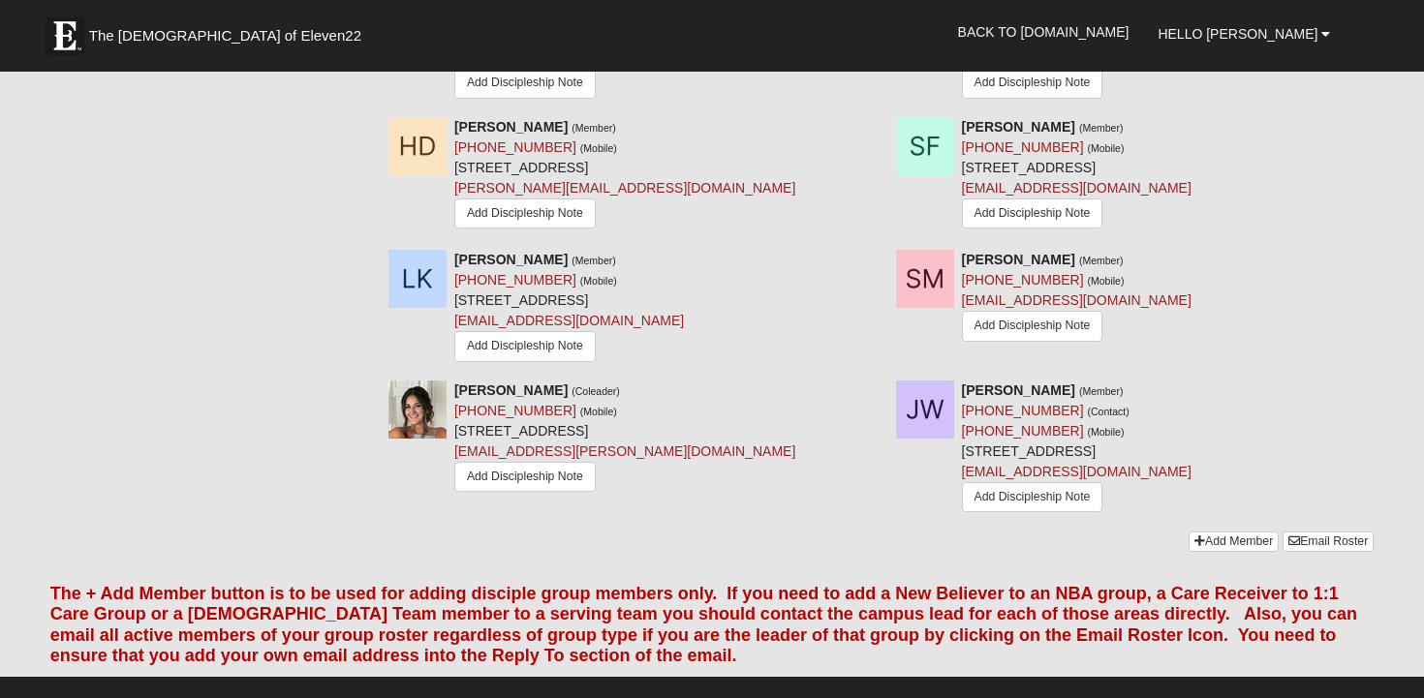
scroll to position [1017, 0]
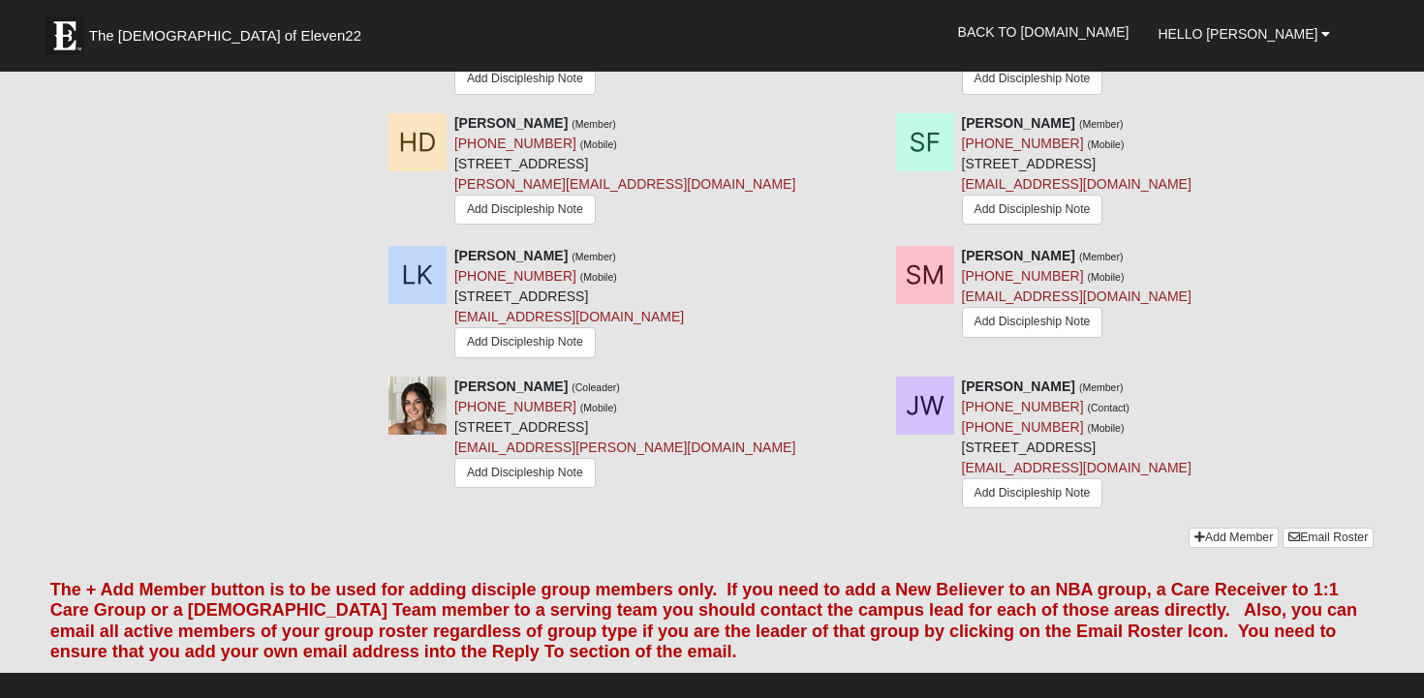
click at [1221, 528] on div "Katie Sunberg (Coleader) (407) 421-1029 (Mobile) 13727 Richmond Park Dr N Unit …" at bounding box center [881, 452] width 1014 height 151
click at [1222, 543] on link "Add Member" at bounding box center [1234, 538] width 90 height 20
